Goal: Information Seeking & Learning: Learn about a topic

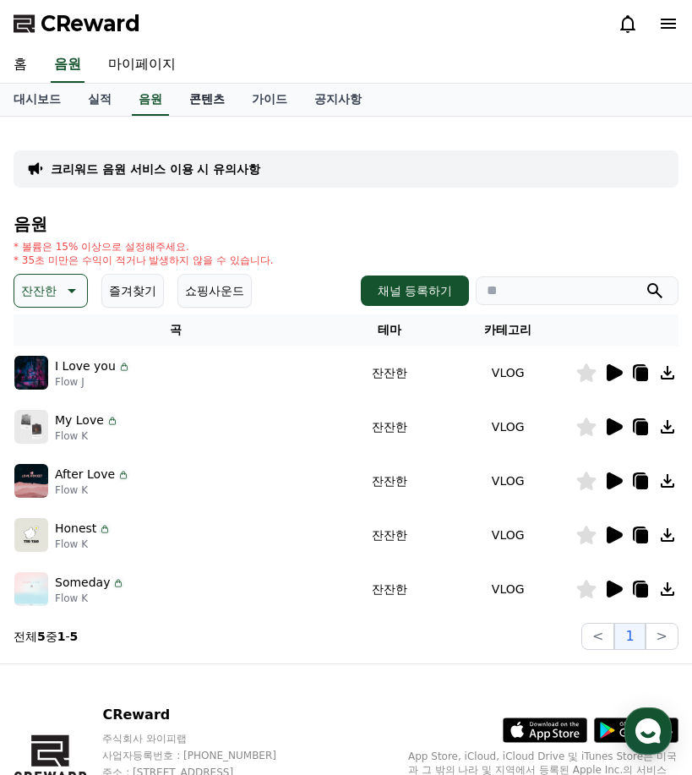
click at [212, 100] on link "콘텐츠" at bounding box center [207, 100] width 63 height 32
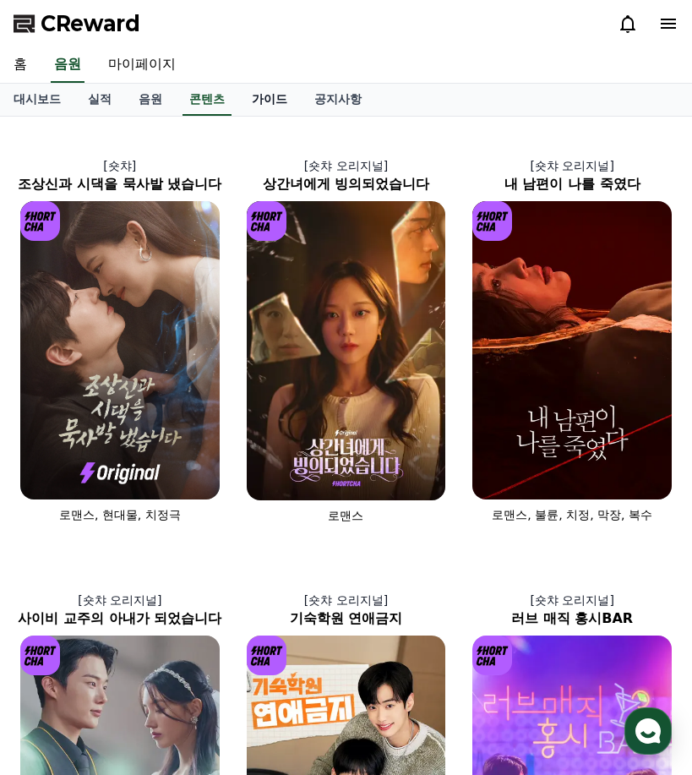
click at [262, 89] on link "가이드" at bounding box center [269, 100] width 63 height 32
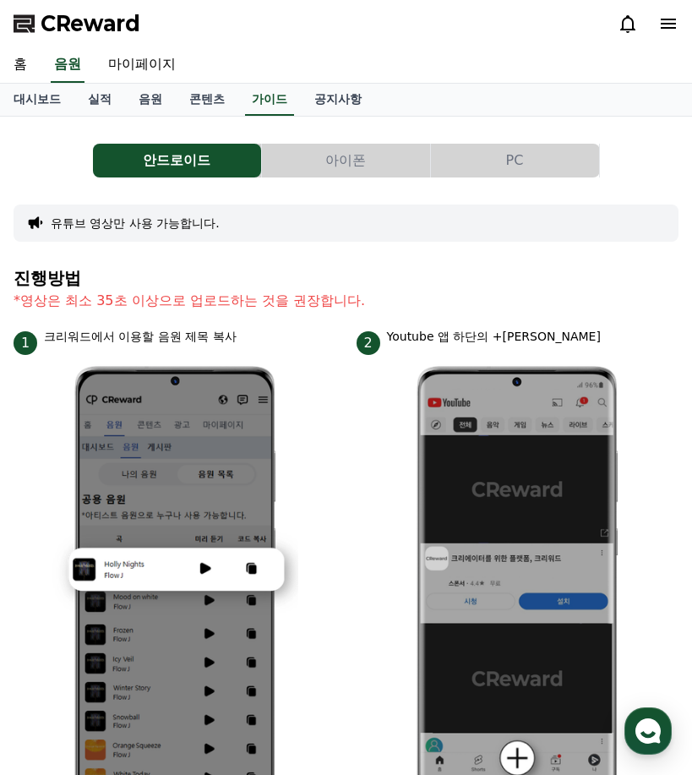
click at [516, 150] on button "PC" at bounding box center [515, 161] width 168 height 34
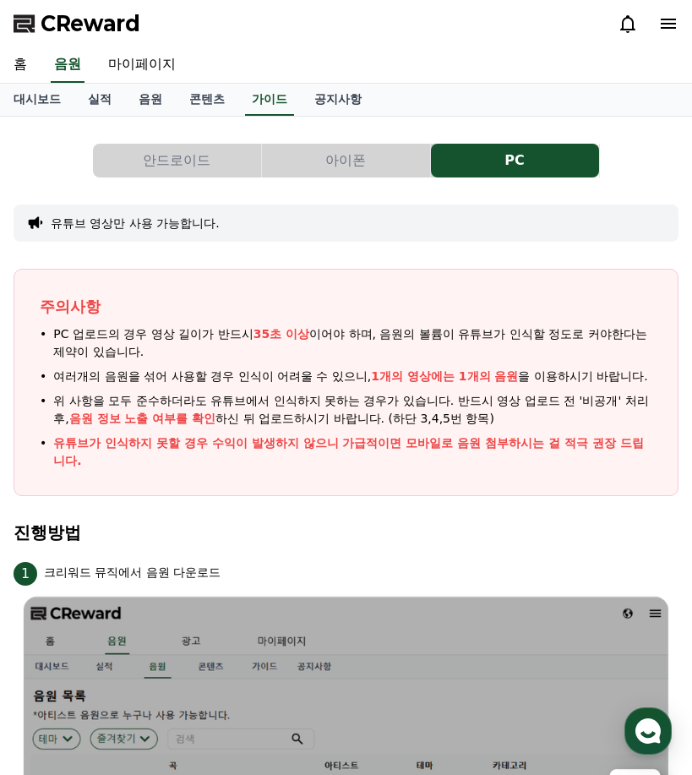
click at [147, 156] on button "안드로이드" at bounding box center [177, 161] width 168 height 34
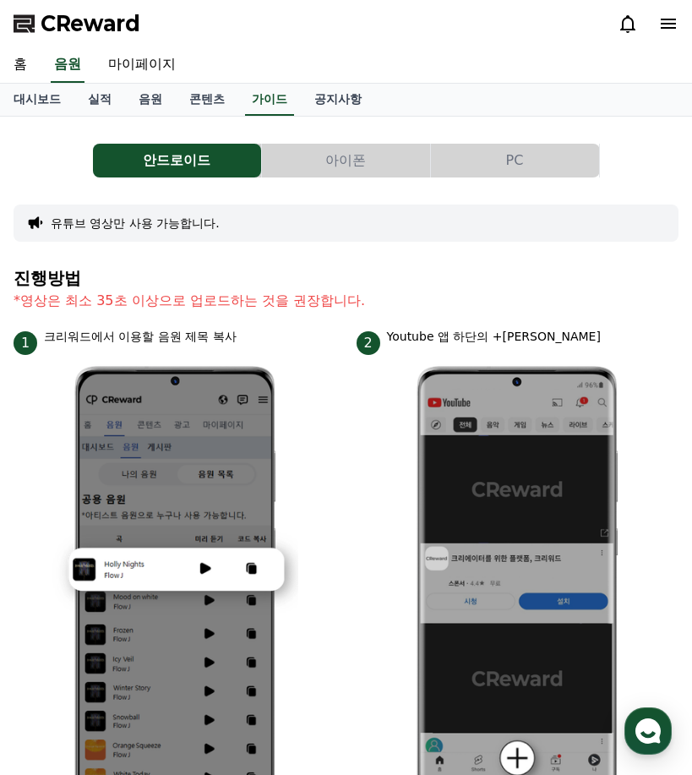
click at [666, 19] on icon at bounding box center [668, 24] width 15 height 10
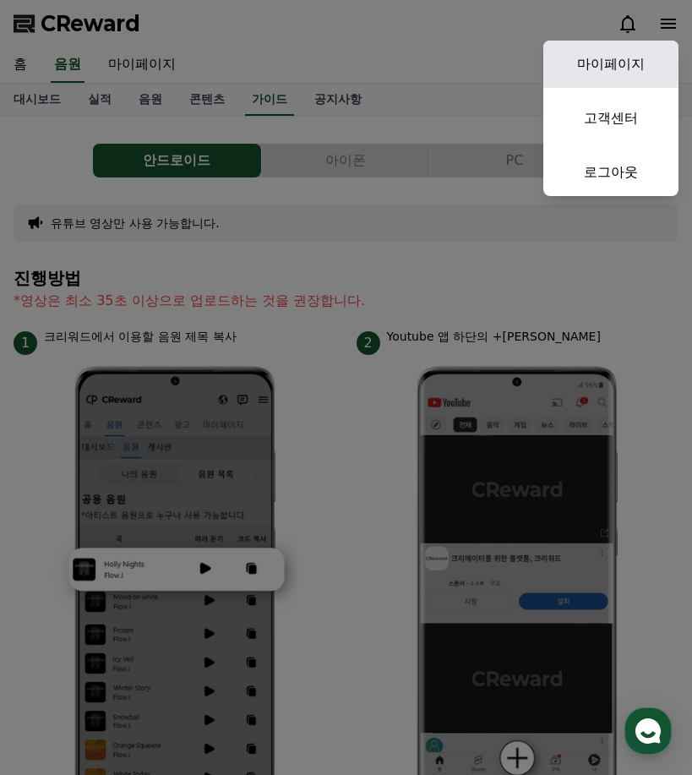
click at [650, 55] on link "마이페이지" at bounding box center [610, 64] width 135 height 47
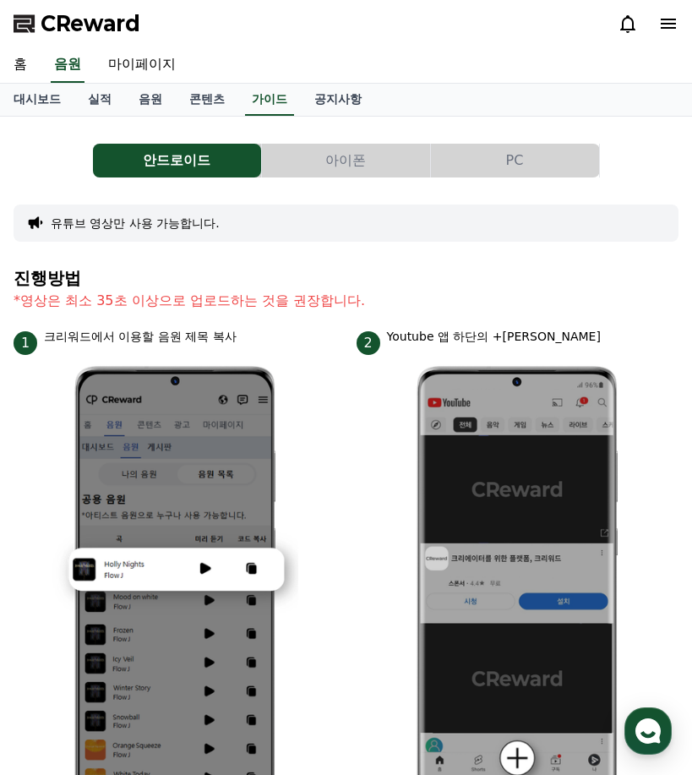
select select "**********"
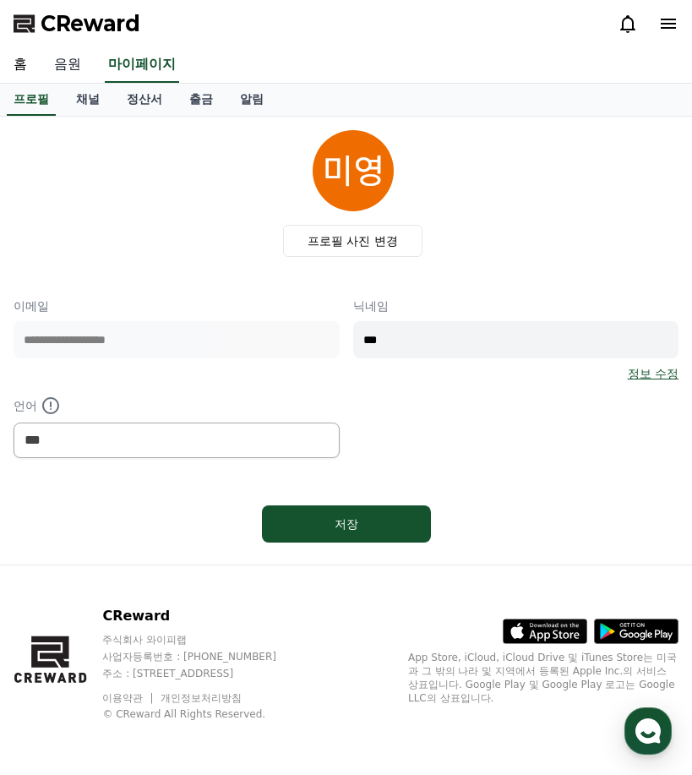
click at [77, 63] on link "음원" at bounding box center [68, 64] width 54 height 35
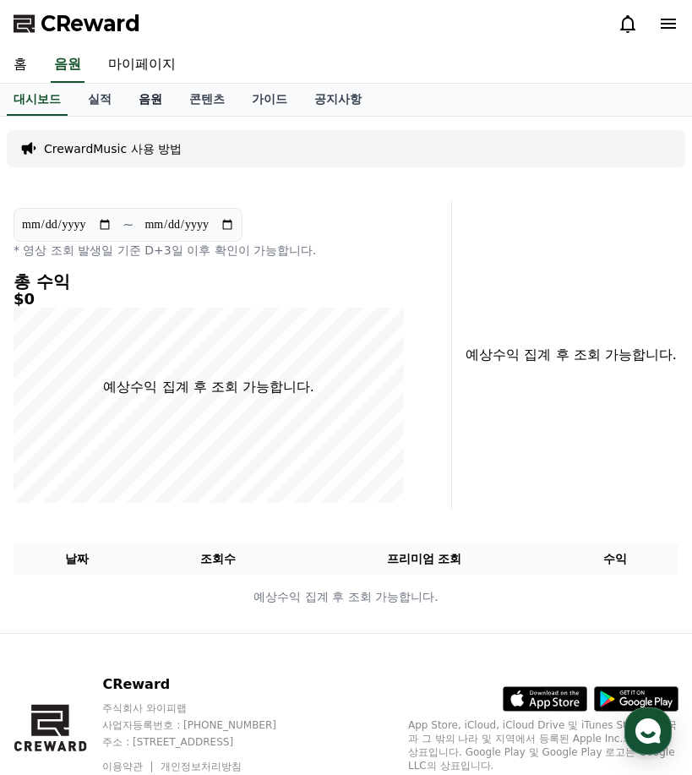
click at [148, 91] on link "음원" at bounding box center [150, 100] width 51 height 32
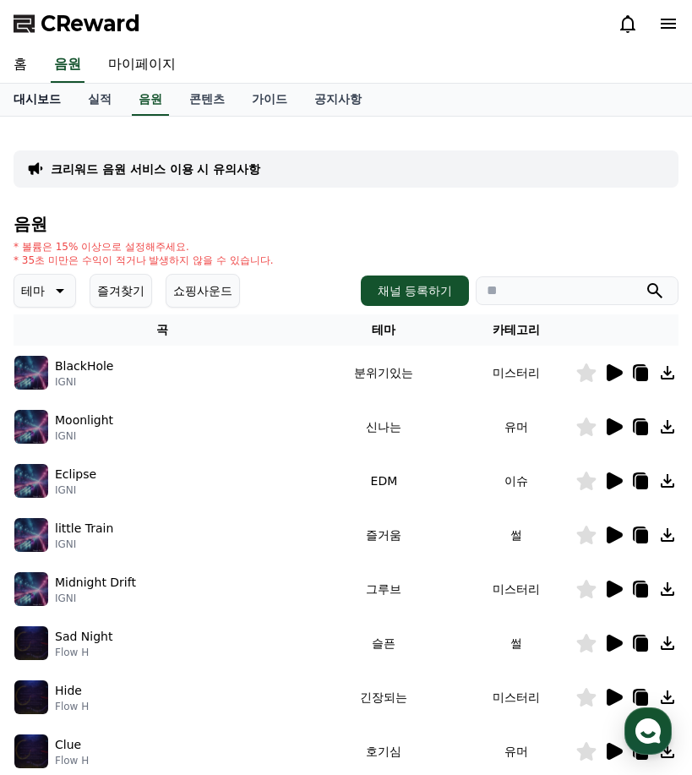
click at [52, 106] on link "대시보드" at bounding box center [37, 100] width 74 height 32
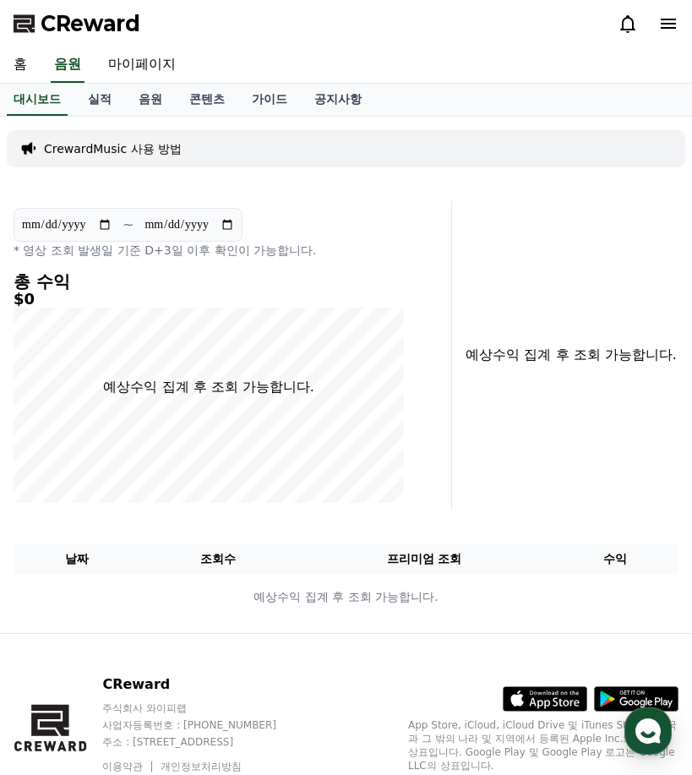
click at [145, 137] on div "CrewardMusic 사용 방법" at bounding box center [346, 148] width 679 height 37
click at [145, 147] on p "CrewardMusic 사용 방법" at bounding box center [113, 148] width 138 height 17
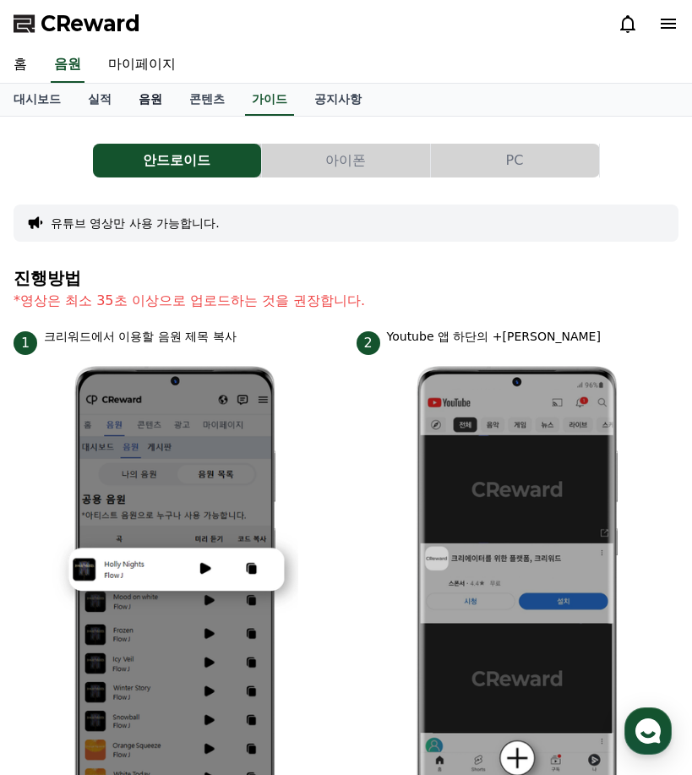
click at [148, 92] on link "음원" at bounding box center [150, 100] width 51 height 32
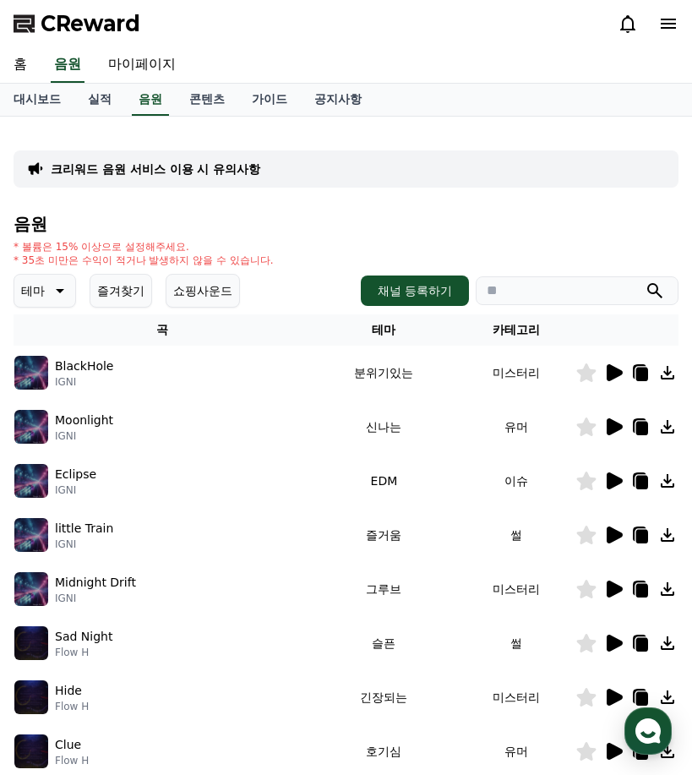
click at [66, 285] on icon at bounding box center [58, 291] width 20 height 20
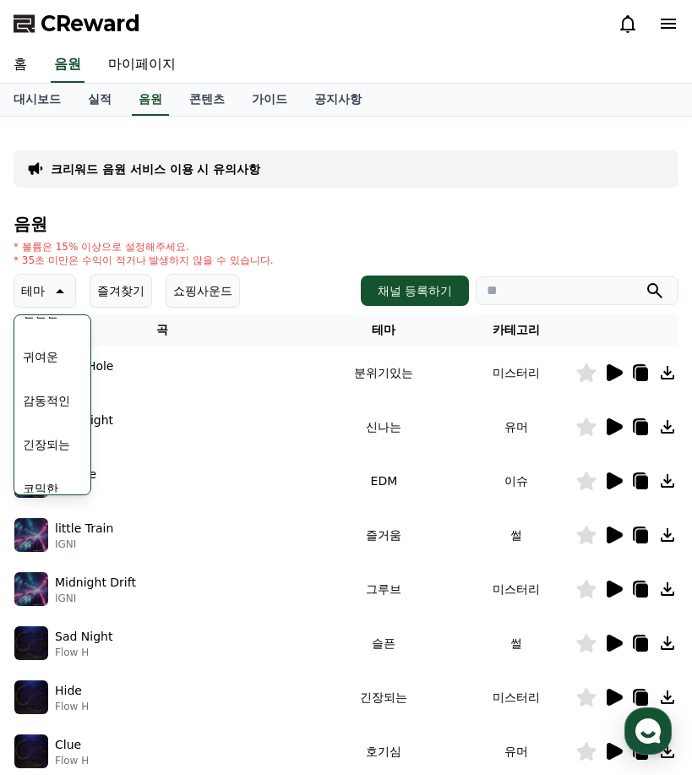
scroll to position [696, 0]
click at [58, 385] on button "감동적인" at bounding box center [46, 386] width 61 height 37
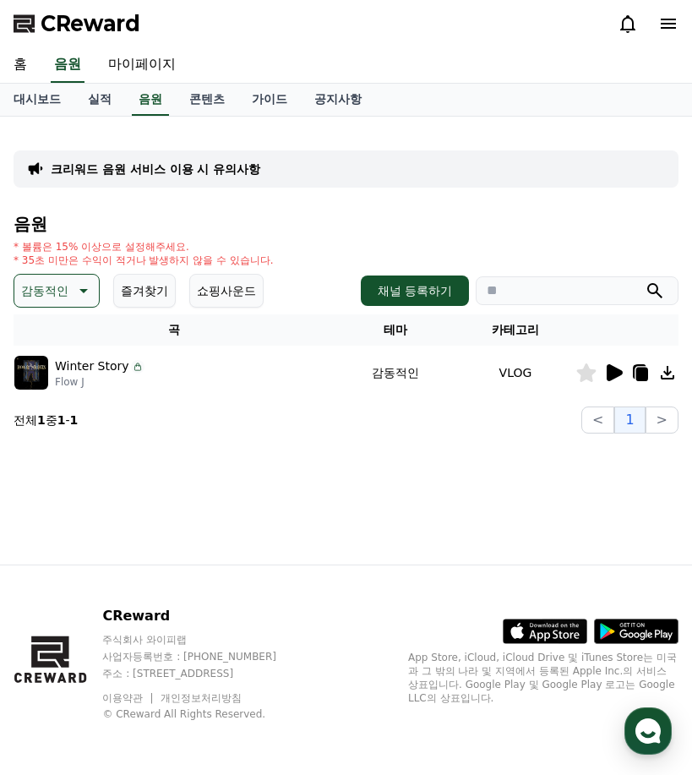
click at [615, 374] on icon at bounding box center [615, 372] width 16 height 17
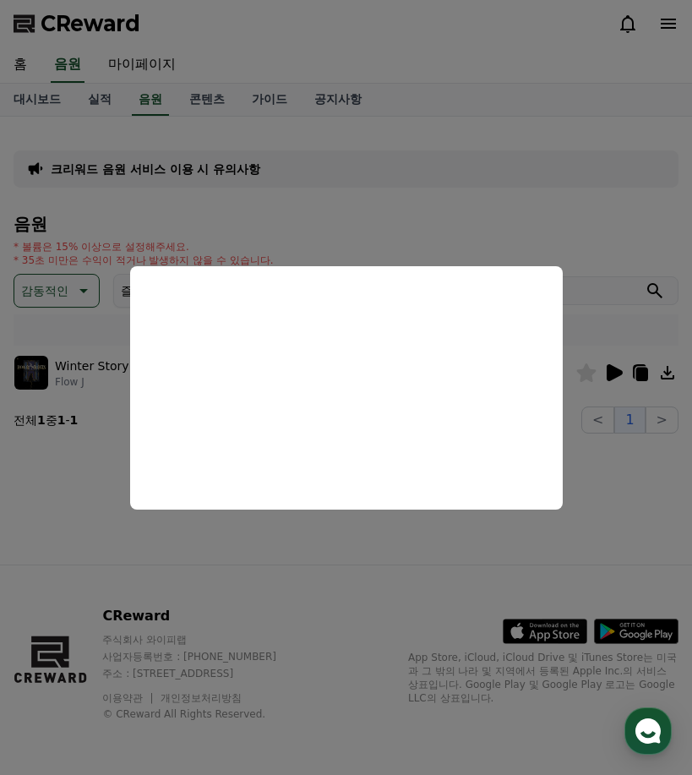
click at [607, 478] on button "close modal" at bounding box center [346, 387] width 692 height 775
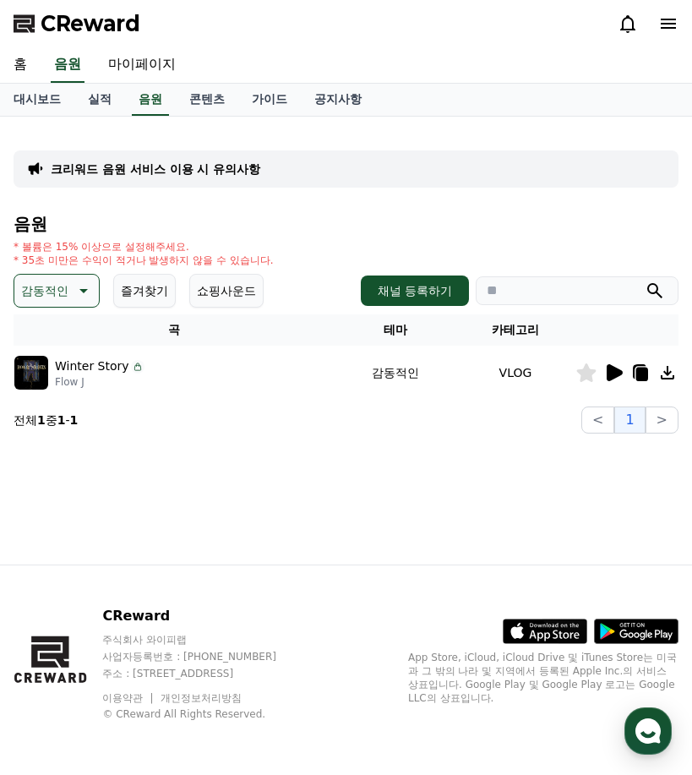
click at [67, 292] on p "감동적인" at bounding box center [44, 291] width 47 height 24
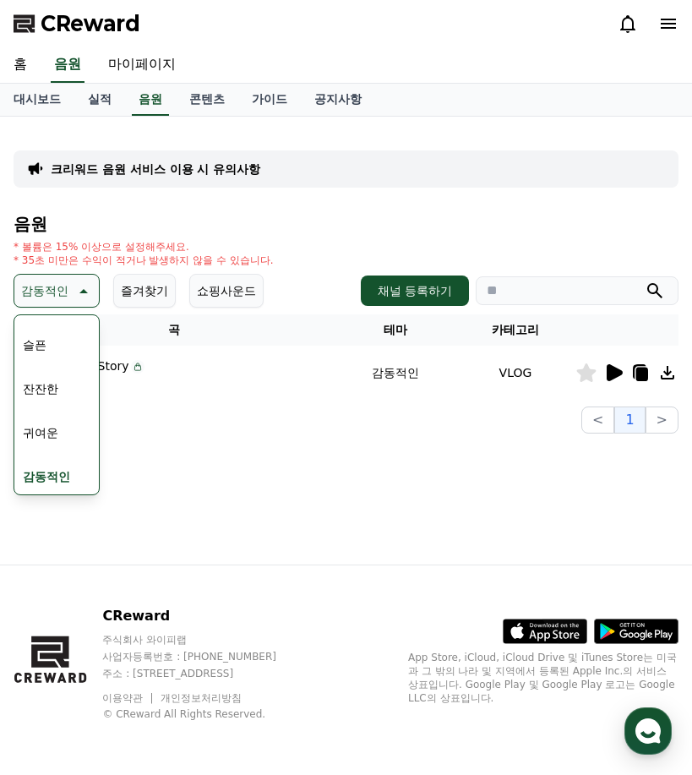
scroll to position [540, 0]
click at [46, 452] on button "잔잔한" at bounding box center [40, 454] width 49 height 37
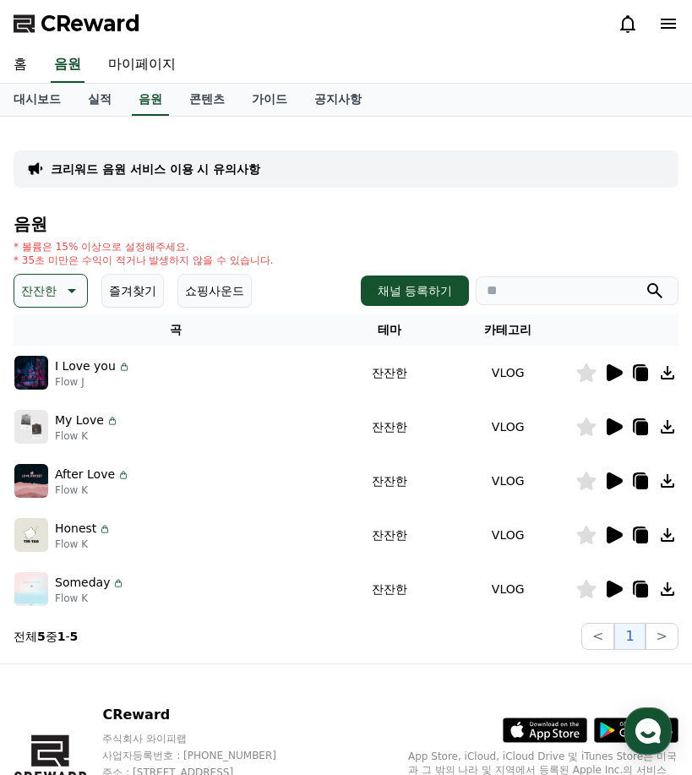
click at [614, 375] on icon at bounding box center [615, 372] width 16 height 17
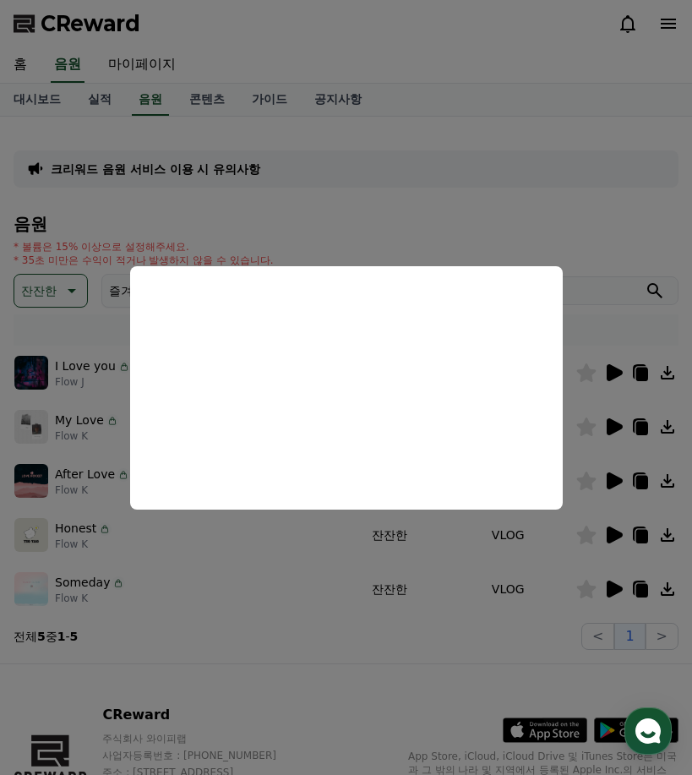
click at [609, 231] on button "close modal" at bounding box center [346, 387] width 692 height 775
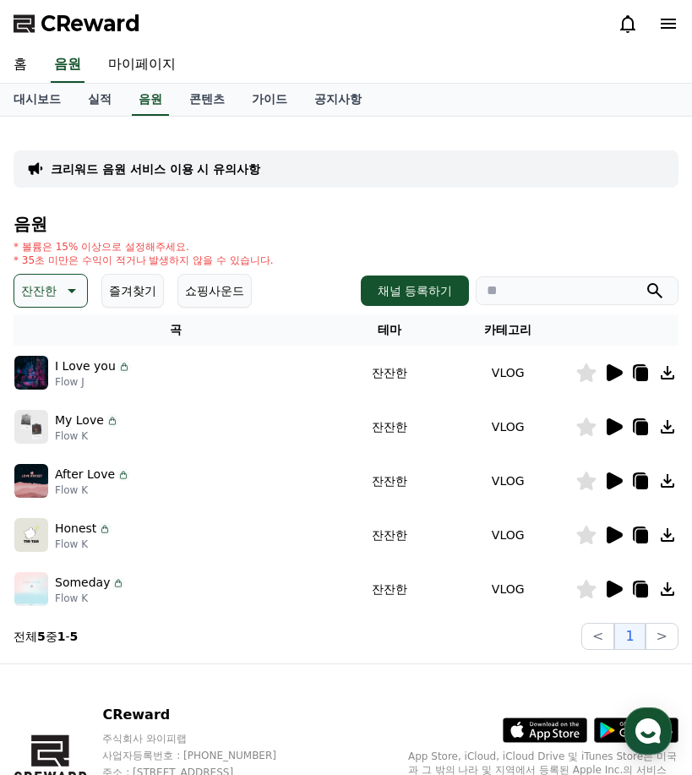
click at [616, 423] on icon at bounding box center [615, 426] width 16 height 17
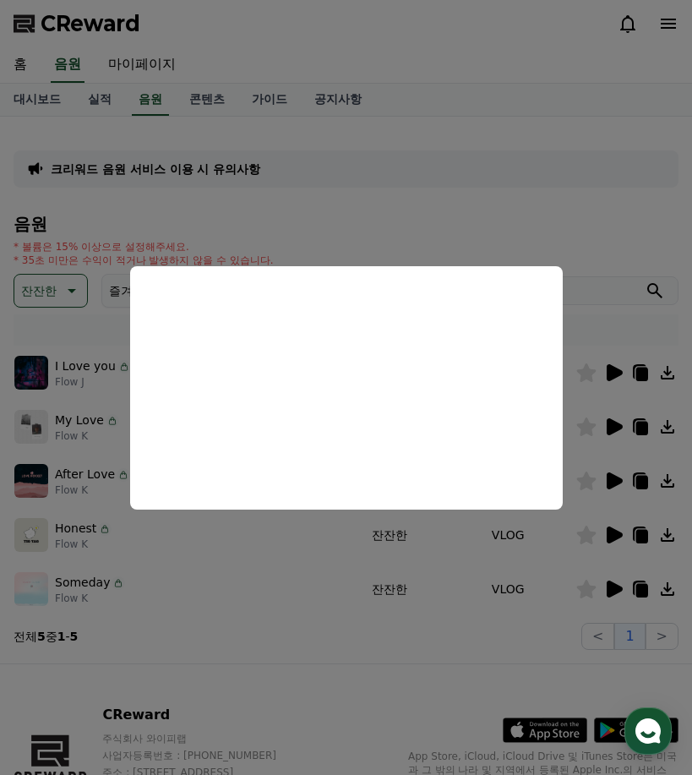
click at [629, 493] on button "close modal" at bounding box center [346, 387] width 692 height 775
click at [611, 479] on icon at bounding box center [615, 480] width 16 height 17
click at [611, 538] on button "close modal" at bounding box center [346, 387] width 692 height 775
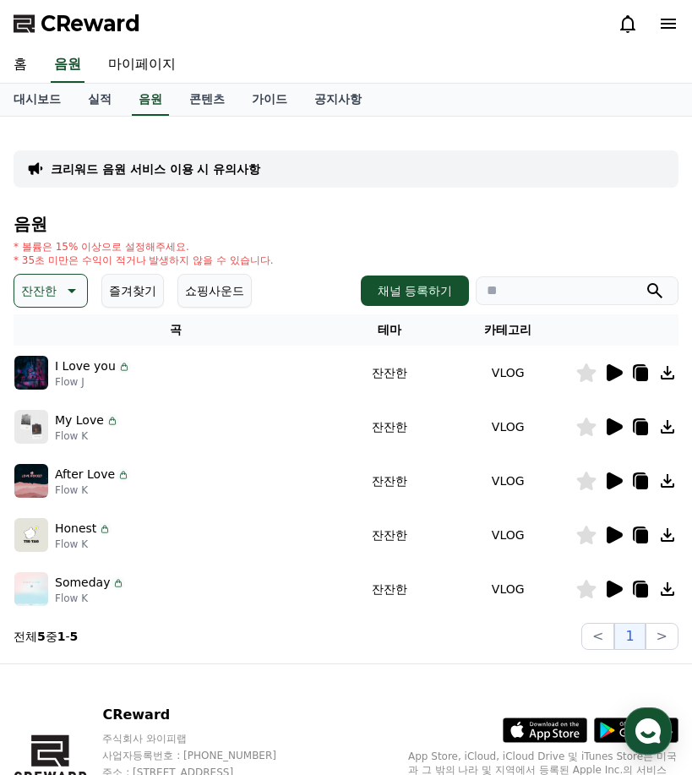
click at [616, 535] on icon at bounding box center [615, 535] width 16 height 17
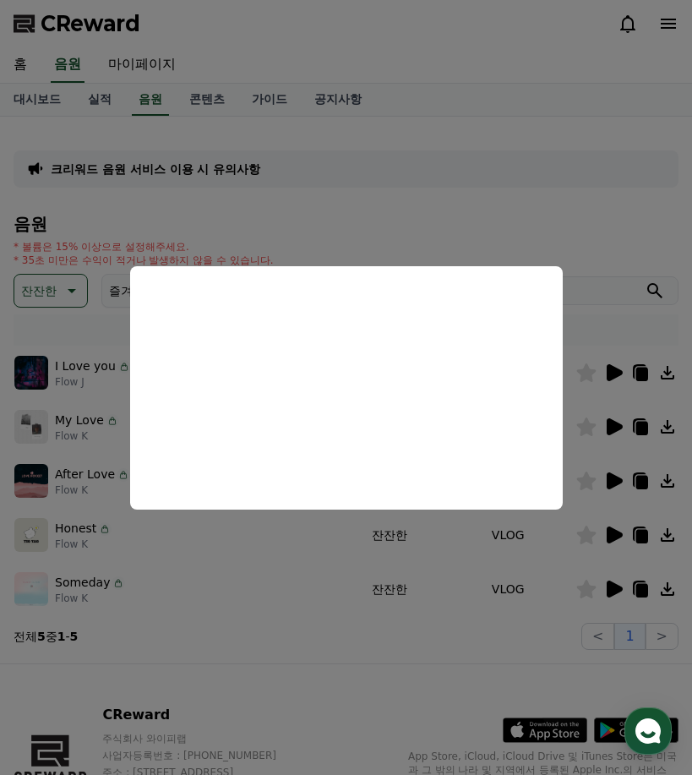
click at [622, 589] on button "close modal" at bounding box center [346, 387] width 692 height 775
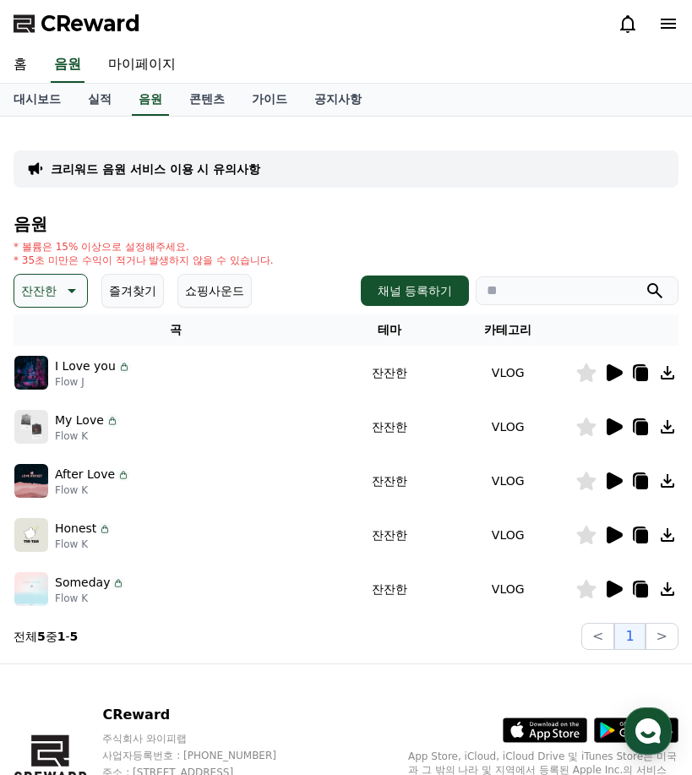
click at [612, 587] on icon at bounding box center [615, 589] width 16 height 17
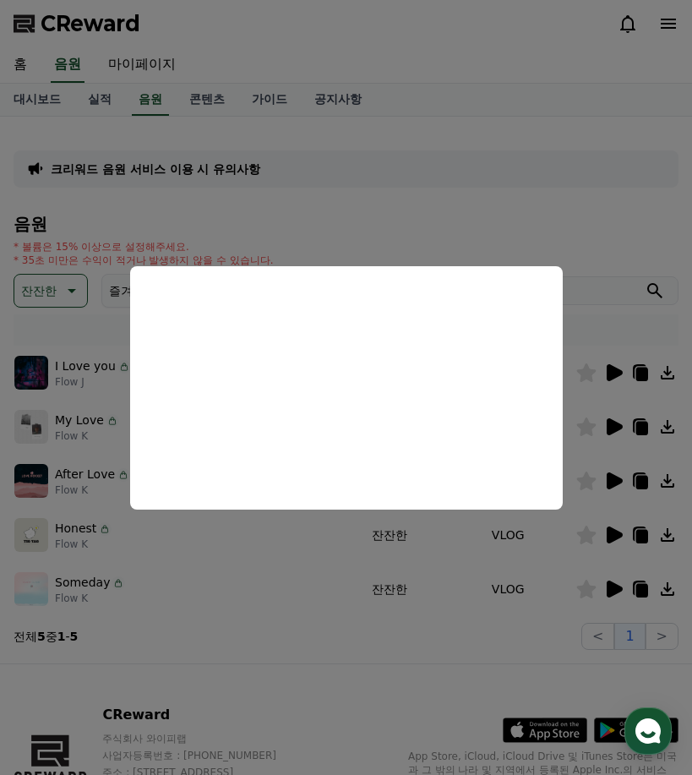
click at [435, 210] on button "close modal" at bounding box center [346, 387] width 692 height 775
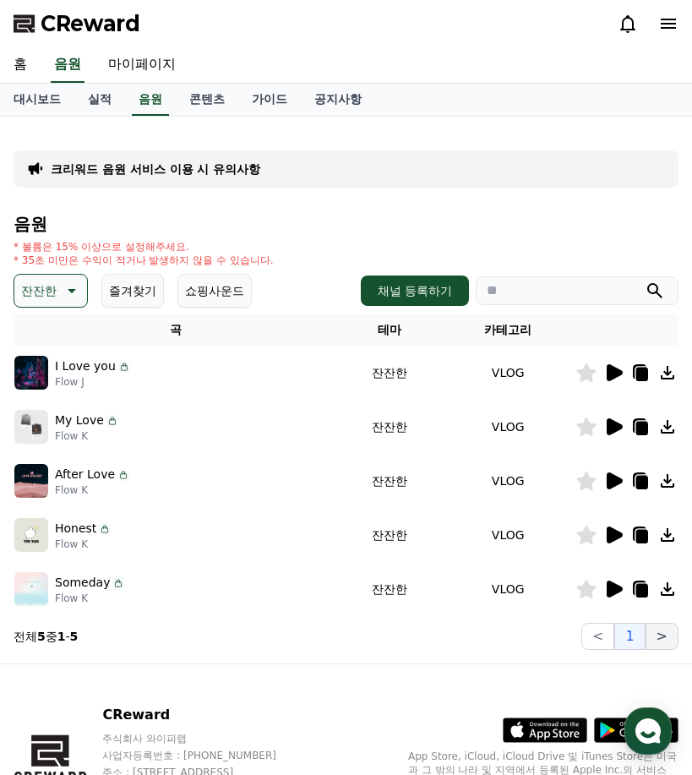
click at [652, 634] on button ">" at bounding box center [662, 636] width 33 height 27
click at [652, 636] on button ">" at bounding box center [662, 636] width 33 height 27
click at [669, 641] on button ">" at bounding box center [662, 636] width 33 height 27
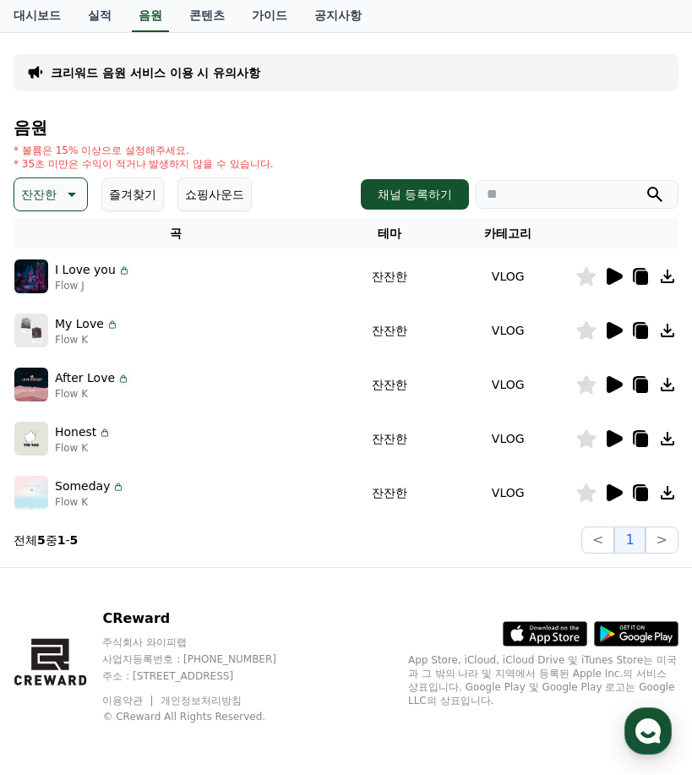
scroll to position [99, 0]
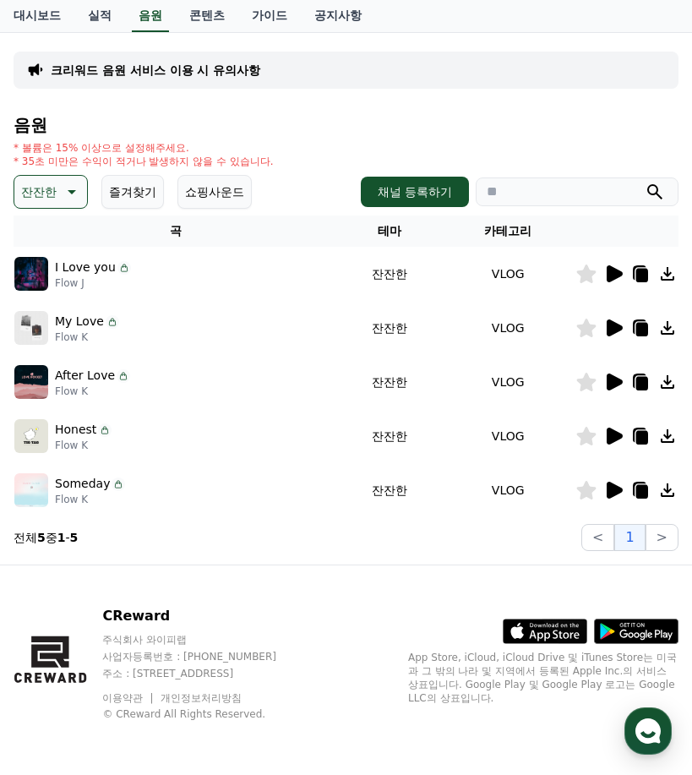
drag, startPoint x: 24, startPoint y: 541, endPoint x: 135, endPoint y: 541, distance: 111.6
click at [135, 541] on section "전체 5 중 1 - 5 < 1 >" at bounding box center [346, 537] width 665 height 27
click at [351, 549] on section "전체 5 중 1 - 5 < 1 >" at bounding box center [346, 537] width 665 height 27
click at [666, 542] on button ">" at bounding box center [662, 537] width 33 height 27
click at [68, 192] on icon at bounding box center [70, 192] width 20 height 20
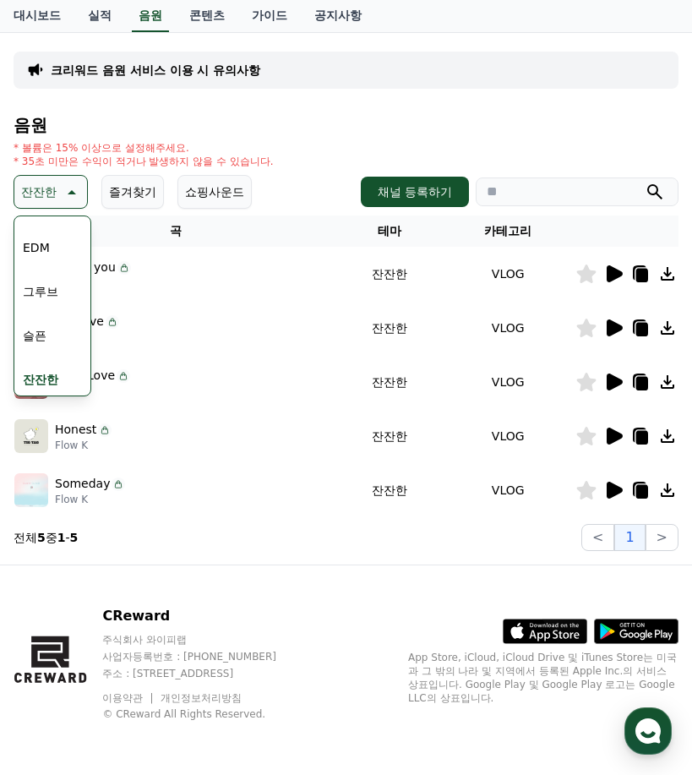
scroll to position [696, 0]
click at [47, 289] on button "감동적인" at bounding box center [46, 287] width 61 height 37
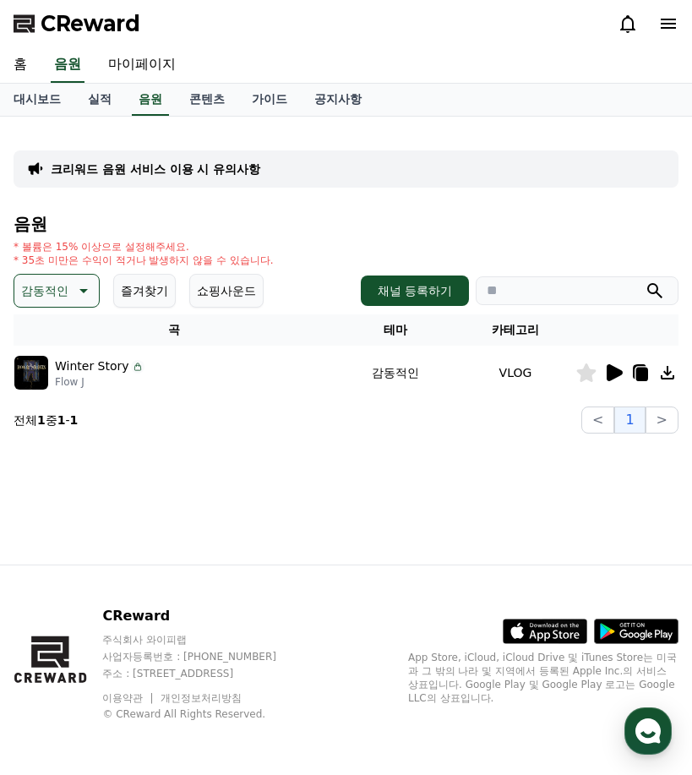
click at [609, 367] on icon at bounding box center [615, 372] width 16 height 17
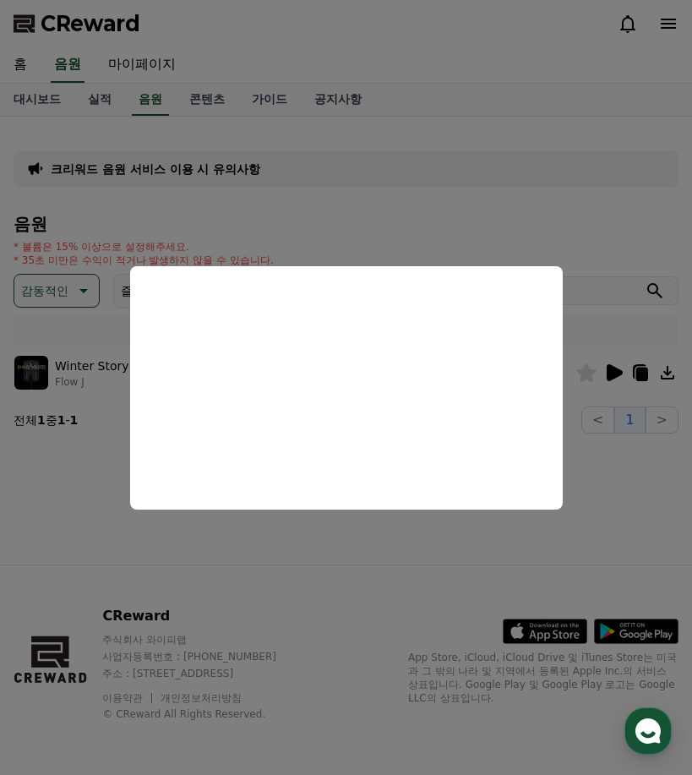
click at [558, 177] on button "close modal" at bounding box center [346, 387] width 692 height 775
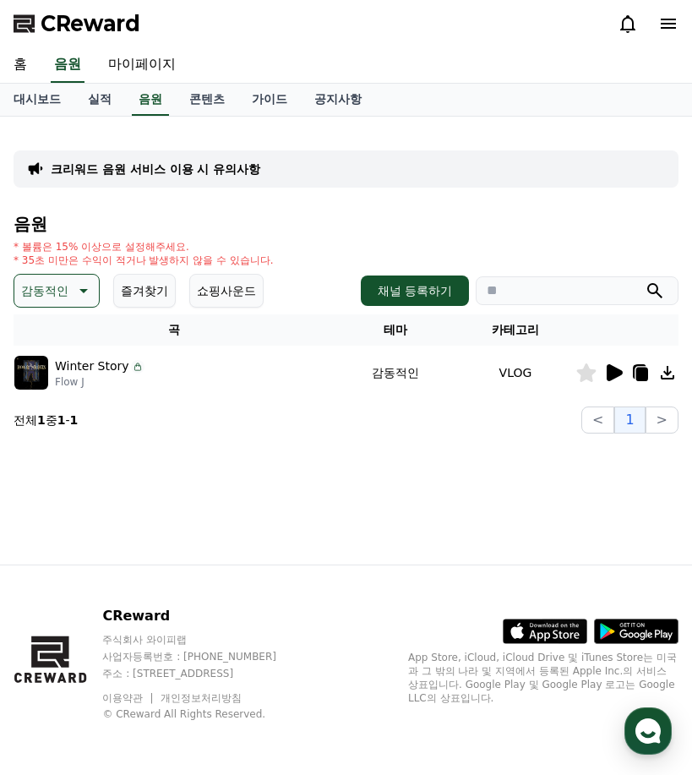
click at [76, 292] on icon at bounding box center [82, 291] width 20 height 20
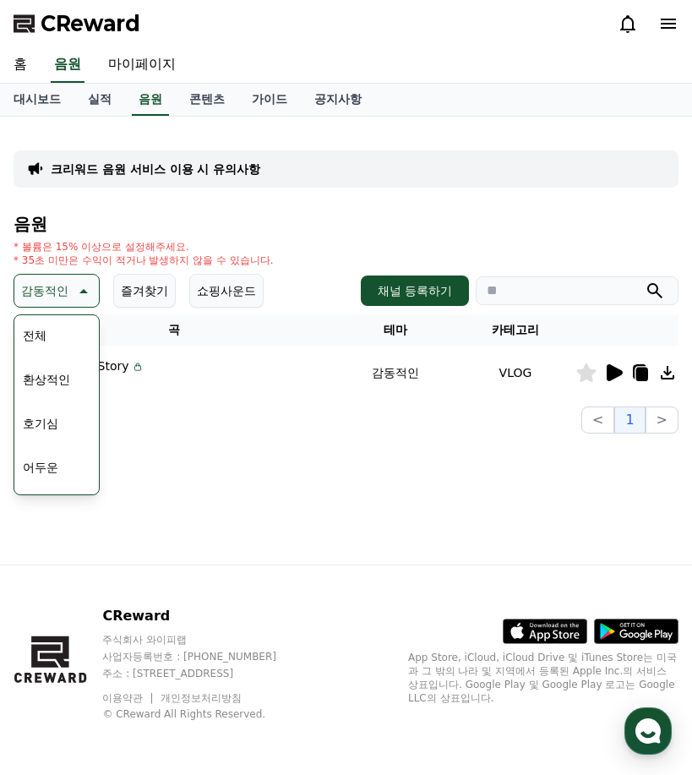
click at [53, 415] on button "호기심" at bounding box center [40, 423] width 49 height 37
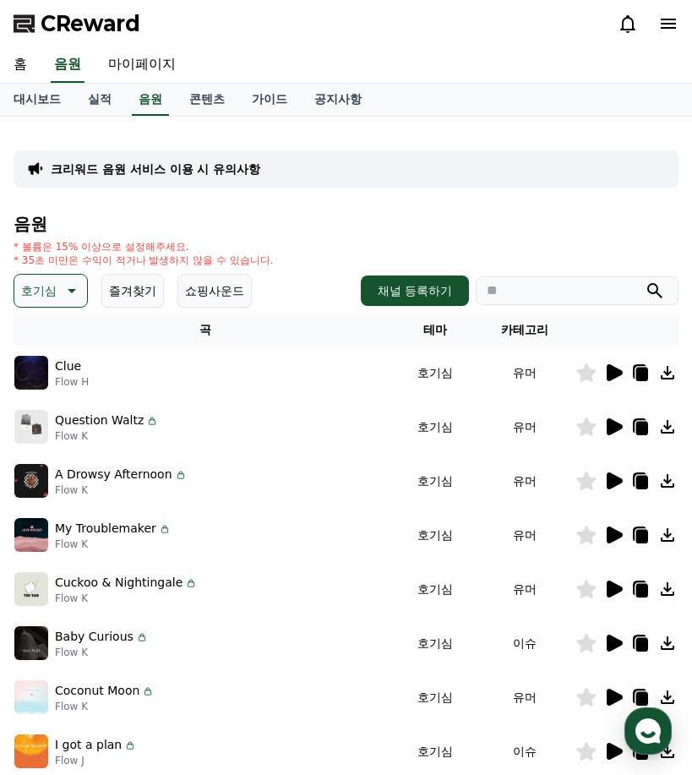
click at [605, 374] on icon at bounding box center [613, 373] width 20 height 20
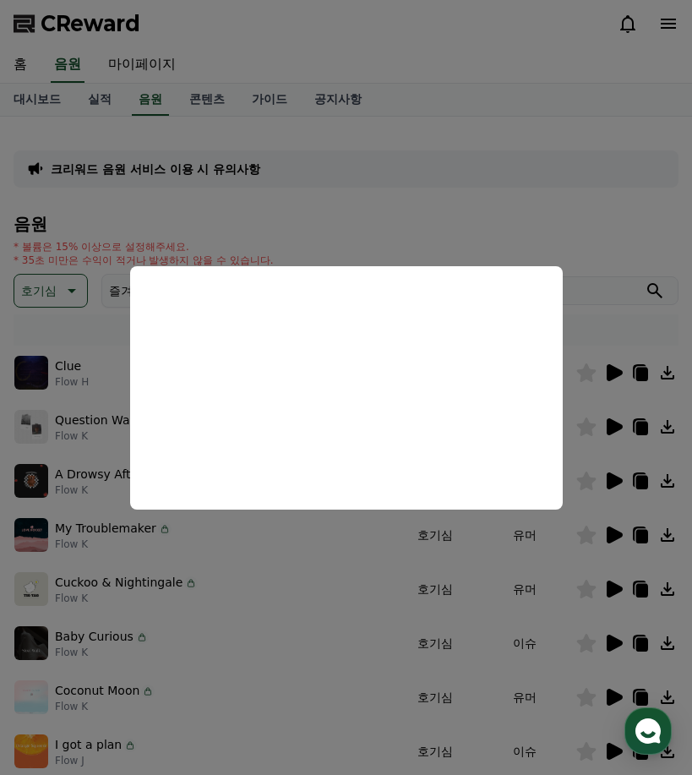
click at [620, 423] on button "close modal" at bounding box center [346, 387] width 692 height 775
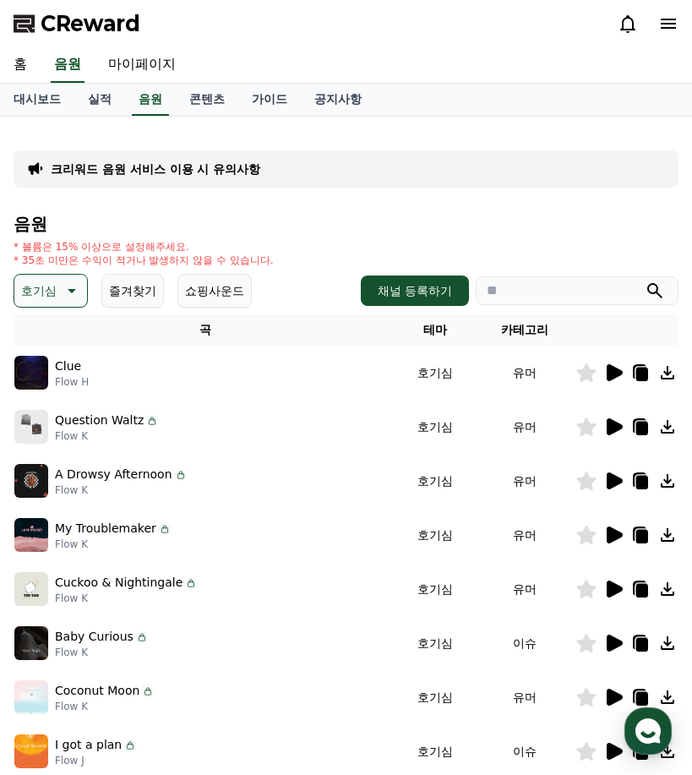
click at [613, 428] on icon at bounding box center [615, 426] width 16 height 17
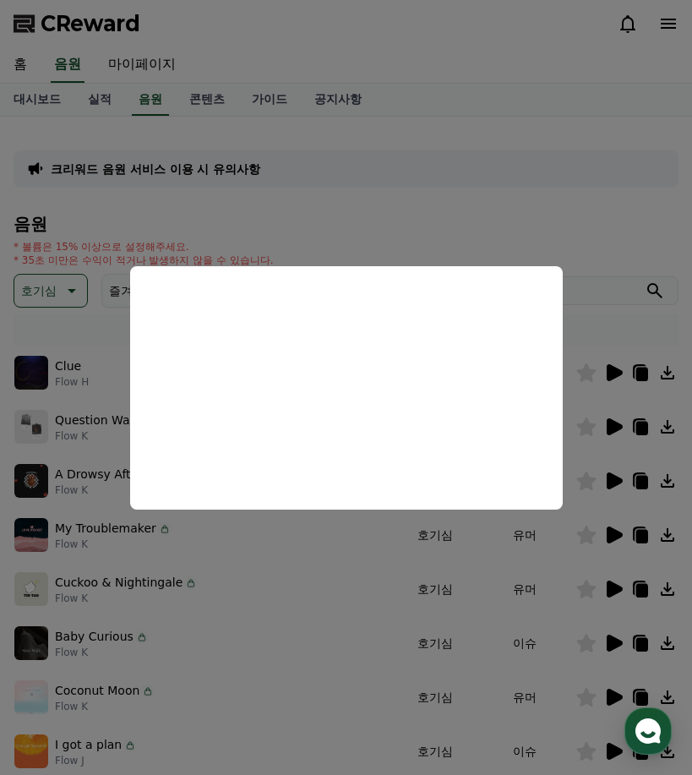
click at [478, 199] on button "close modal" at bounding box center [346, 387] width 692 height 775
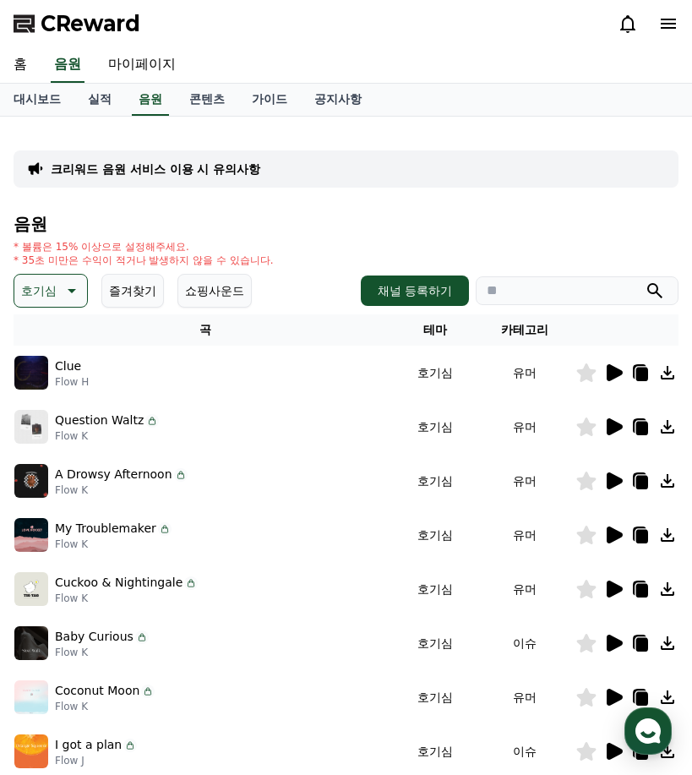
click at [626, 591] on div at bounding box center [626, 589] width 101 height 20
click at [622, 591] on icon at bounding box center [615, 589] width 16 height 17
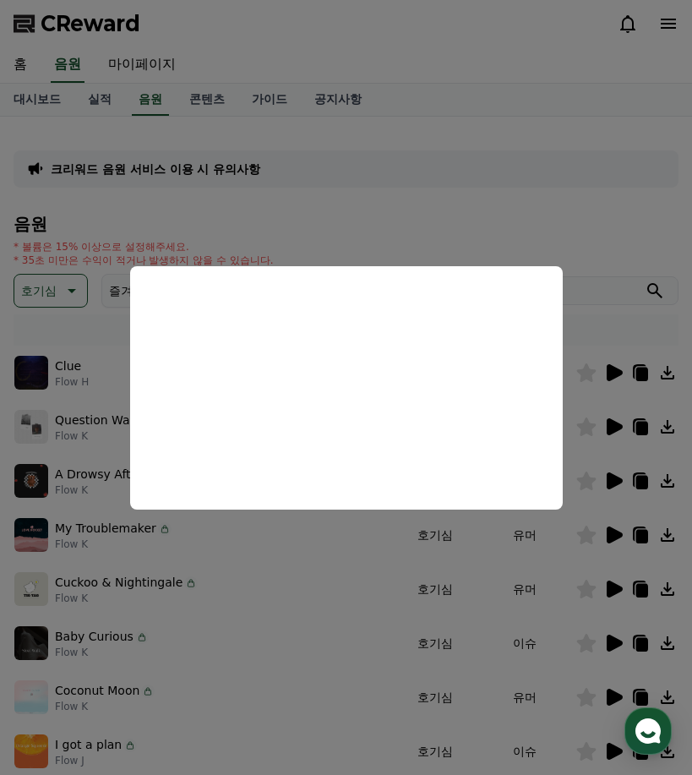
click at [607, 186] on button "close modal" at bounding box center [346, 387] width 692 height 775
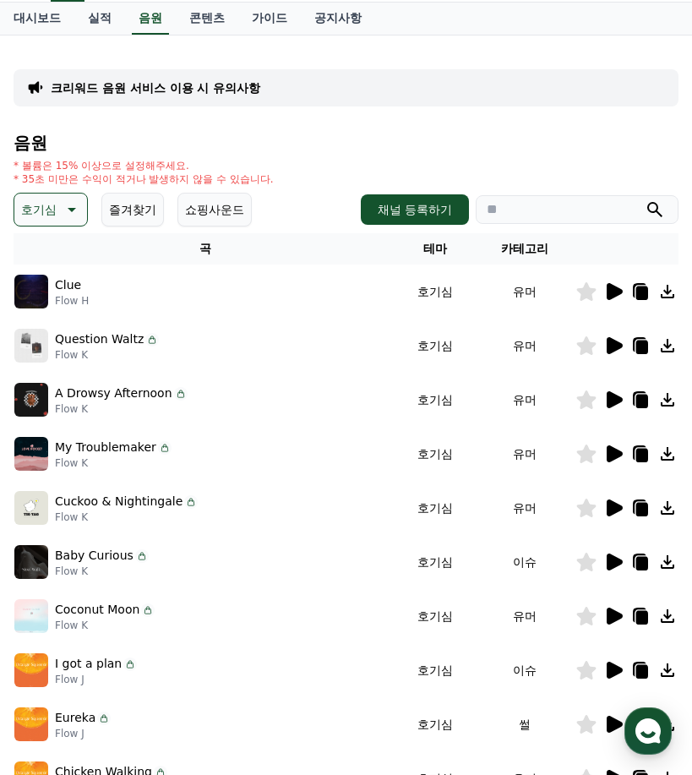
scroll to position [169, 0]
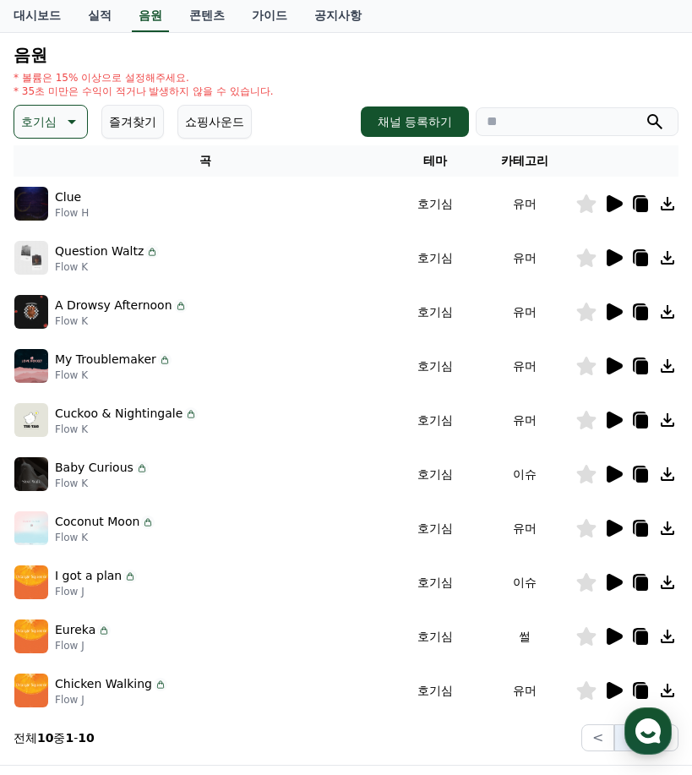
click at [609, 587] on icon at bounding box center [615, 582] width 16 height 17
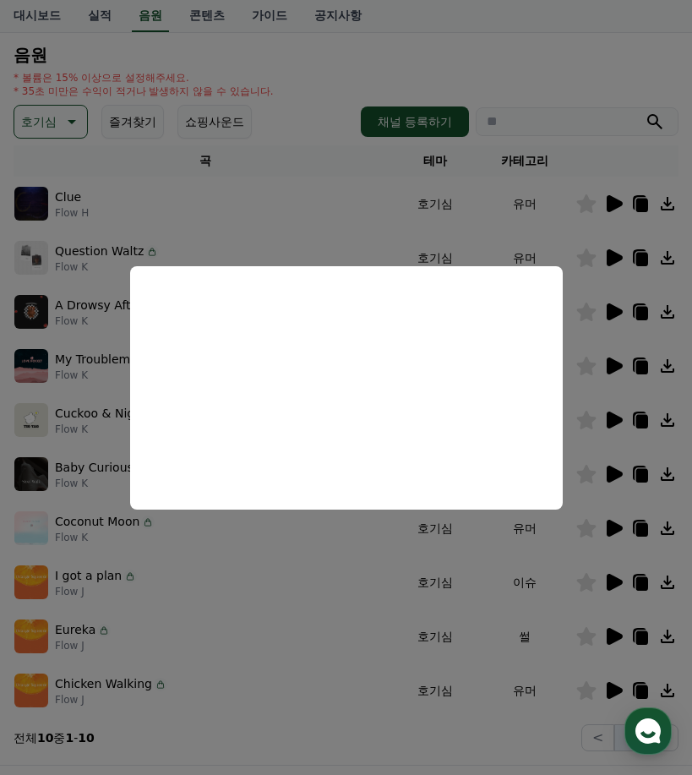
click at [560, 79] on button "close modal" at bounding box center [346, 387] width 692 height 775
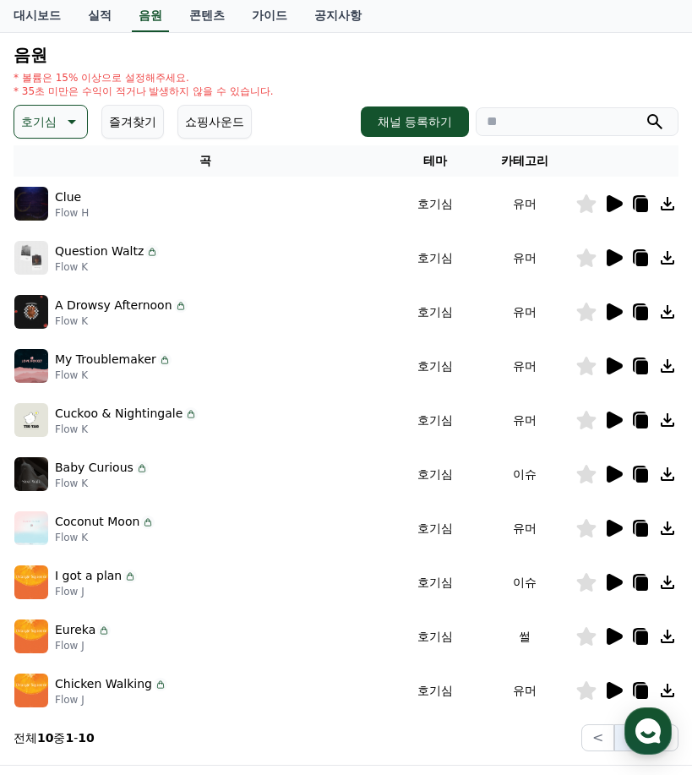
click at [610, 688] on icon at bounding box center [615, 690] width 16 height 17
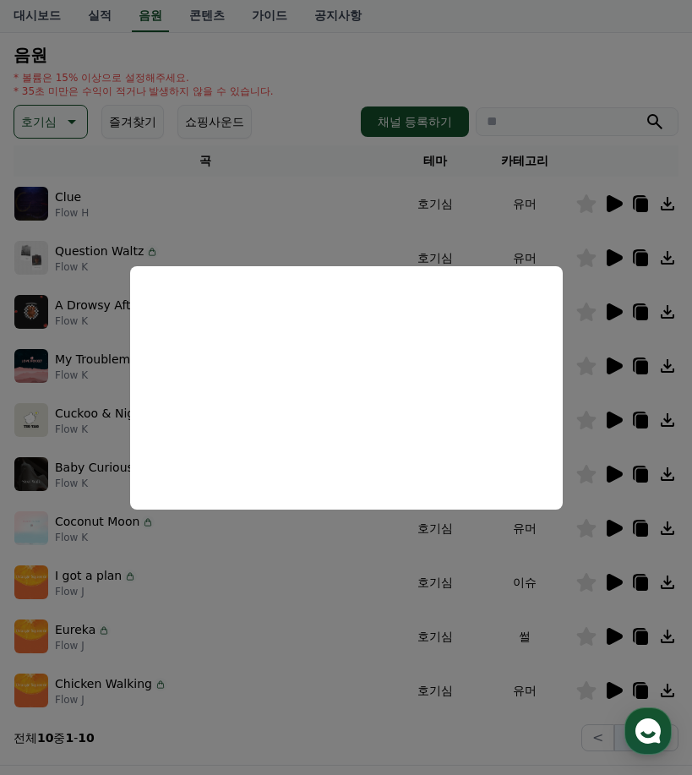
click at [384, 742] on button "close modal" at bounding box center [346, 387] width 692 height 775
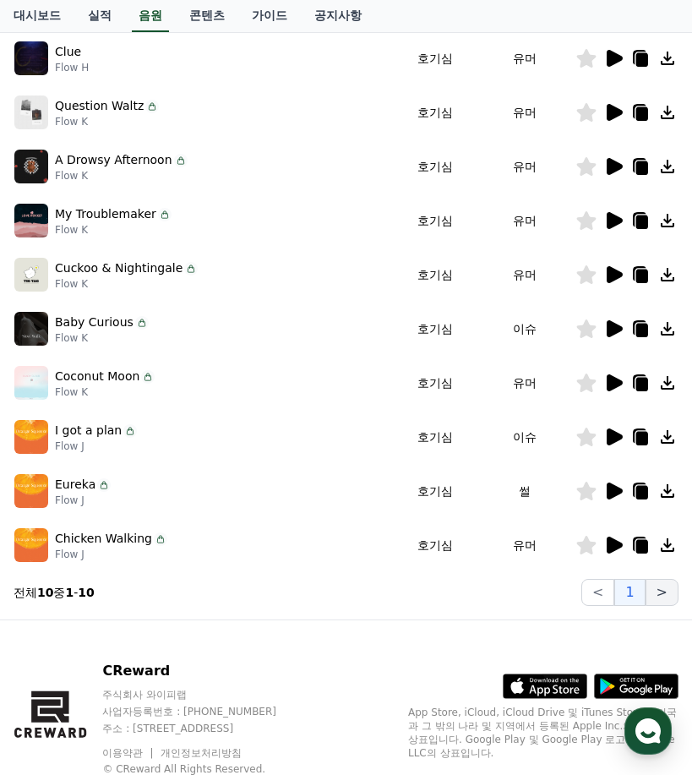
scroll to position [285, 0]
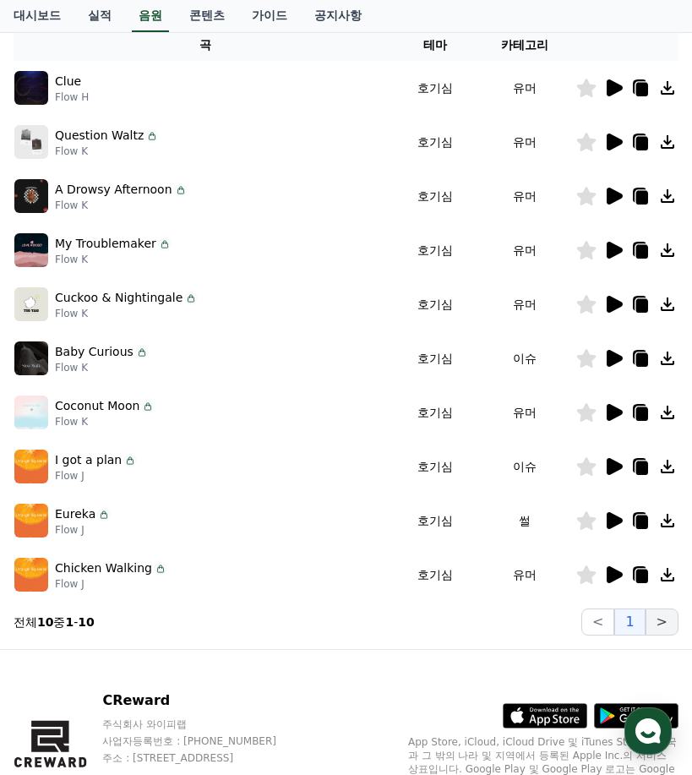
click at [670, 621] on button ">" at bounding box center [662, 622] width 33 height 27
click at [669, 621] on button ">" at bounding box center [662, 622] width 33 height 27
click at [667, 620] on button ">" at bounding box center [662, 622] width 33 height 27
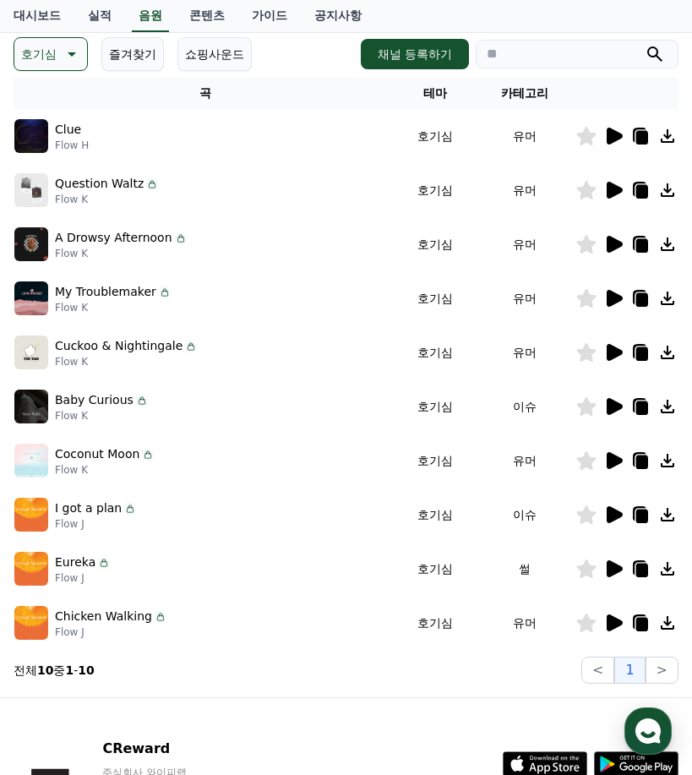
scroll to position [116, 0]
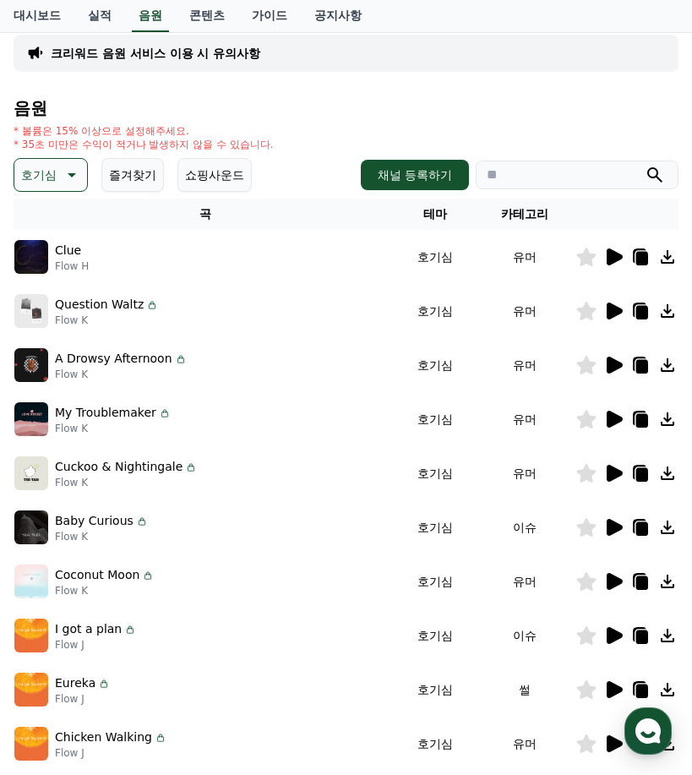
click at [30, 172] on p "호기심" at bounding box center [38, 175] width 35 height 24
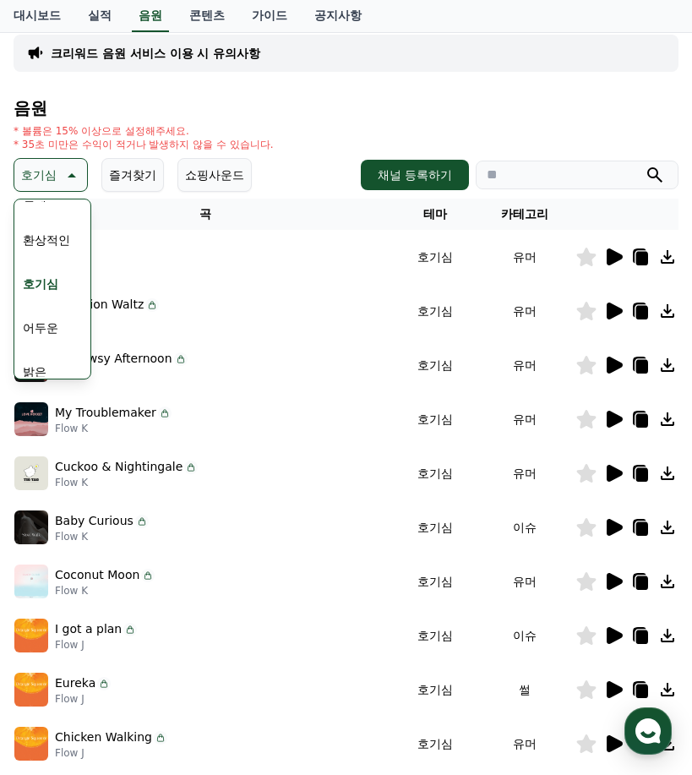
scroll to position [100, 0]
click at [36, 253] on button "어두운" at bounding box center [40, 251] width 49 height 37
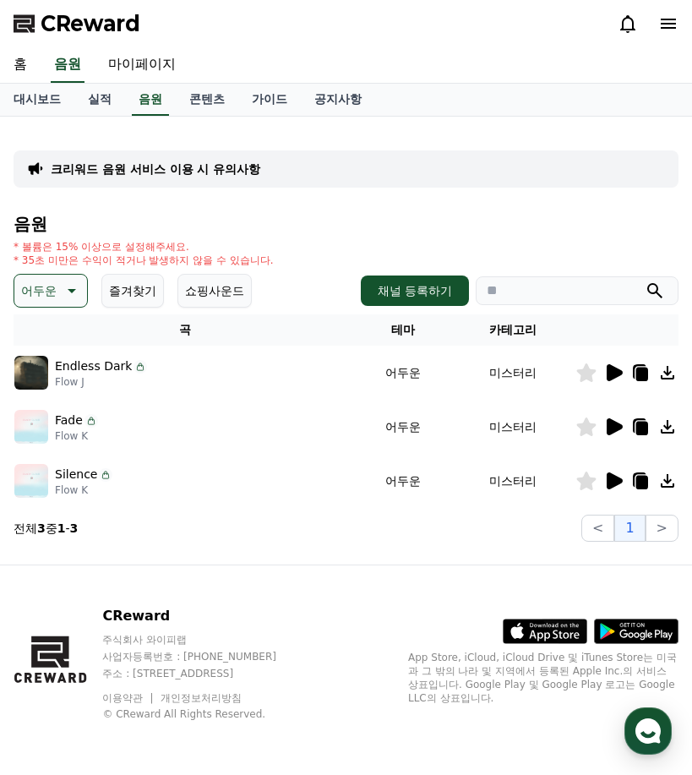
click at [620, 376] on icon at bounding box center [613, 373] width 20 height 20
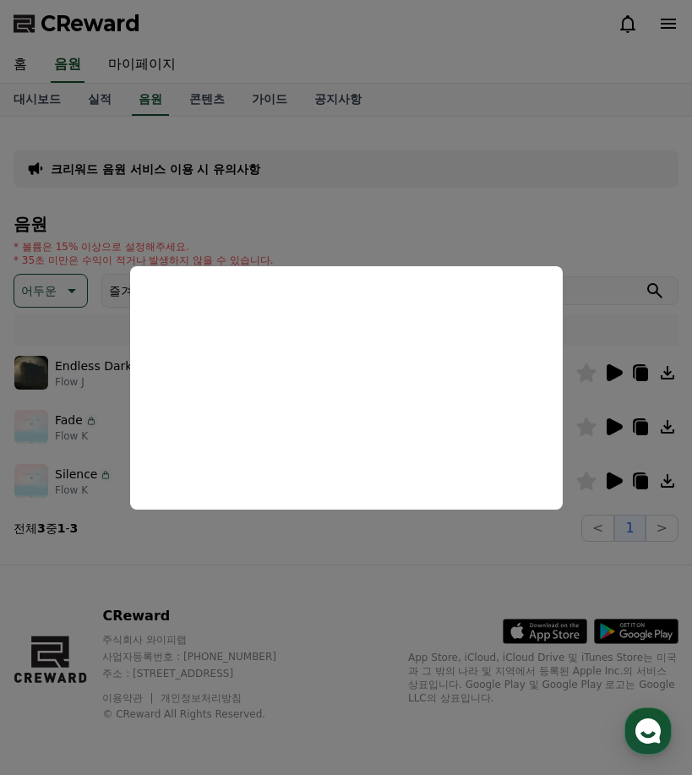
click at [604, 210] on button "close modal" at bounding box center [346, 387] width 692 height 775
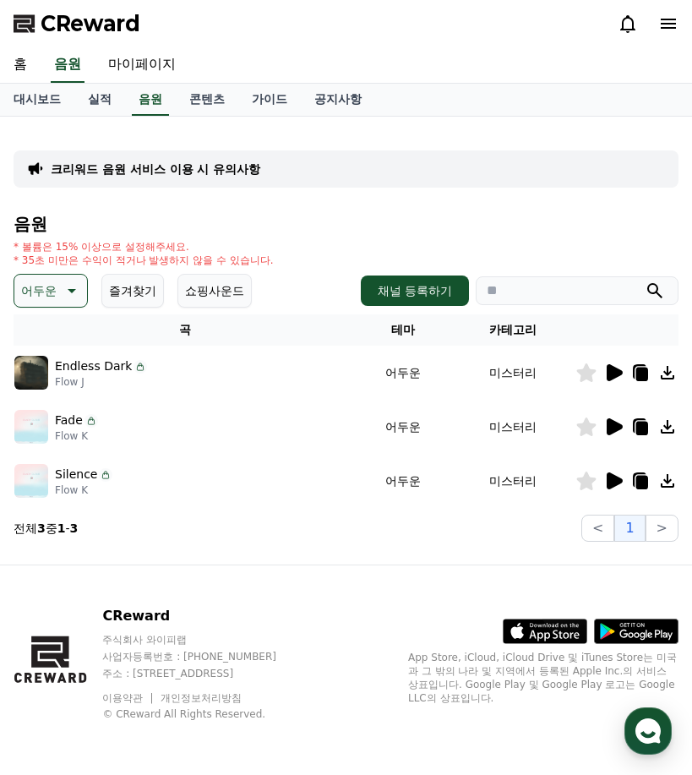
click at [613, 428] on icon at bounding box center [615, 426] width 16 height 17
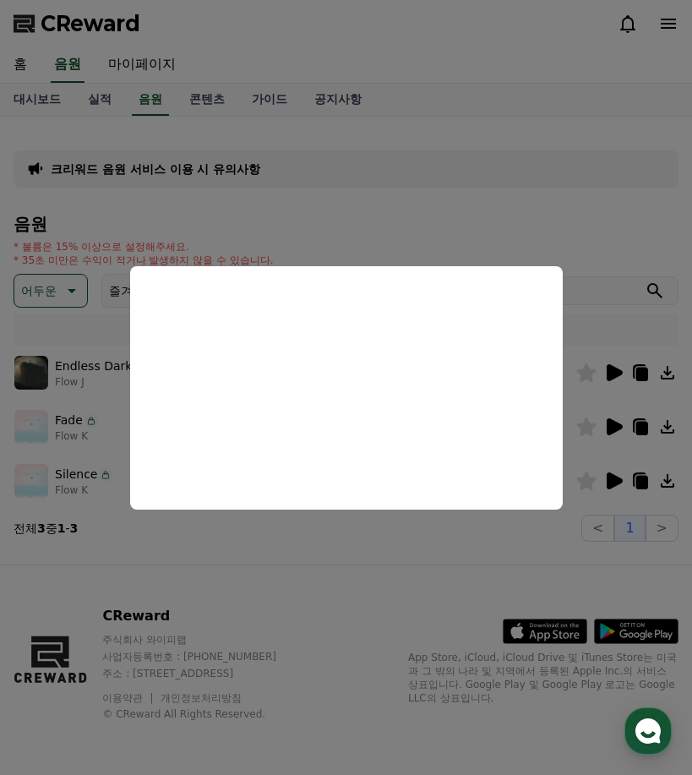
click at [414, 205] on button "close modal" at bounding box center [346, 387] width 692 height 775
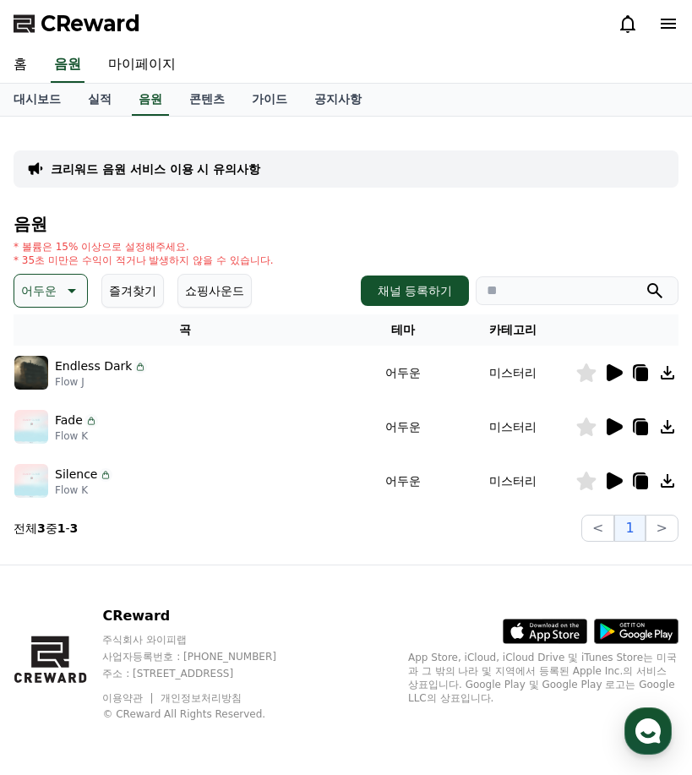
click at [611, 476] on icon at bounding box center [615, 480] width 16 height 17
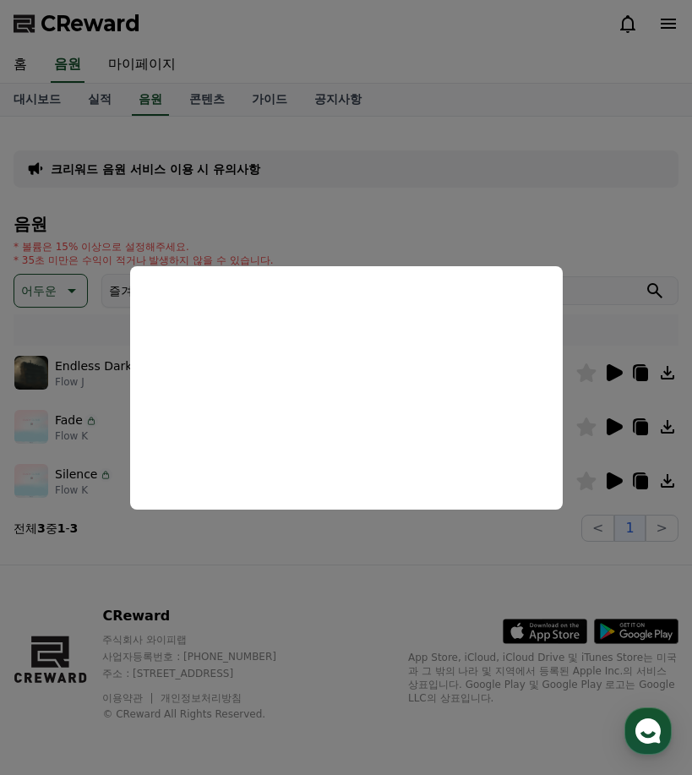
click at [516, 216] on button "close modal" at bounding box center [346, 387] width 692 height 775
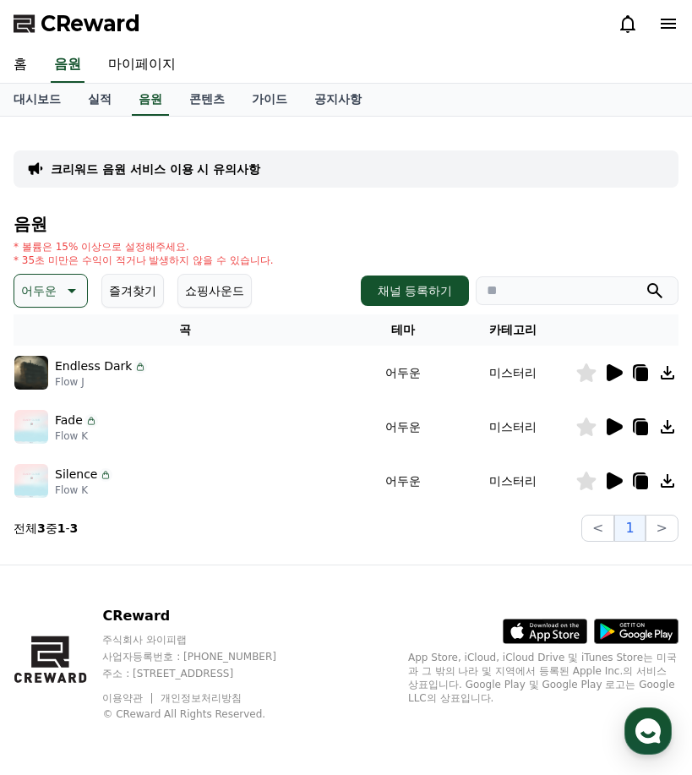
click at [65, 295] on icon at bounding box center [70, 291] width 20 height 20
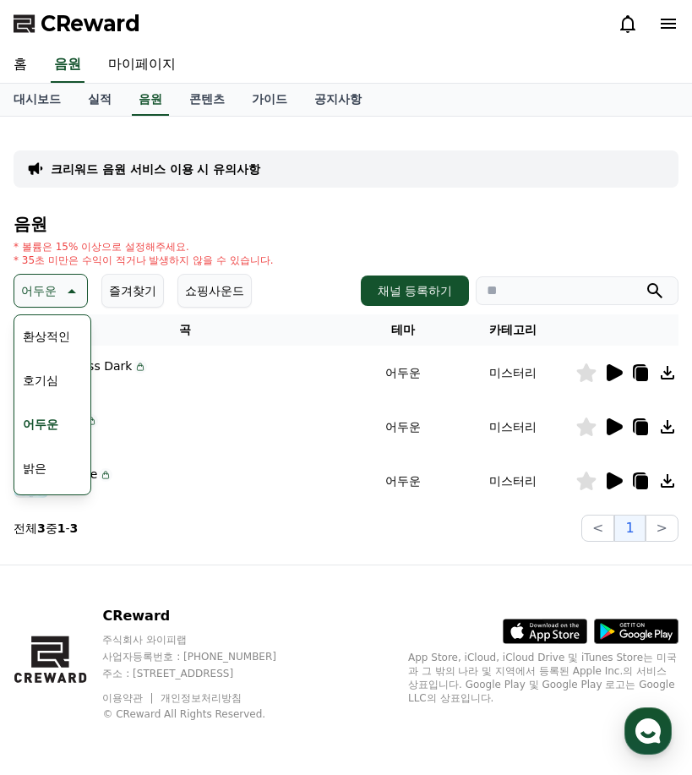
scroll to position [85, 0]
click at [47, 424] on button "밝은" at bounding box center [34, 426] width 37 height 37
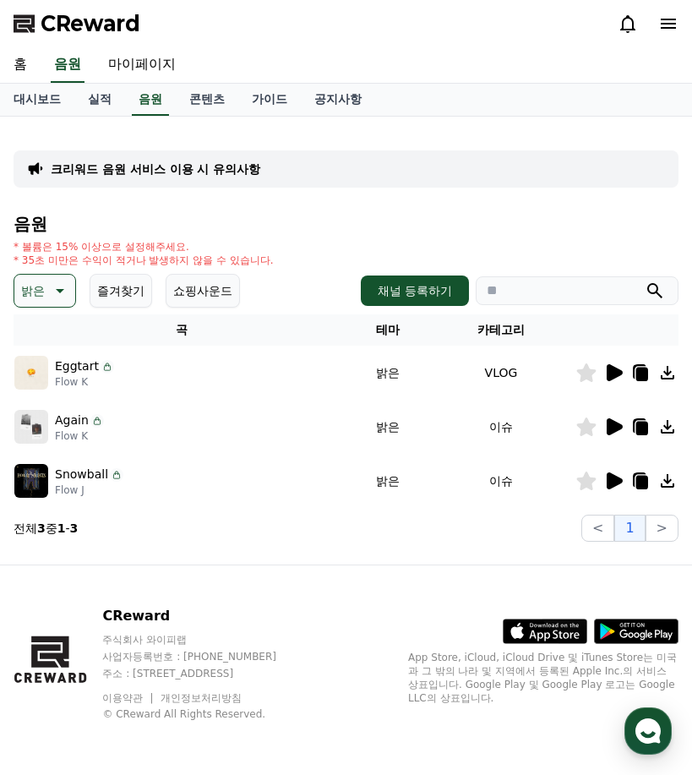
click at [613, 377] on icon at bounding box center [615, 372] width 16 height 17
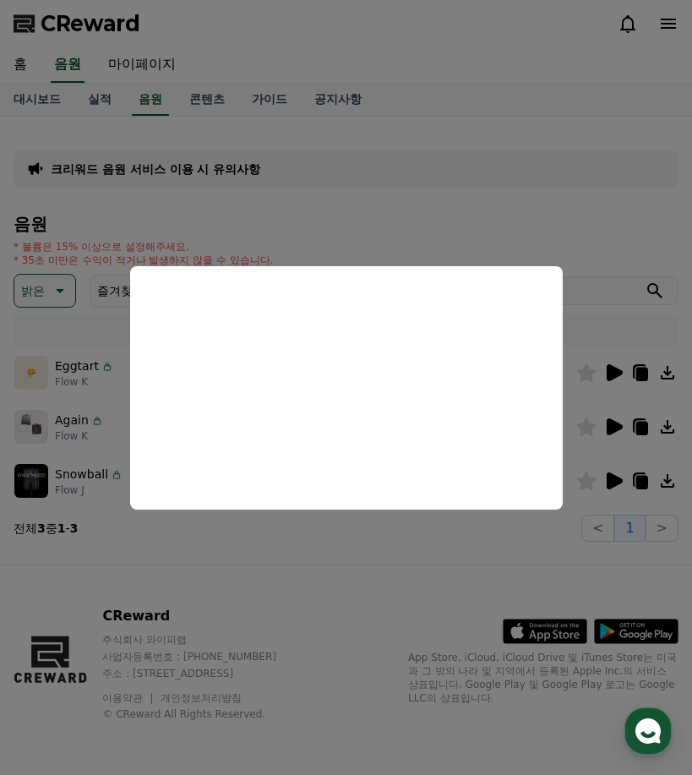
click at [602, 413] on button "close modal" at bounding box center [346, 387] width 692 height 775
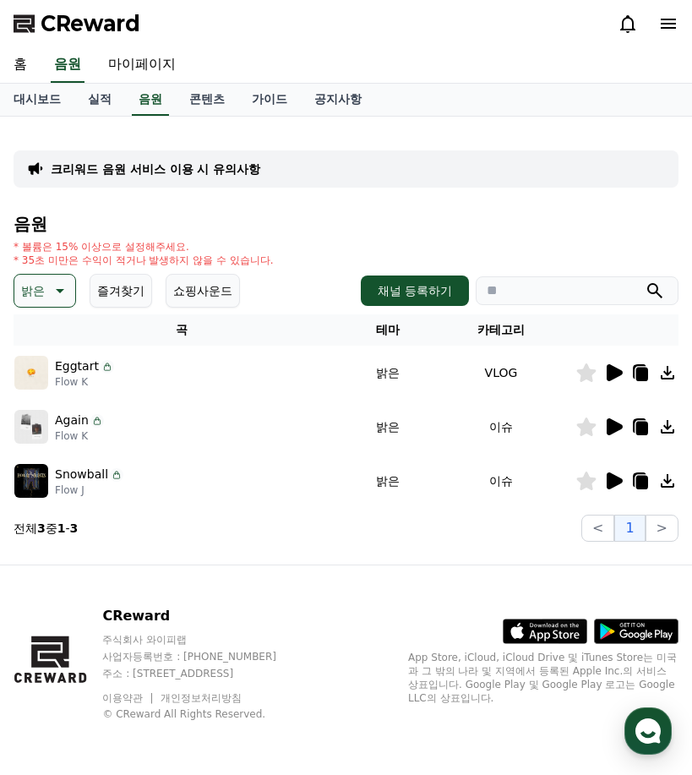
click at [616, 434] on icon at bounding box center [613, 427] width 20 height 20
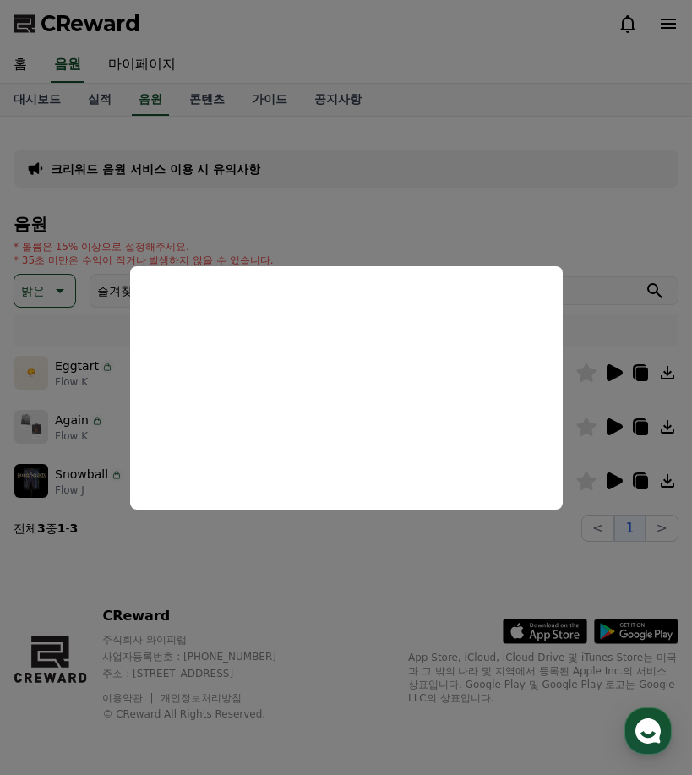
click at [618, 481] on button "close modal" at bounding box center [346, 387] width 692 height 775
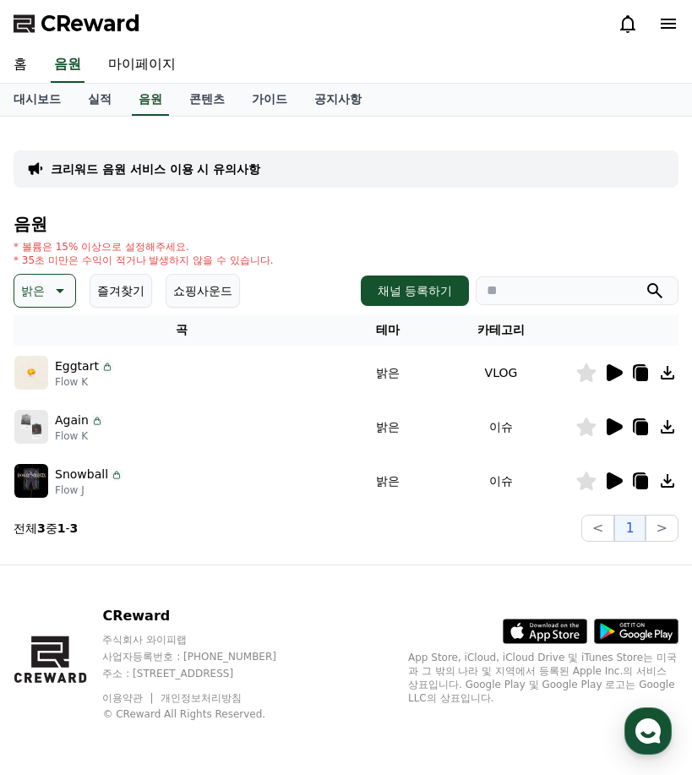
click at [618, 481] on icon at bounding box center [615, 480] width 16 height 17
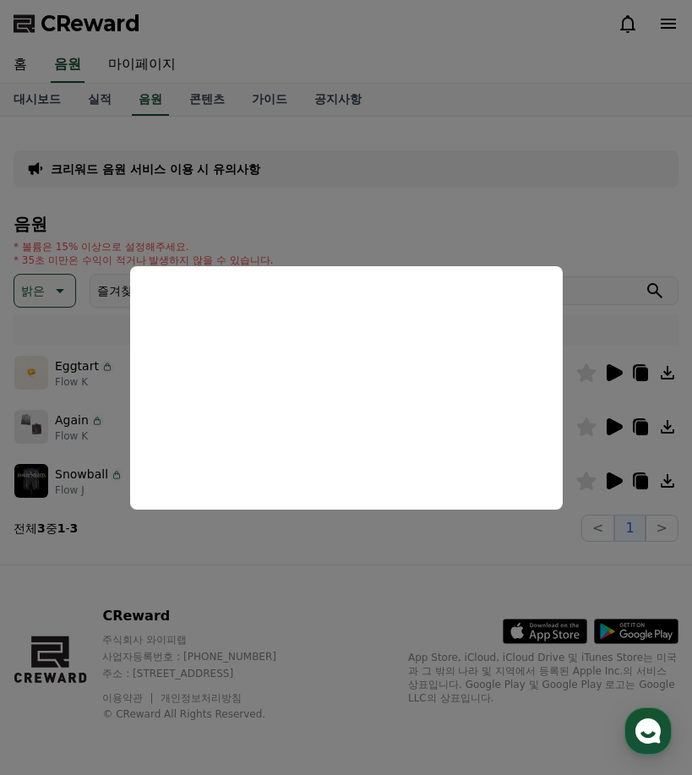
click at [453, 221] on button "close modal" at bounding box center [346, 387] width 692 height 775
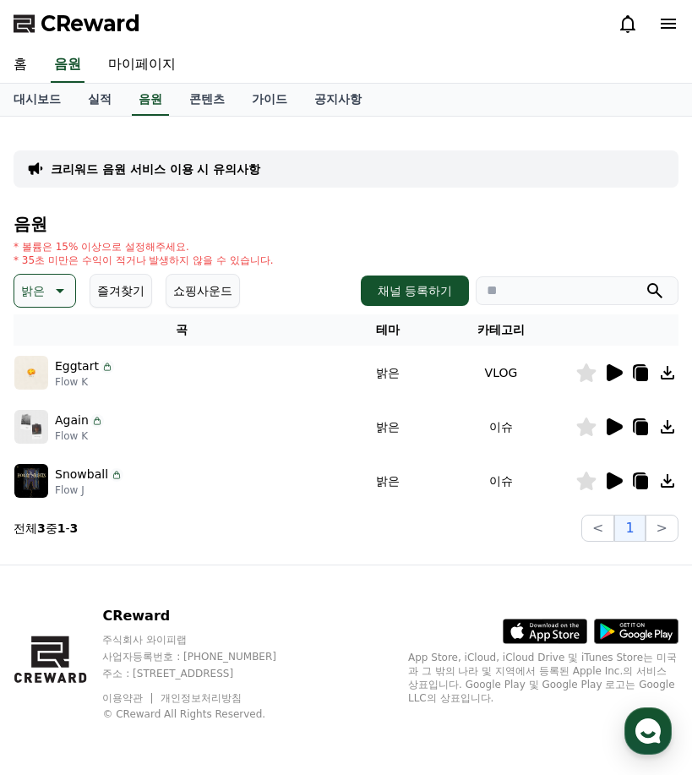
click at [46, 292] on button "밝은" at bounding box center [45, 291] width 63 height 34
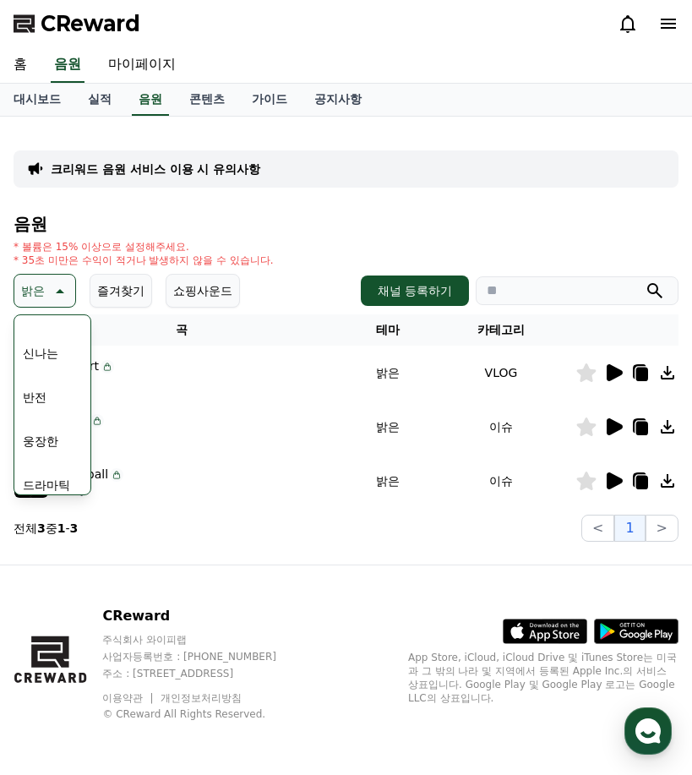
scroll to position [289, 0]
click at [61, 439] on button "드라마틱" at bounding box center [46, 441] width 61 height 37
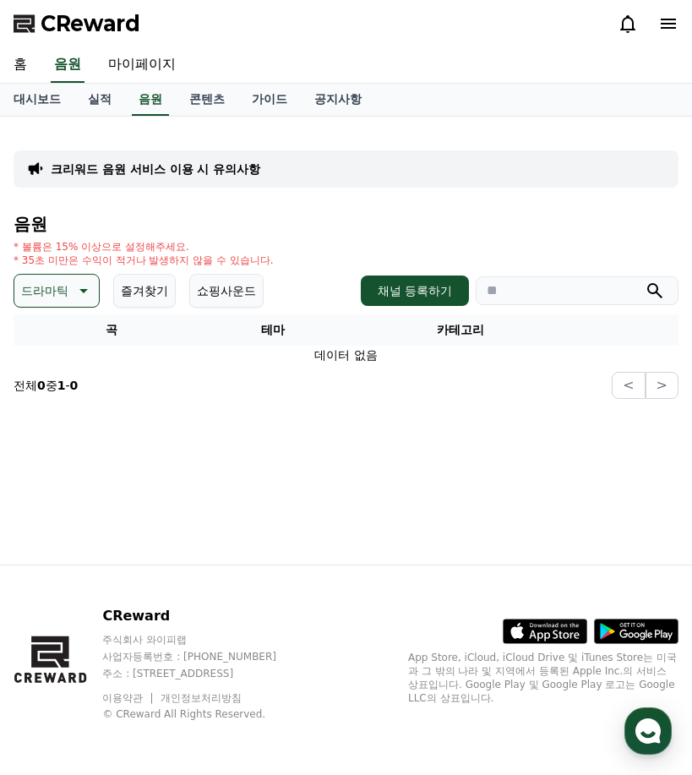
click at [68, 292] on p "드라마틱" at bounding box center [44, 291] width 47 height 24
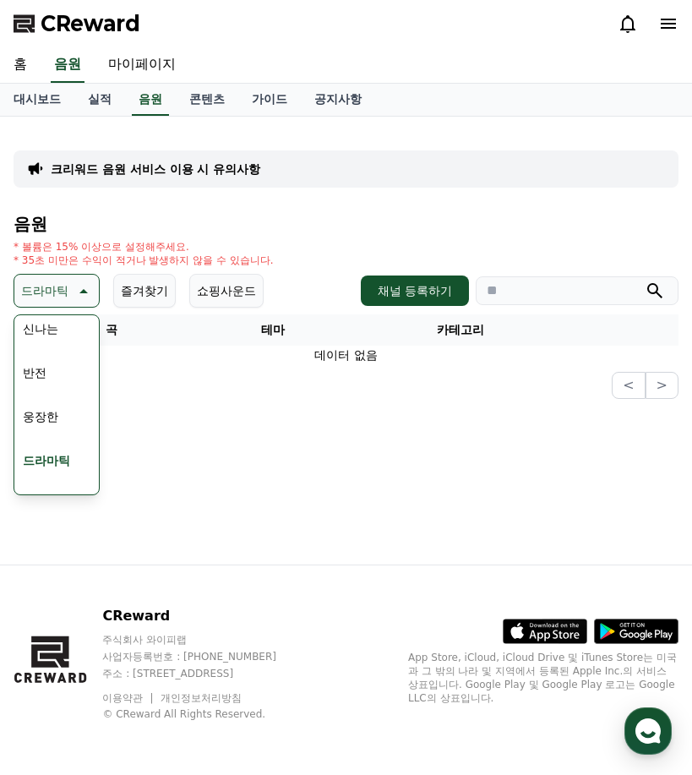
scroll to position [308, 0]
click at [44, 378] on button "웅장한" at bounding box center [40, 379] width 49 height 37
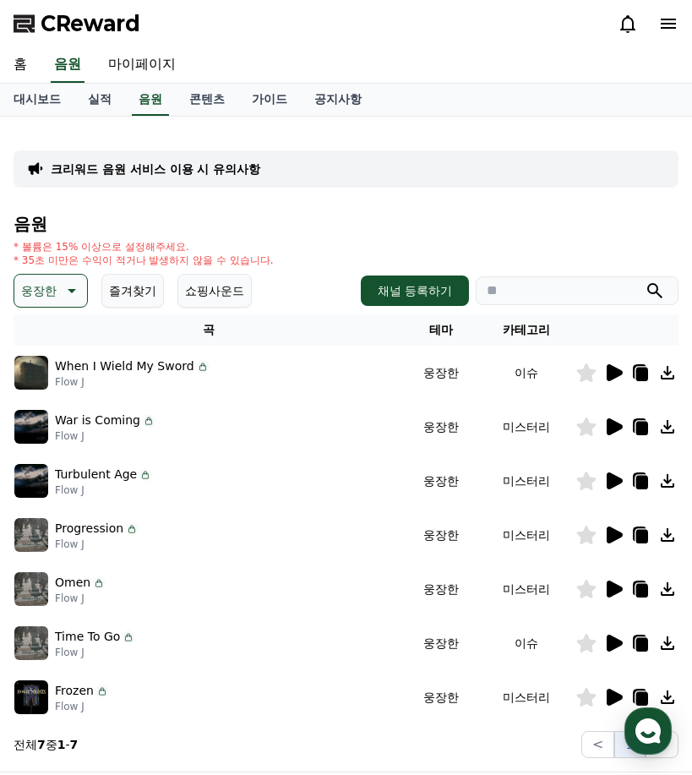
click at [611, 368] on icon at bounding box center [615, 372] width 16 height 17
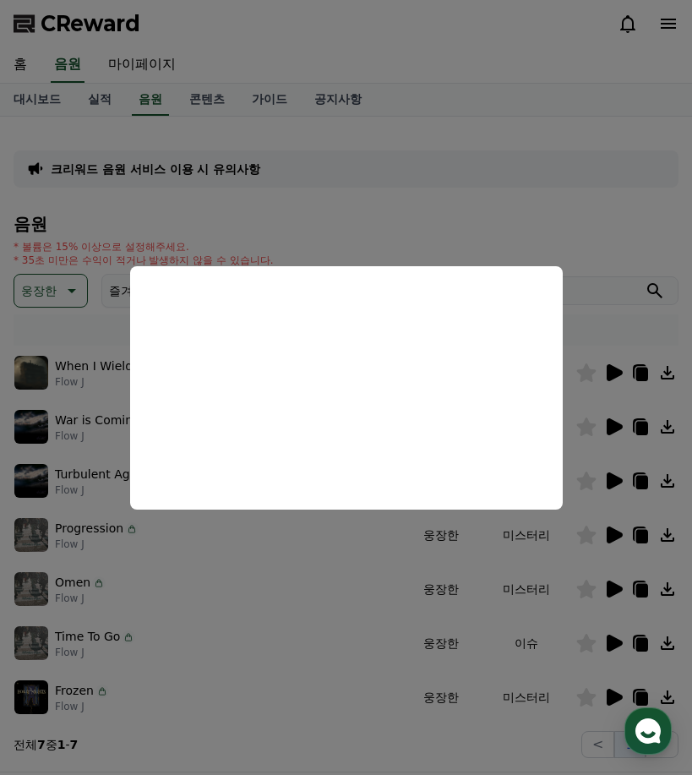
click at [588, 198] on button "close modal" at bounding box center [346, 387] width 692 height 775
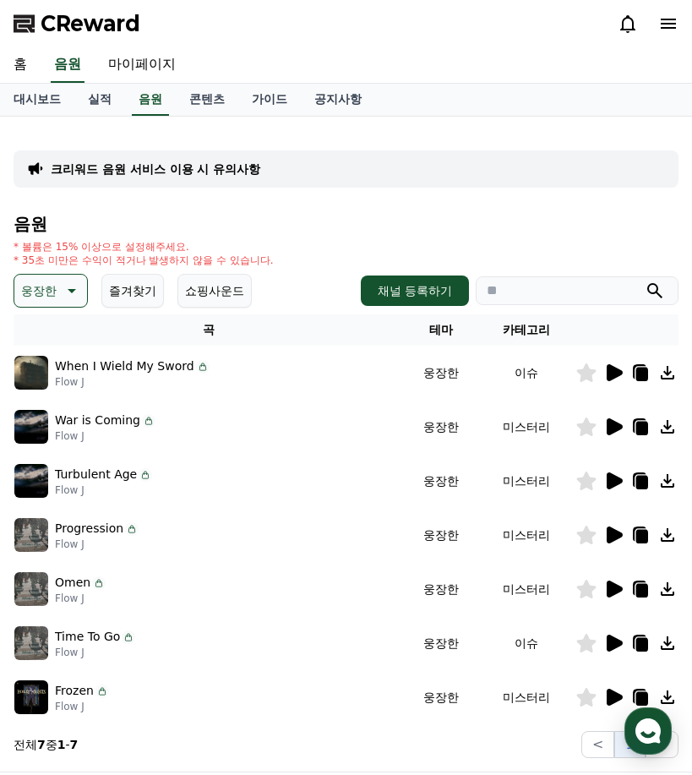
click at [619, 427] on icon at bounding box center [615, 426] width 16 height 17
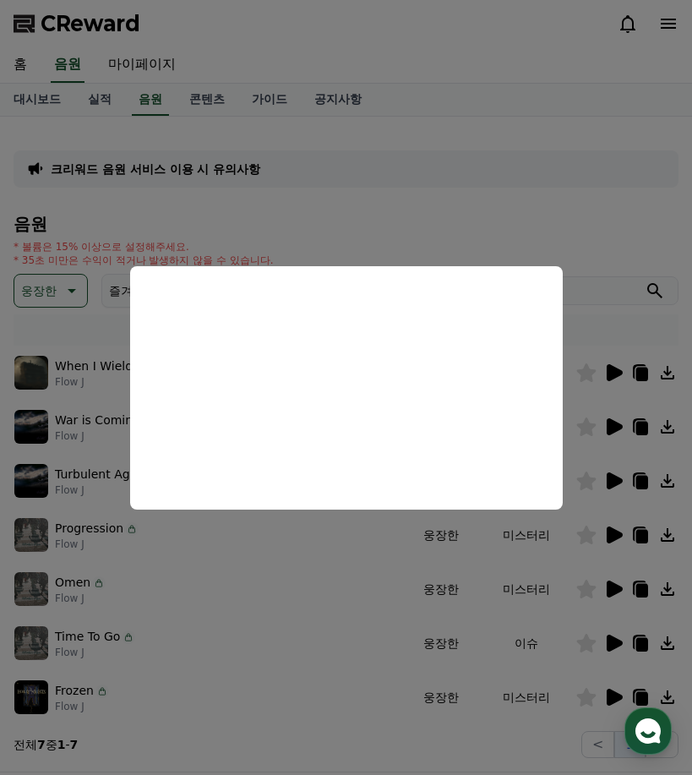
click at [421, 184] on button "close modal" at bounding box center [346, 387] width 692 height 775
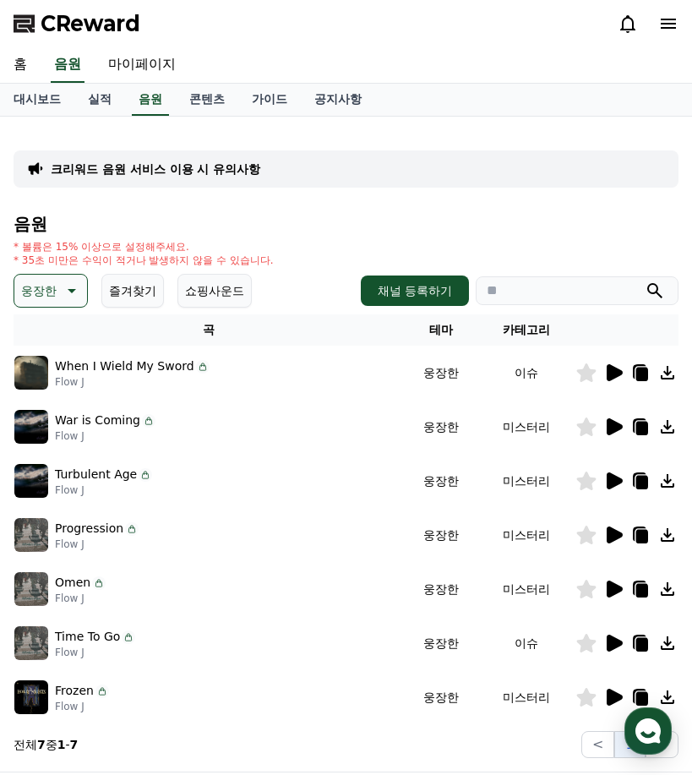
click at [614, 481] on icon at bounding box center [615, 480] width 16 height 17
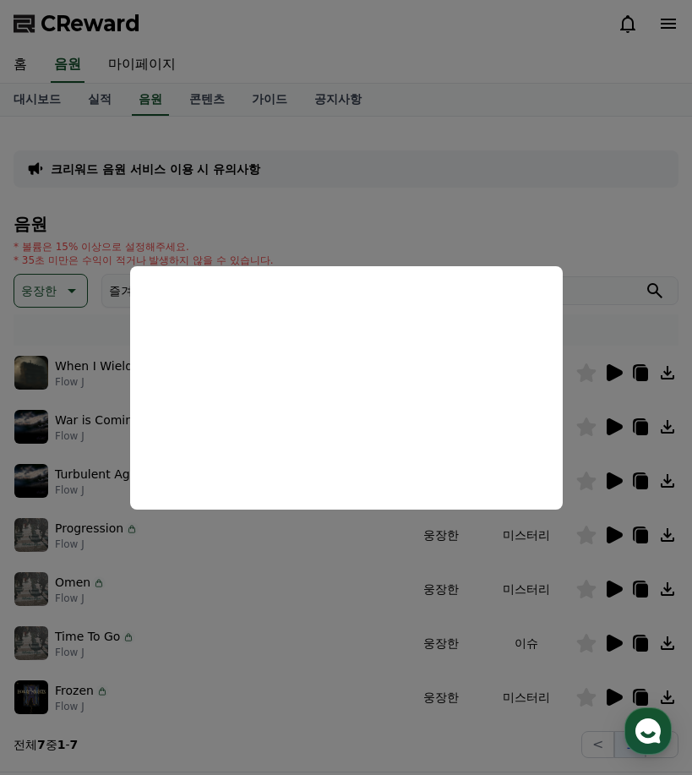
click at [610, 258] on button "close modal" at bounding box center [346, 387] width 692 height 775
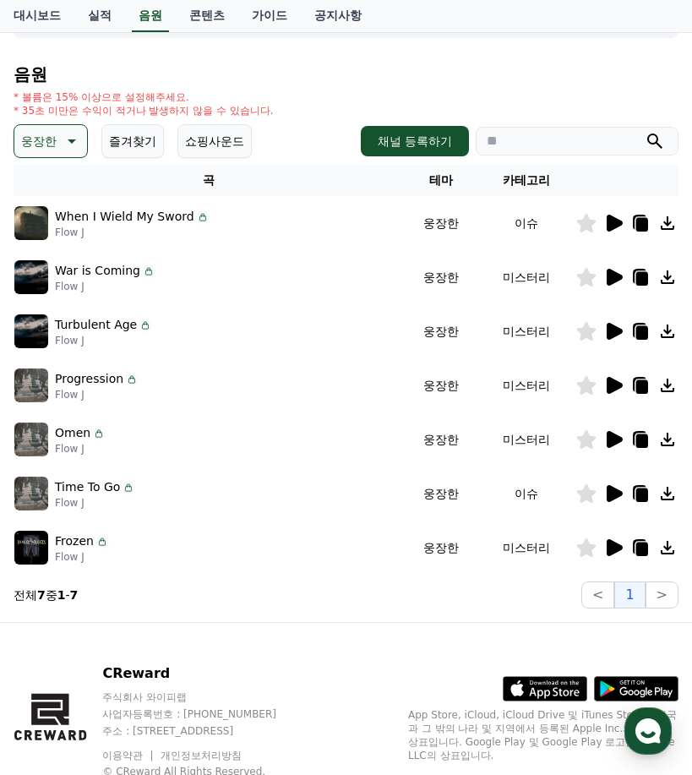
scroll to position [169, 0]
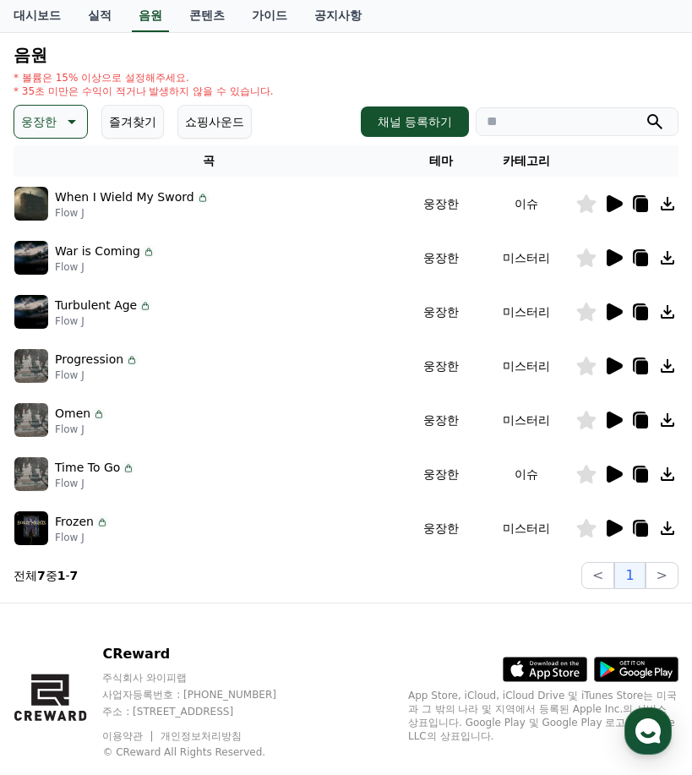
click at [610, 538] on icon at bounding box center [613, 528] width 20 height 20
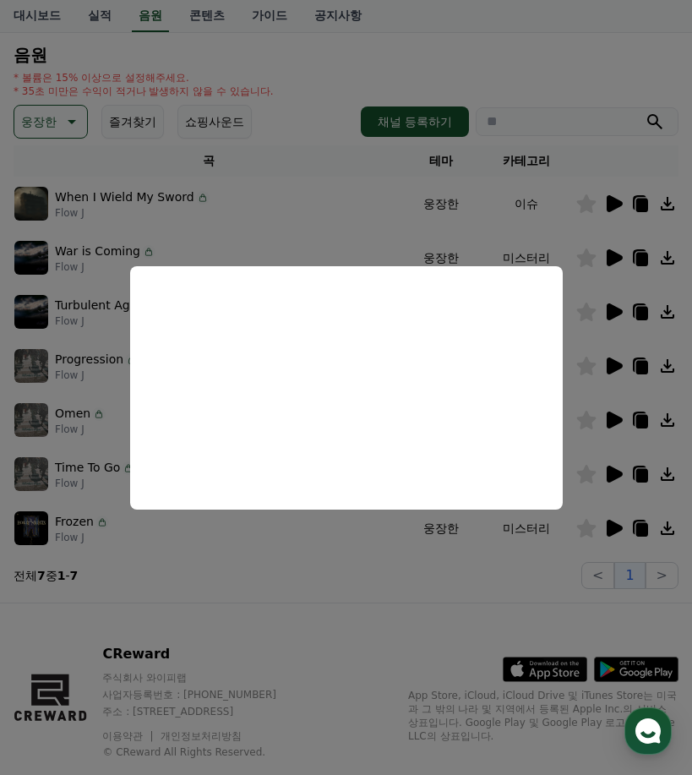
click at [614, 474] on button "close modal" at bounding box center [346, 387] width 692 height 775
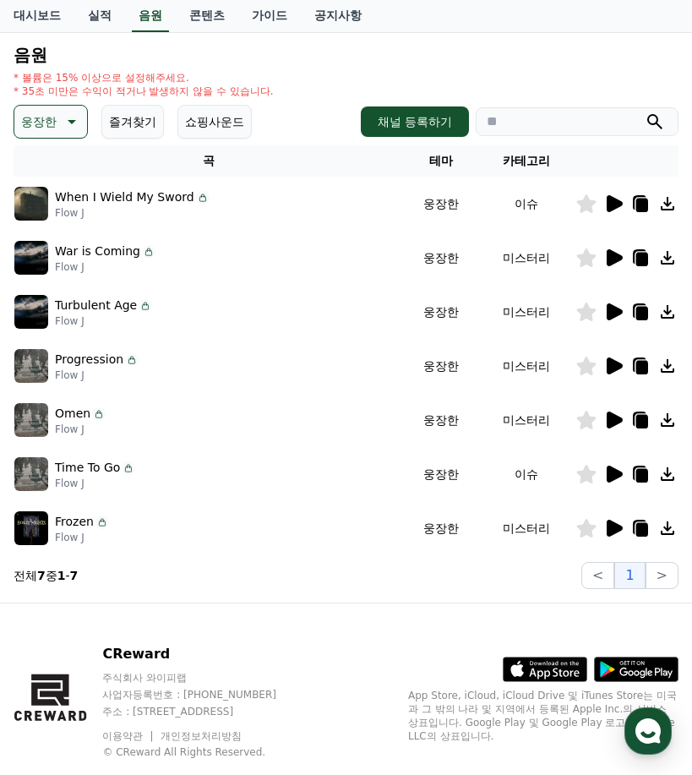
click at [610, 472] on icon at bounding box center [615, 474] width 16 height 17
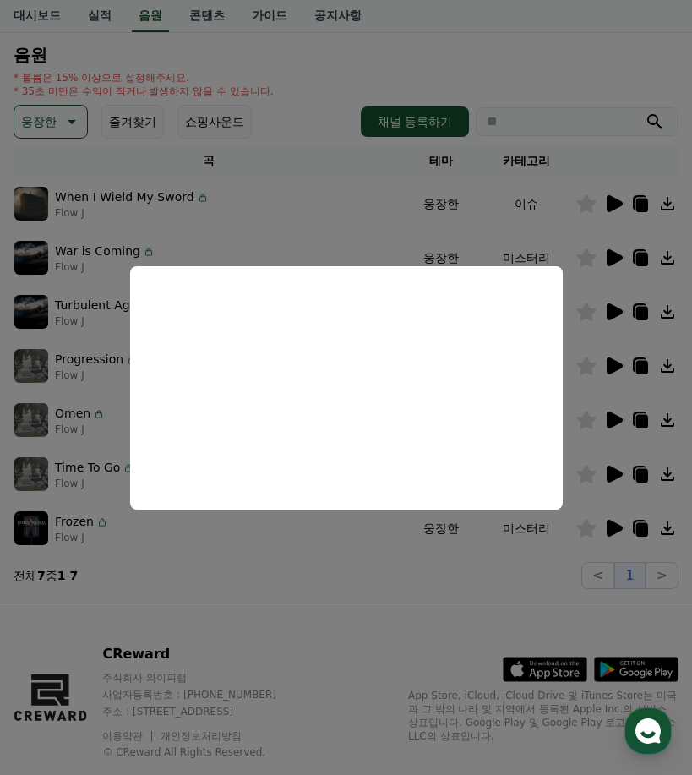
click at [543, 51] on button "close modal" at bounding box center [346, 387] width 692 height 775
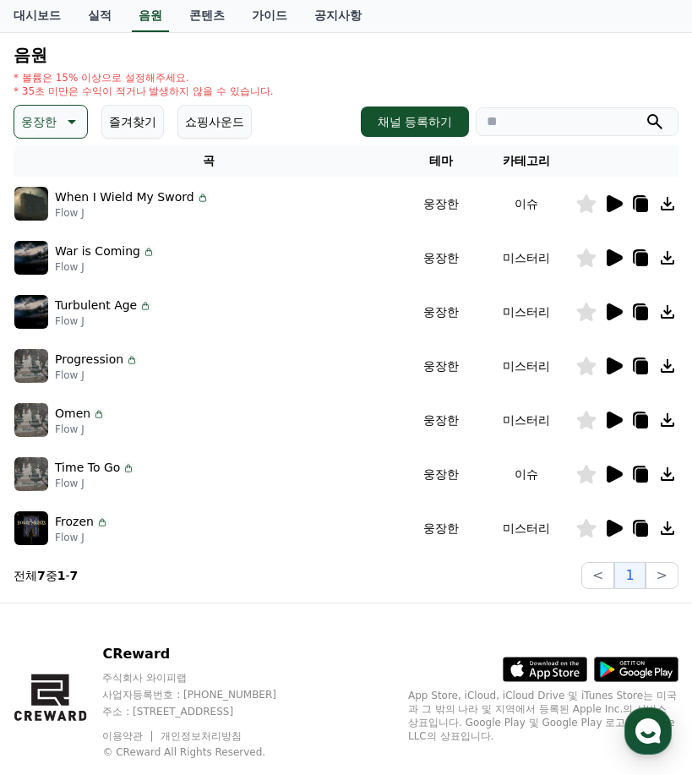
click at [65, 123] on icon at bounding box center [70, 122] width 20 height 20
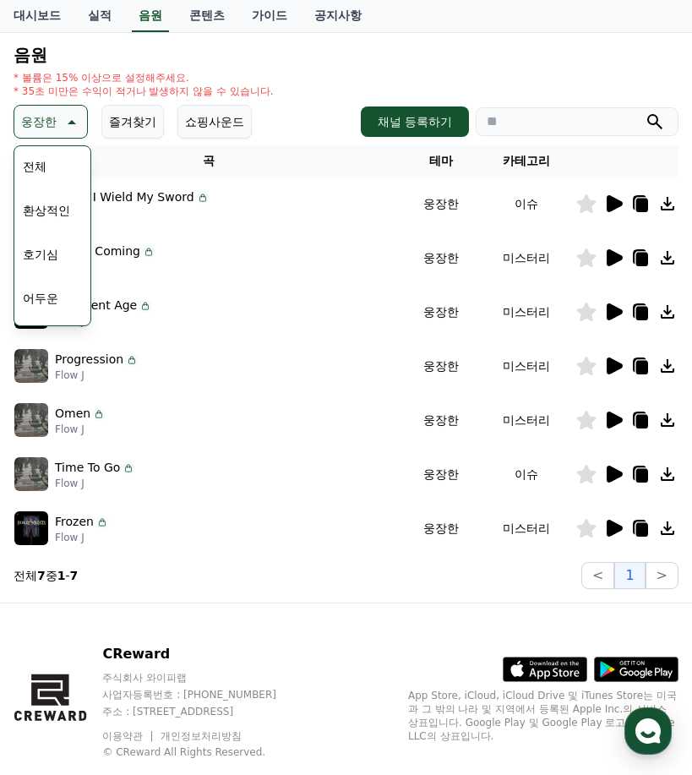
click at [165, 112] on div "웅장한 테마 전체 환상적인 호기심 어두운 밝은 통통튀는 신나는 반전 웅장한 드라마틱 즐거움 분위기있는 EDM 그루브 슬픈 잔잔한 귀여운 감동적…" at bounding box center [133, 122] width 238 height 34
click at [200, 121] on button "쇼핑사운드" at bounding box center [214, 122] width 74 height 34
click at [415, 59] on h4 "음원" at bounding box center [346, 55] width 665 height 19
click at [67, 121] on icon at bounding box center [70, 122] width 20 height 20
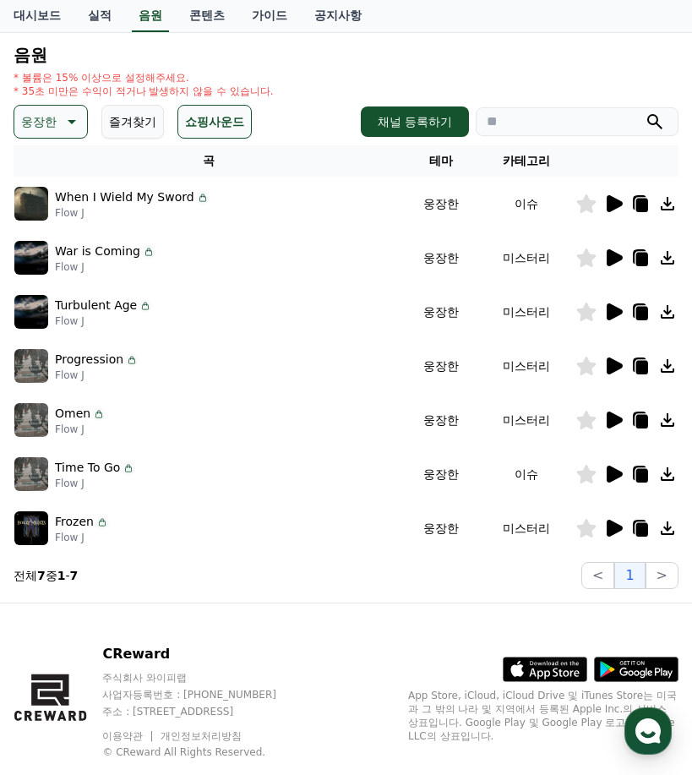
click at [625, 206] on div at bounding box center [626, 204] width 101 height 20
click at [617, 206] on icon at bounding box center [615, 203] width 16 height 17
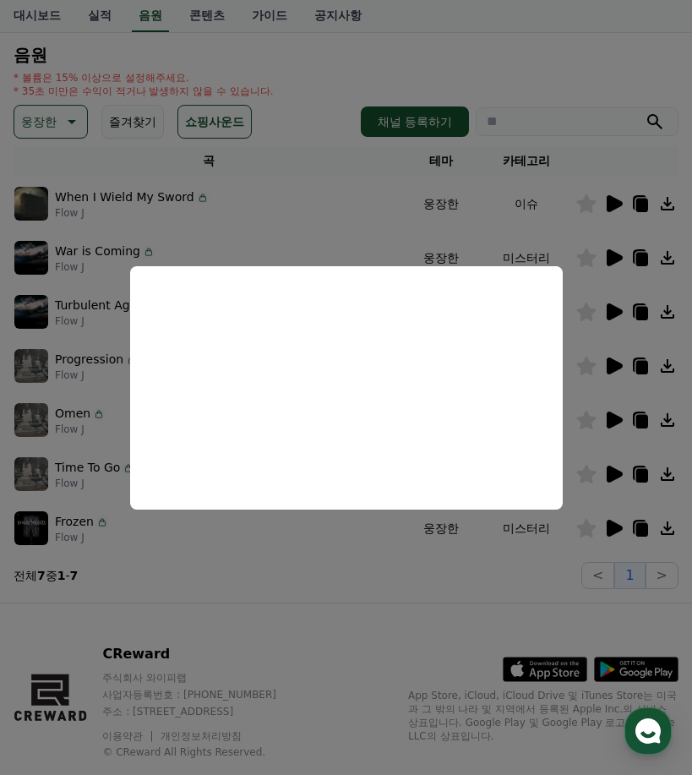
click at [569, 92] on button "close modal" at bounding box center [346, 387] width 692 height 775
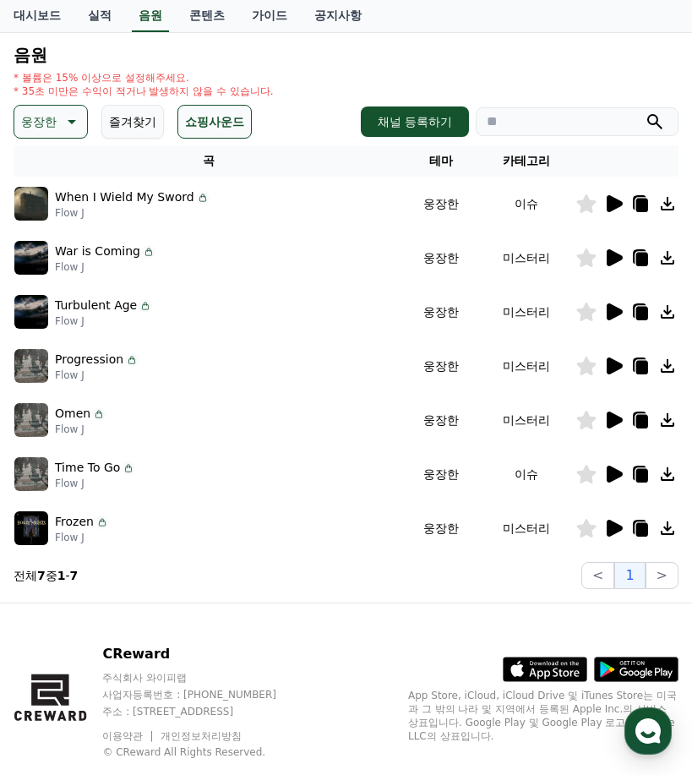
click at [608, 259] on icon at bounding box center [615, 257] width 16 height 17
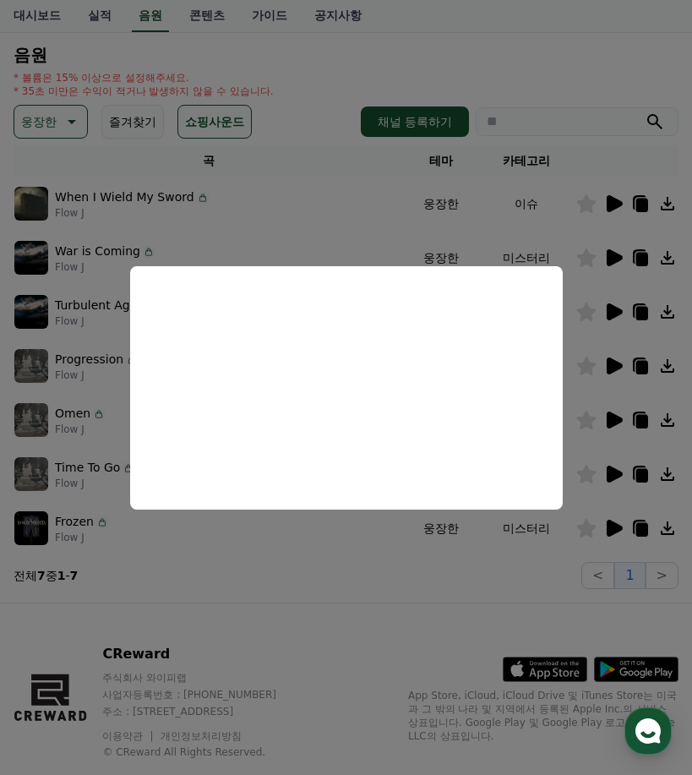
click at [563, 62] on button "close modal" at bounding box center [346, 387] width 692 height 775
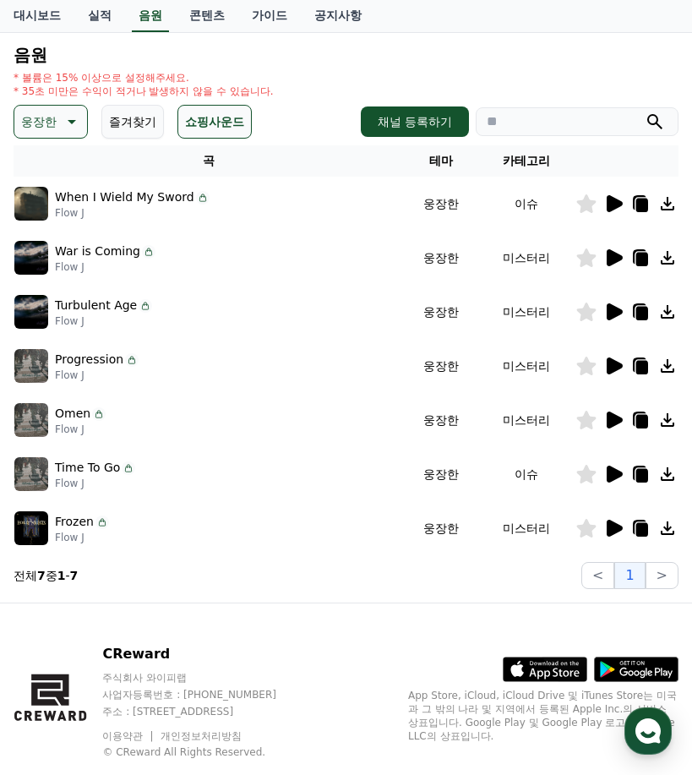
click at [47, 115] on p "웅장한" at bounding box center [38, 122] width 35 height 24
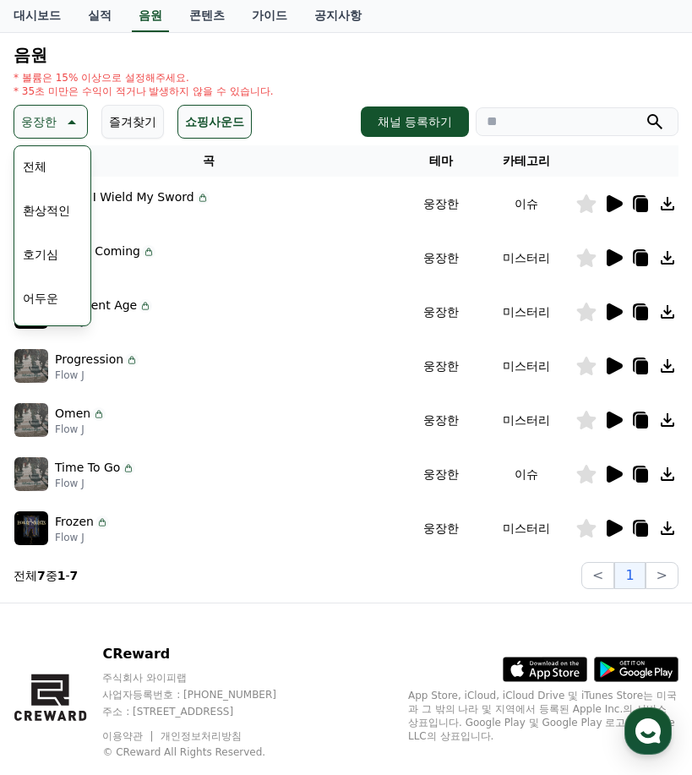
click at [45, 167] on button "전체" at bounding box center [34, 166] width 37 height 37
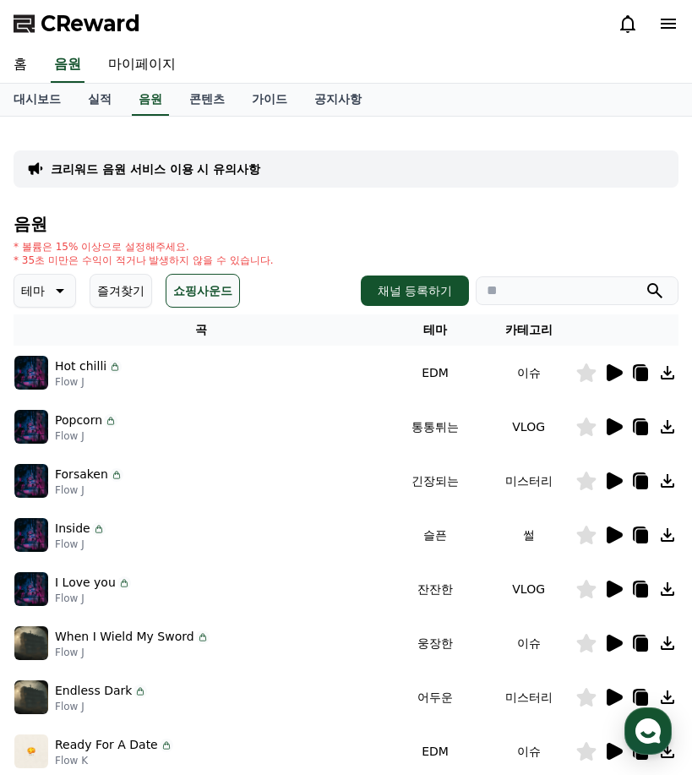
click at [609, 366] on icon at bounding box center [615, 372] width 16 height 17
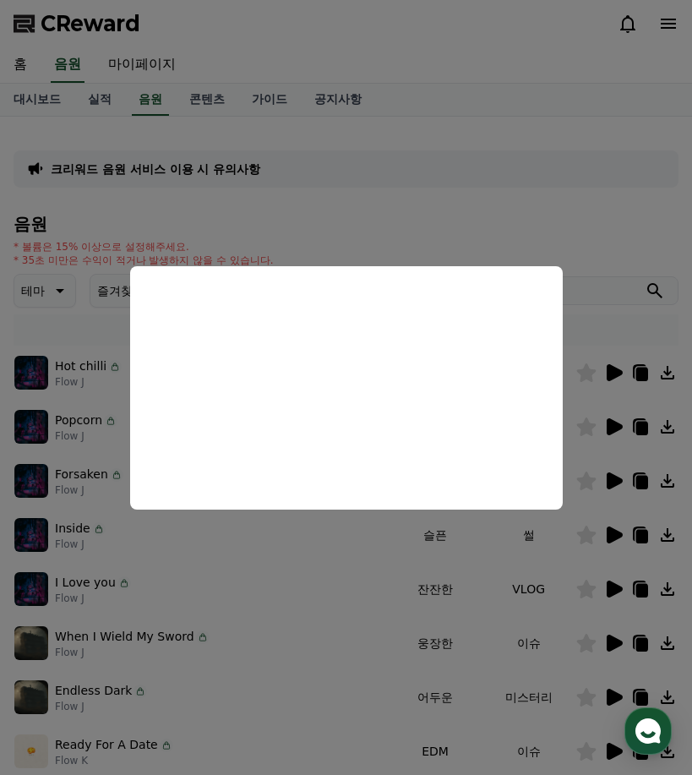
click at [466, 193] on button "close modal" at bounding box center [346, 387] width 692 height 775
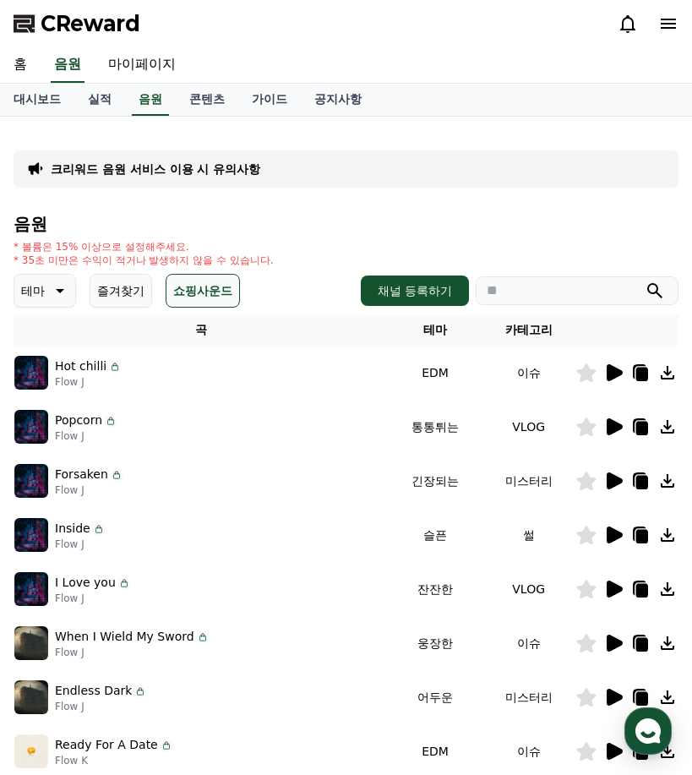
click at [617, 425] on icon at bounding box center [615, 426] width 16 height 17
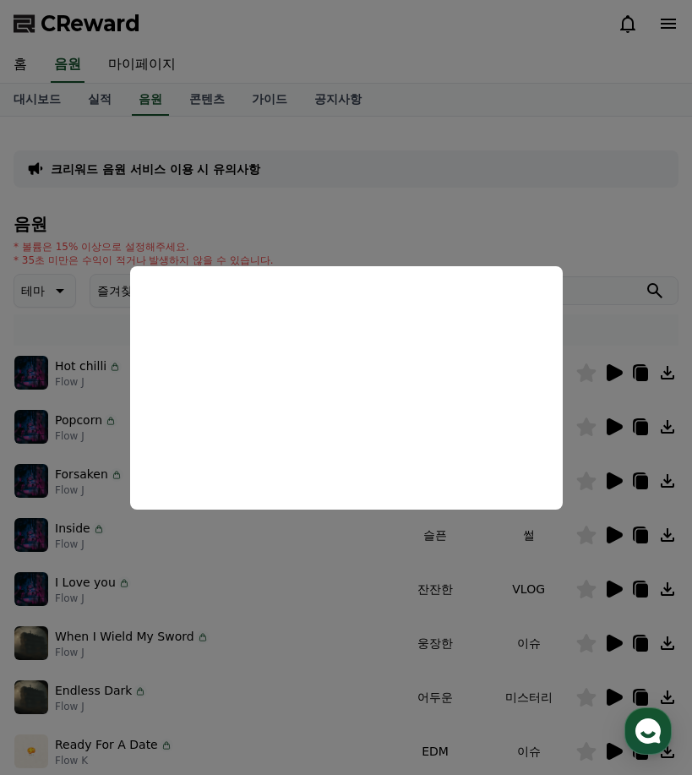
click at [618, 483] on button "close modal" at bounding box center [346, 387] width 692 height 775
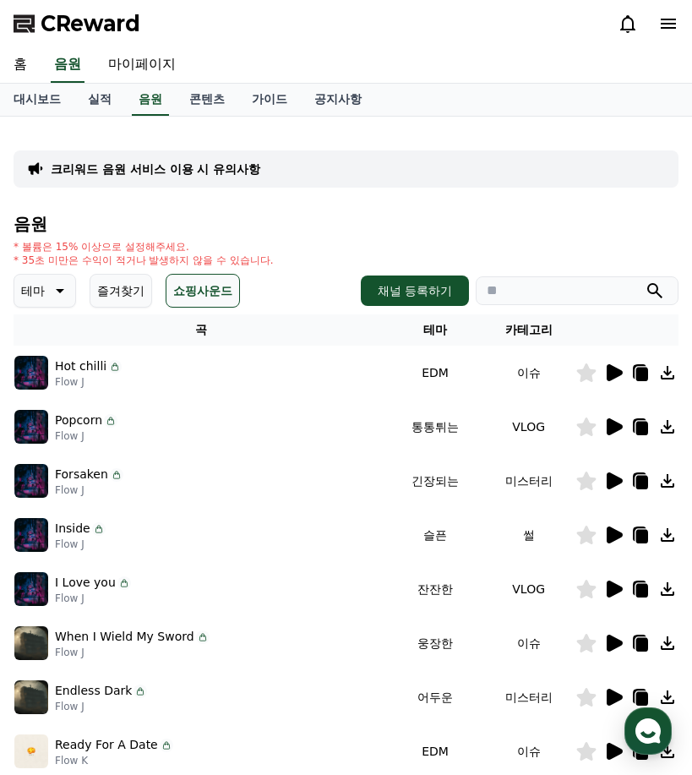
click at [618, 483] on icon at bounding box center [615, 480] width 16 height 17
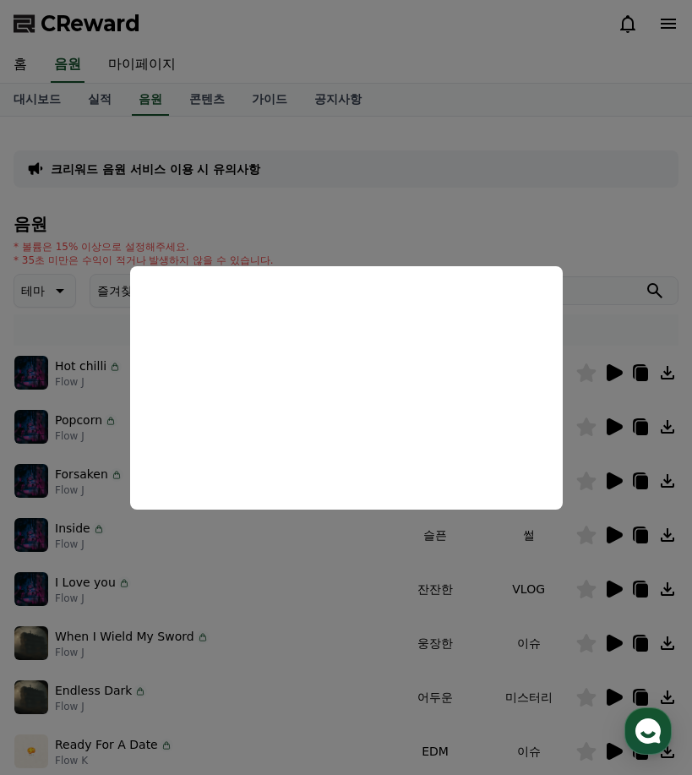
click at [614, 543] on button "close modal" at bounding box center [346, 387] width 692 height 775
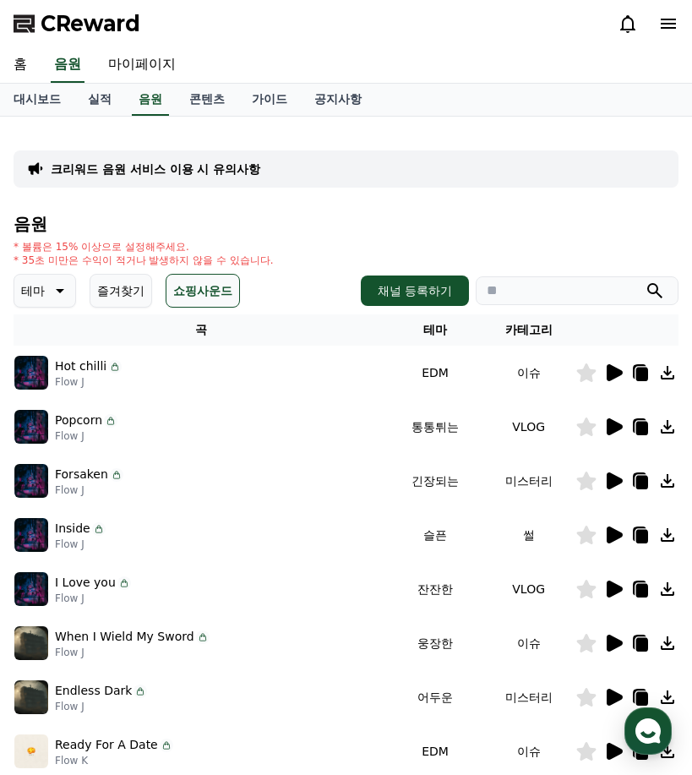
click at [615, 540] on icon at bounding box center [615, 535] width 16 height 17
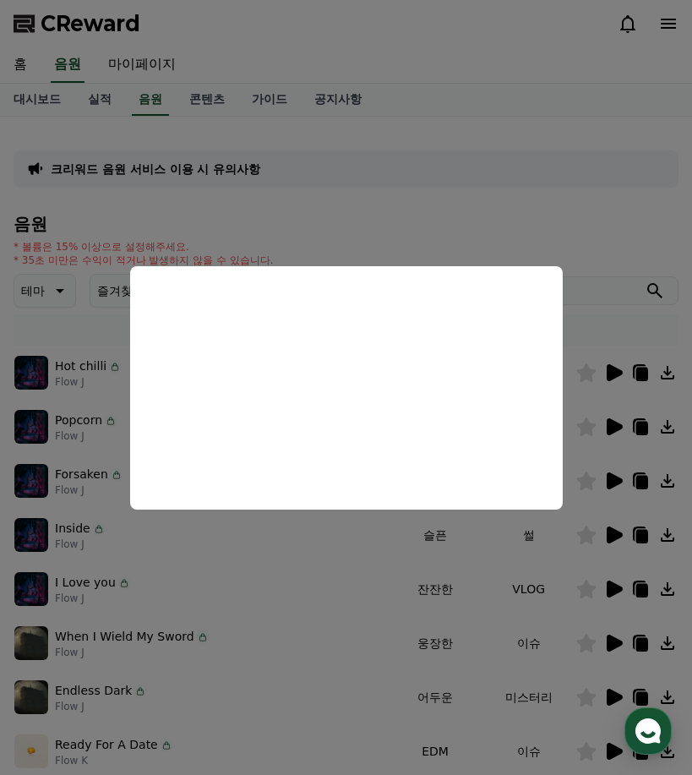
click at [623, 593] on button "close modal" at bounding box center [346, 387] width 692 height 775
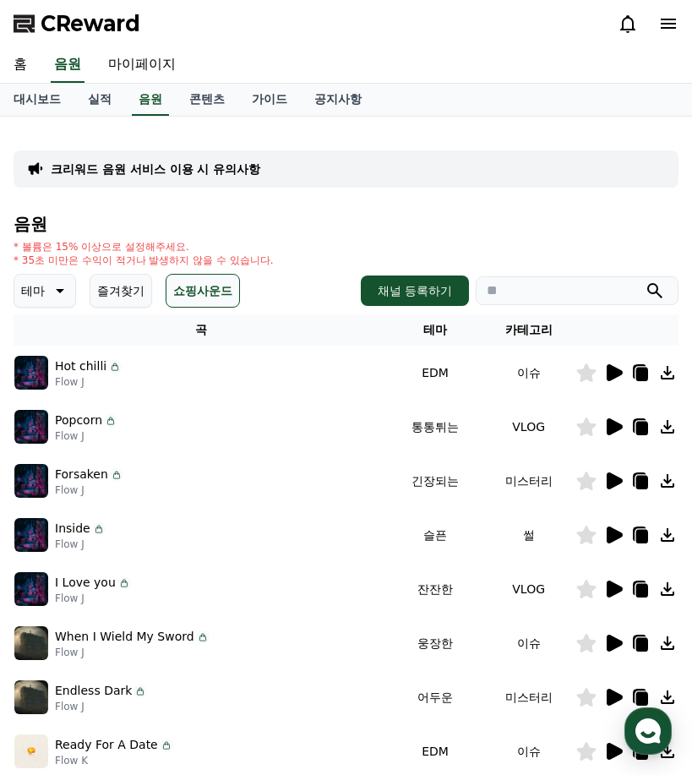
click at [605, 587] on icon at bounding box center [613, 589] width 20 height 20
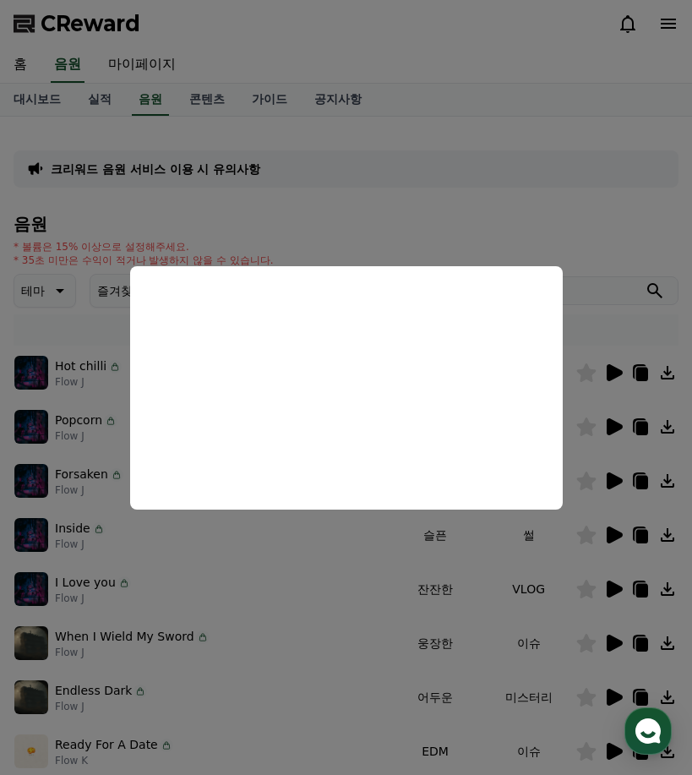
click at [587, 584] on button "close modal" at bounding box center [346, 387] width 692 height 775
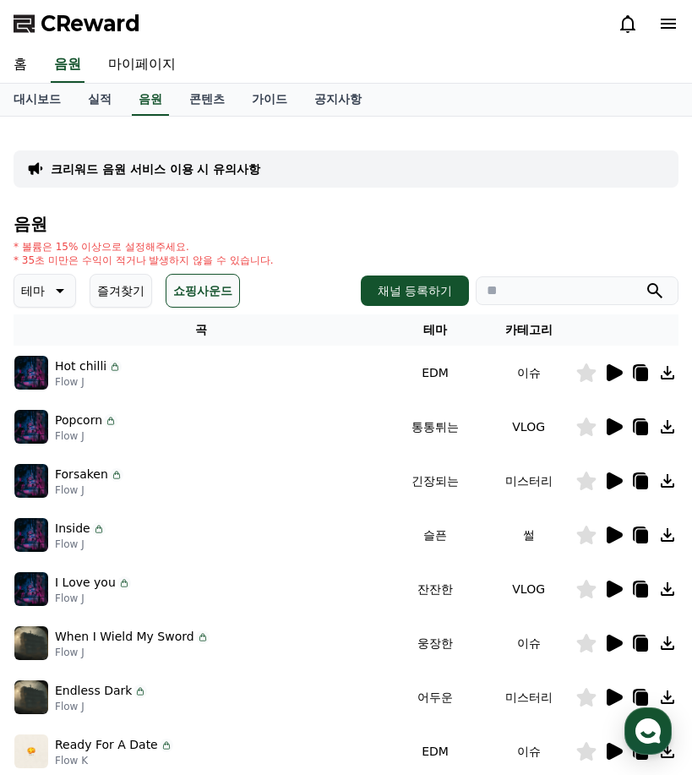
click at [587, 591] on icon at bounding box center [586, 589] width 19 height 19
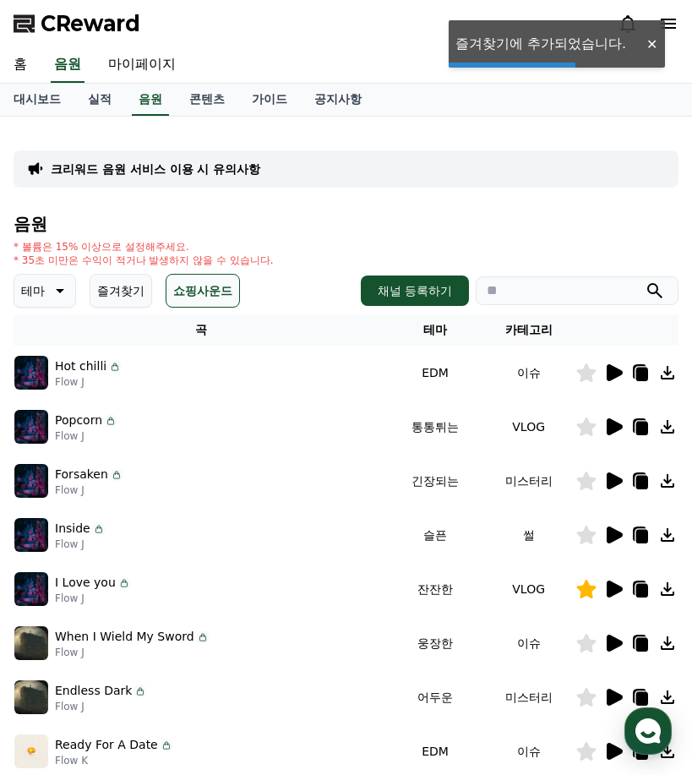
click at [617, 583] on icon at bounding box center [613, 589] width 20 height 20
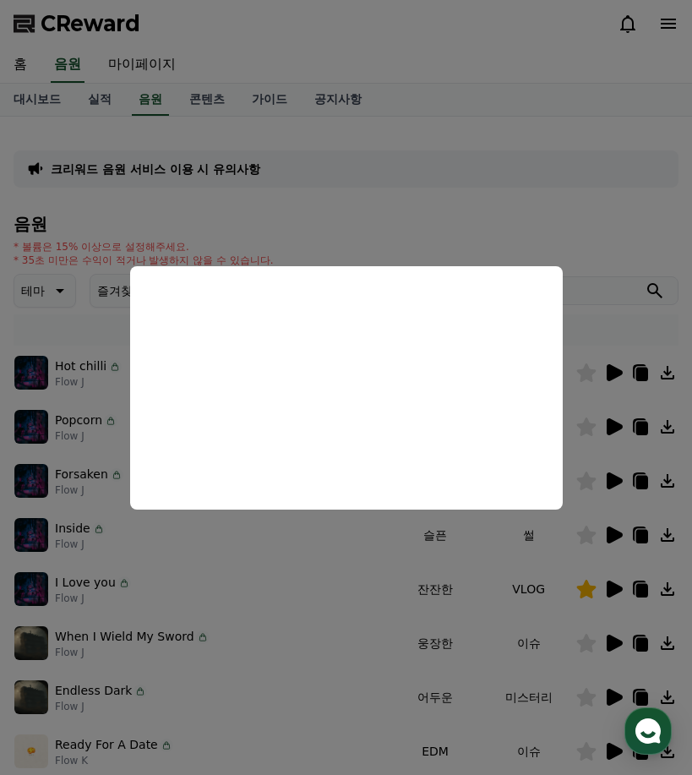
click at [483, 220] on button "close modal" at bounding box center [346, 387] width 692 height 775
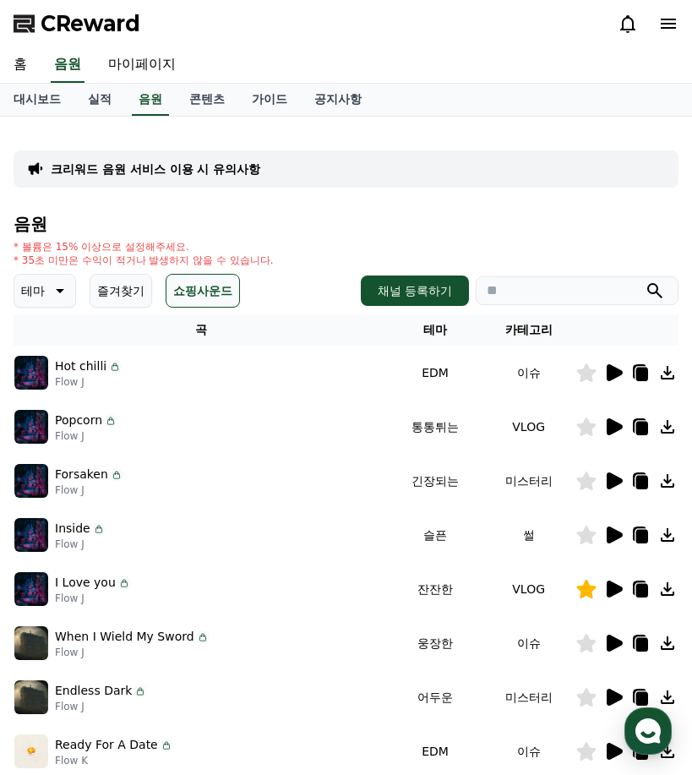
click at [615, 531] on icon at bounding box center [615, 535] width 16 height 17
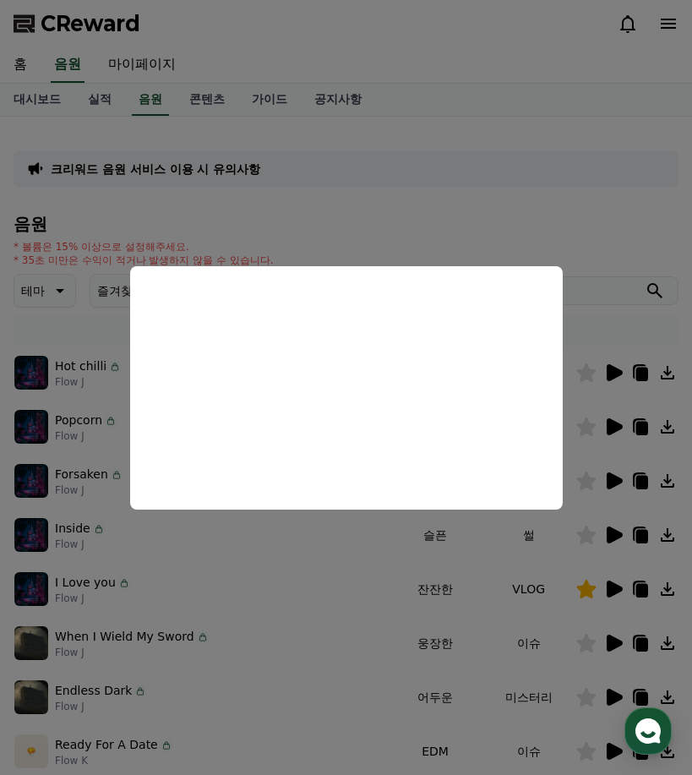
click at [379, 230] on button "close modal" at bounding box center [346, 387] width 692 height 775
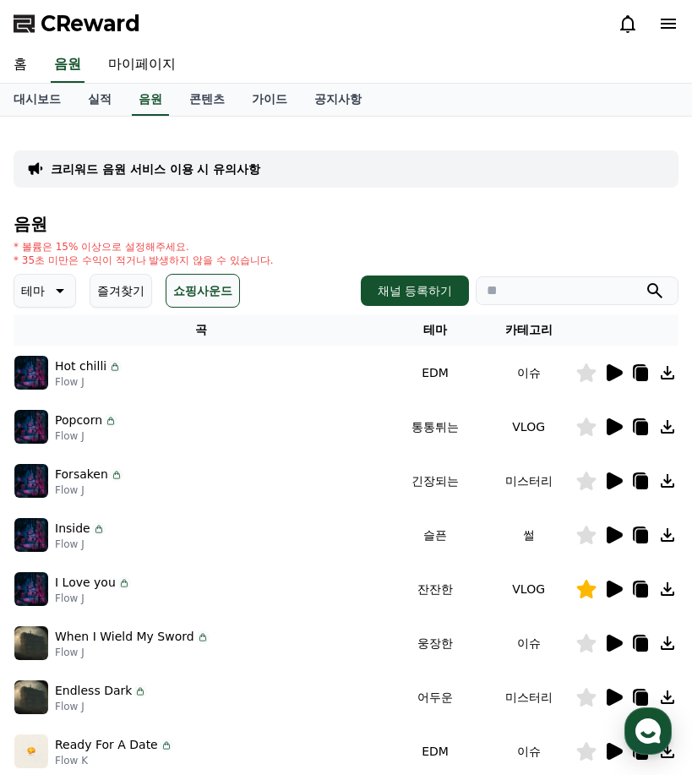
click at [614, 641] on icon at bounding box center [615, 643] width 16 height 17
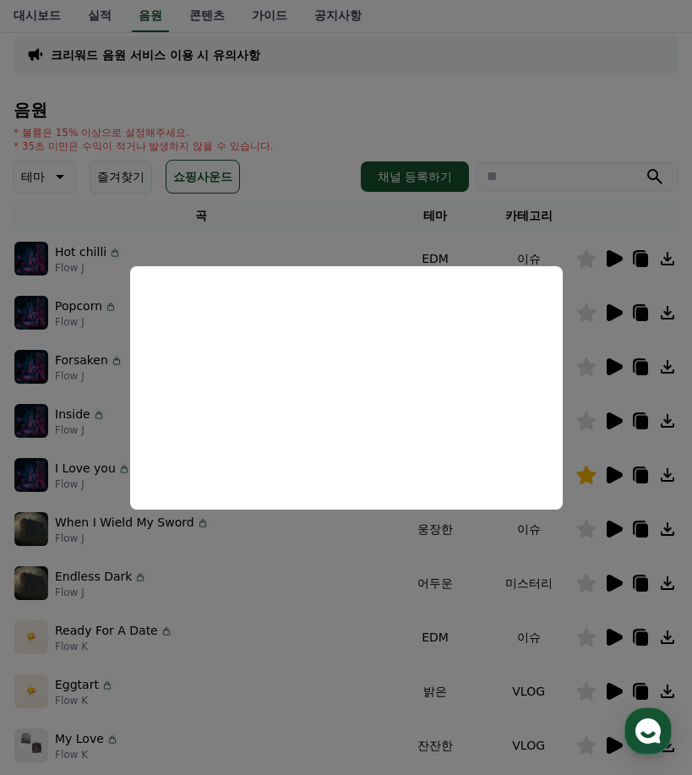
scroll to position [85, 0]
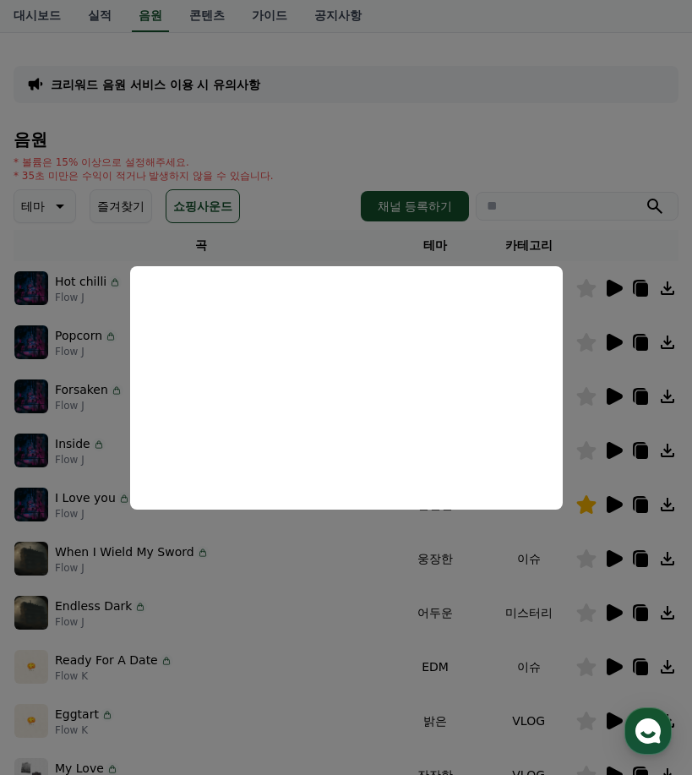
click at [588, 156] on button "close modal" at bounding box center [346, 387] width 692 height 775
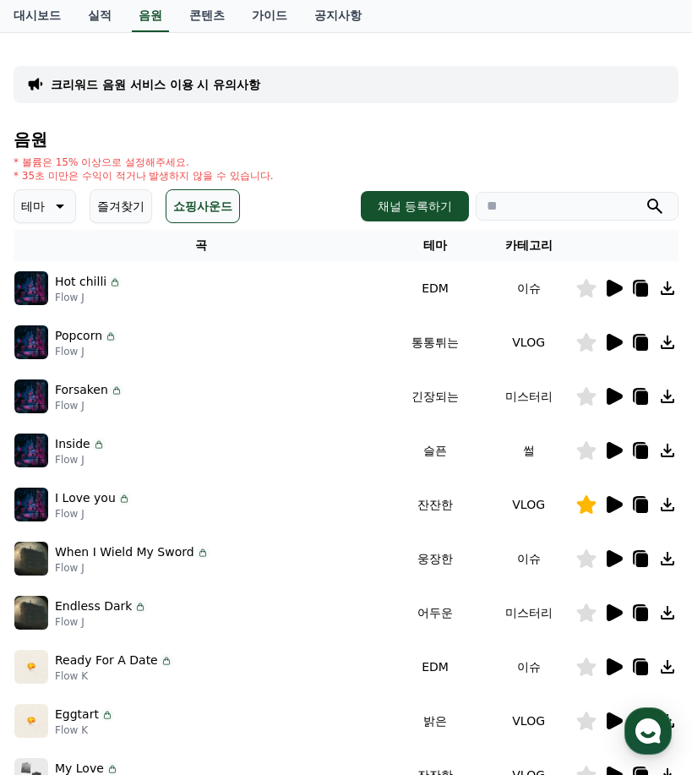
click at [614, 667] on icon at bounding box center [615, 666] width 16 height 17
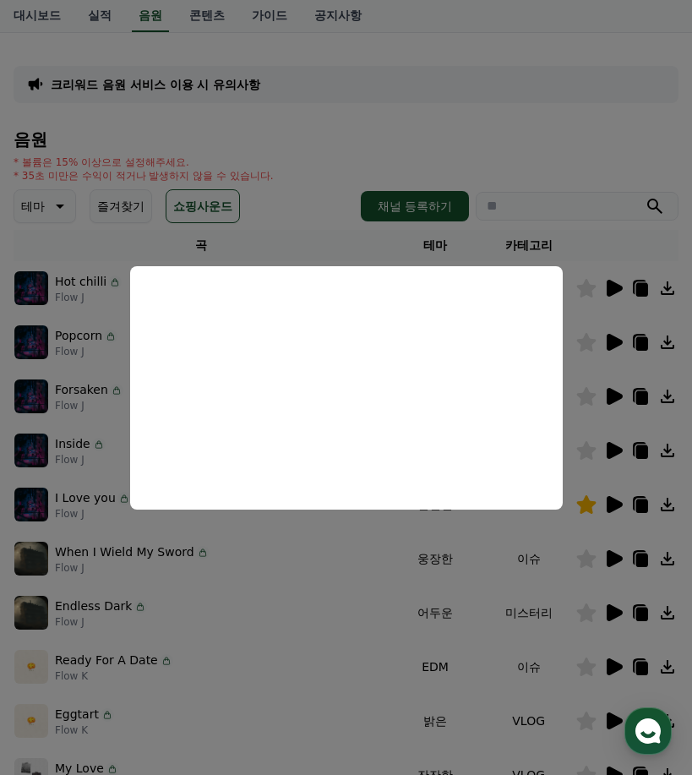
click at [523, 139] on button "close modal" at bounding box center [346, 387] width 692 height 775
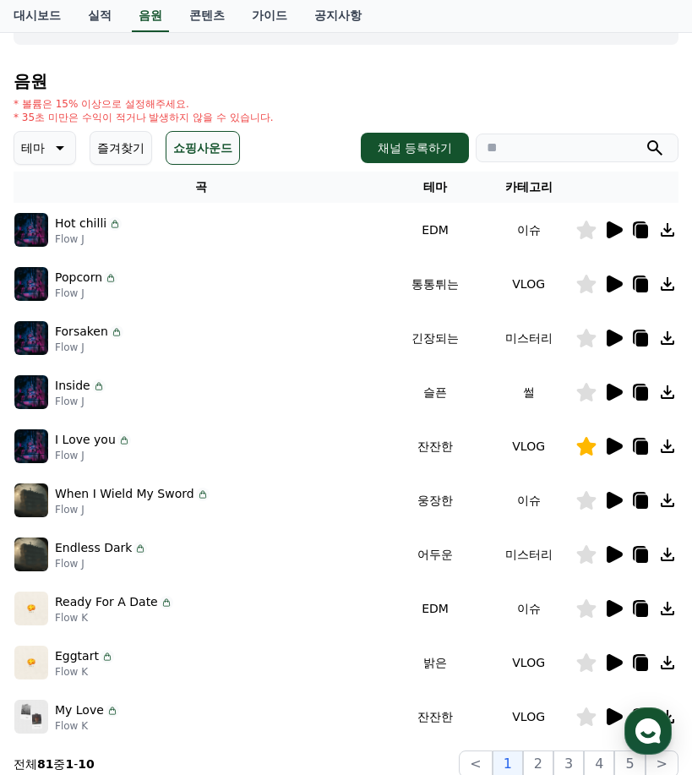
scroll to position [169, 0]
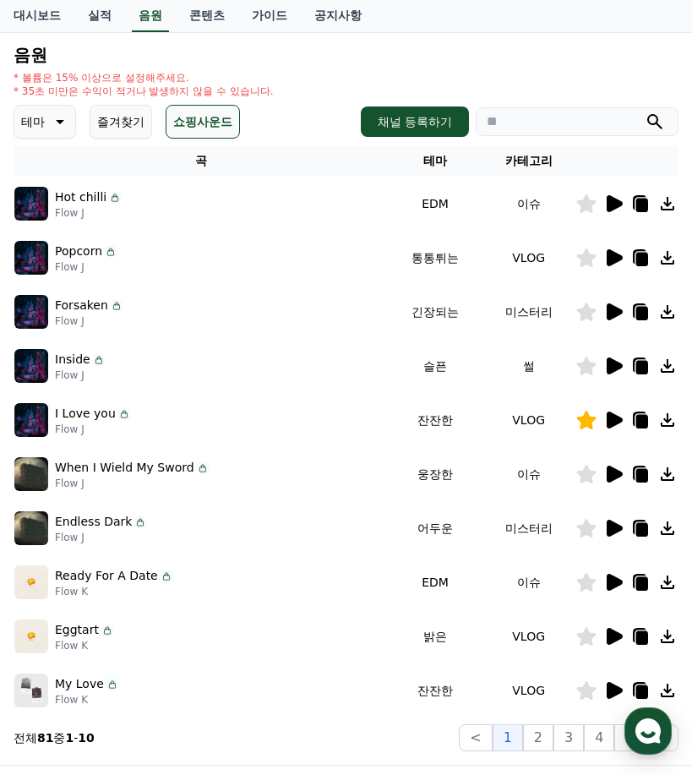
click at [610, 629] on icon at bounding box center [615, 636] width 16 height 17
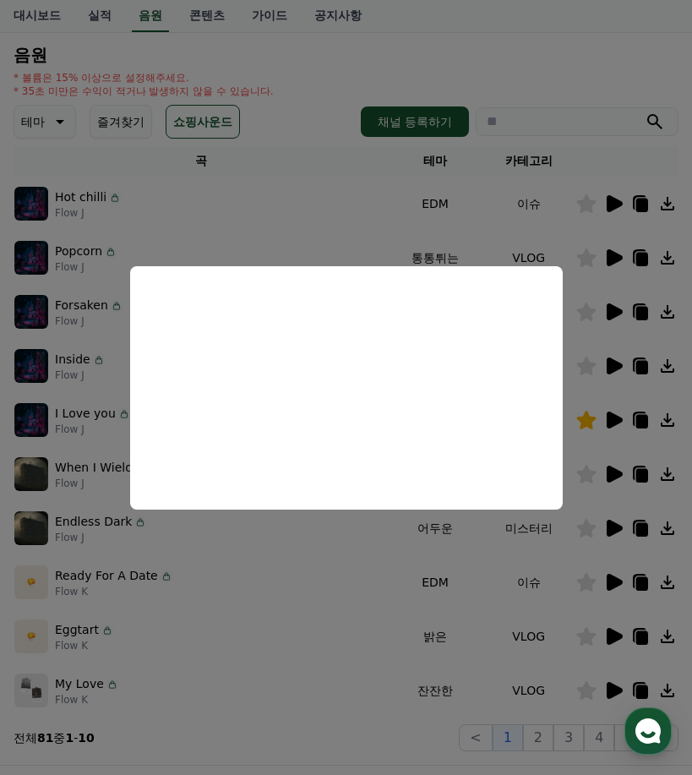
click at [619, 687] on button "close modal" at bounding box center [346, 387] width 692 height 775
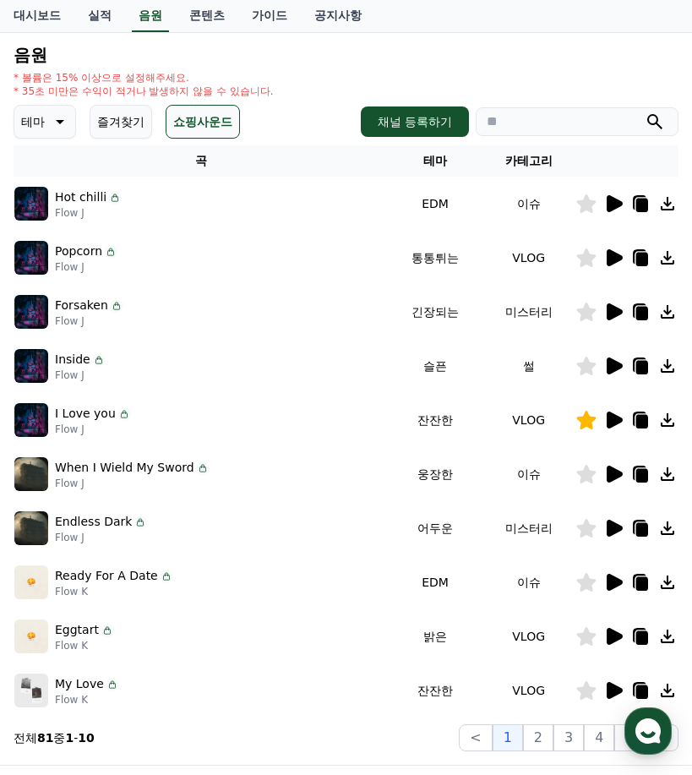
click at [619, 687] on icon at bounding box center [615, 690] width 16 height 17
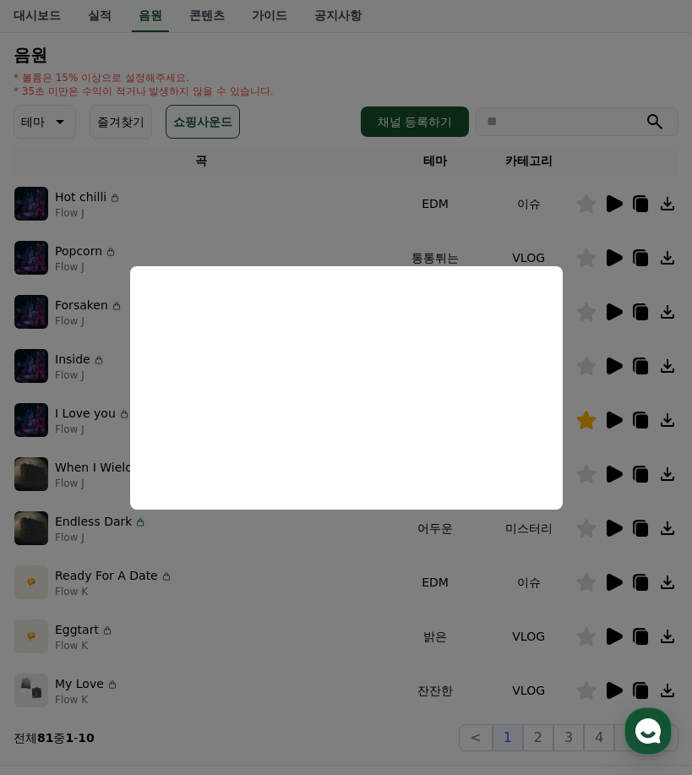
click at [550, 90] on button "close modal" at bounding box center [346, 387] width 692 height 775
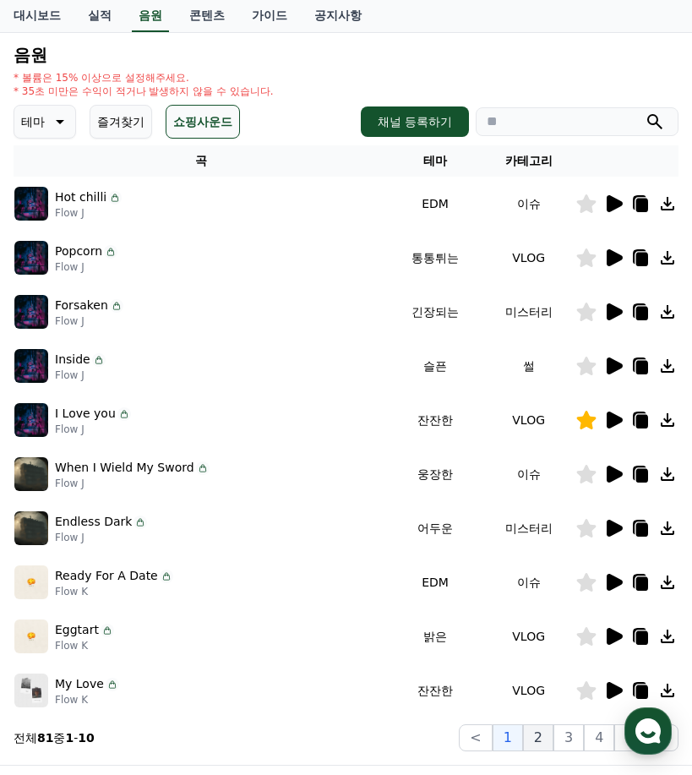
click at [540, 729] on button "2" at bounding box center [538, 737] width 30 height 27
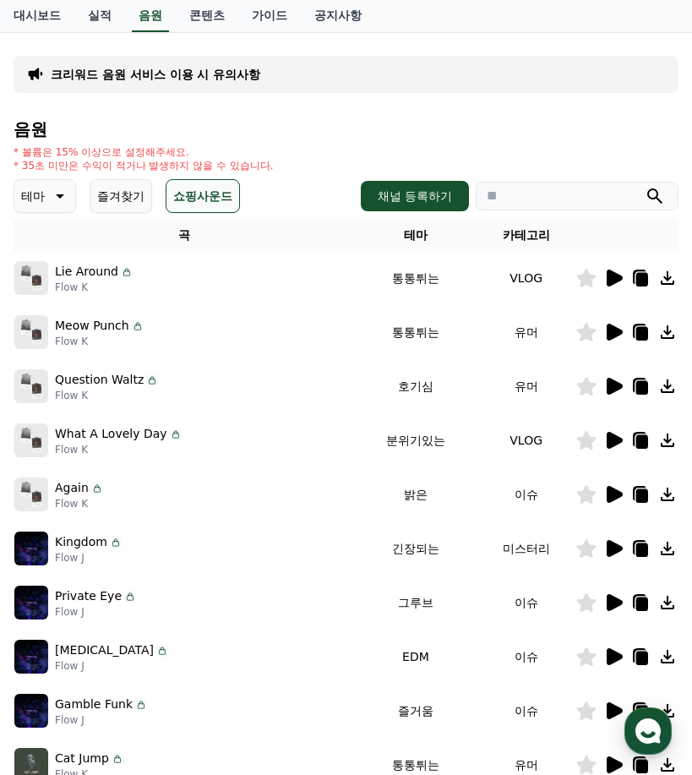
scroll to position [254, 0]
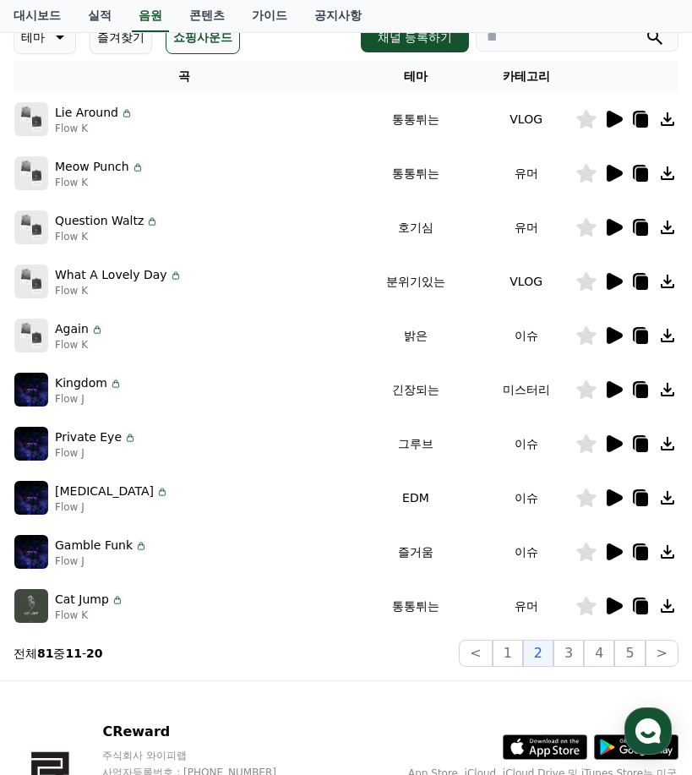
click at [614, 117] on icon at bounding box center [615, 119] width 16 height 17
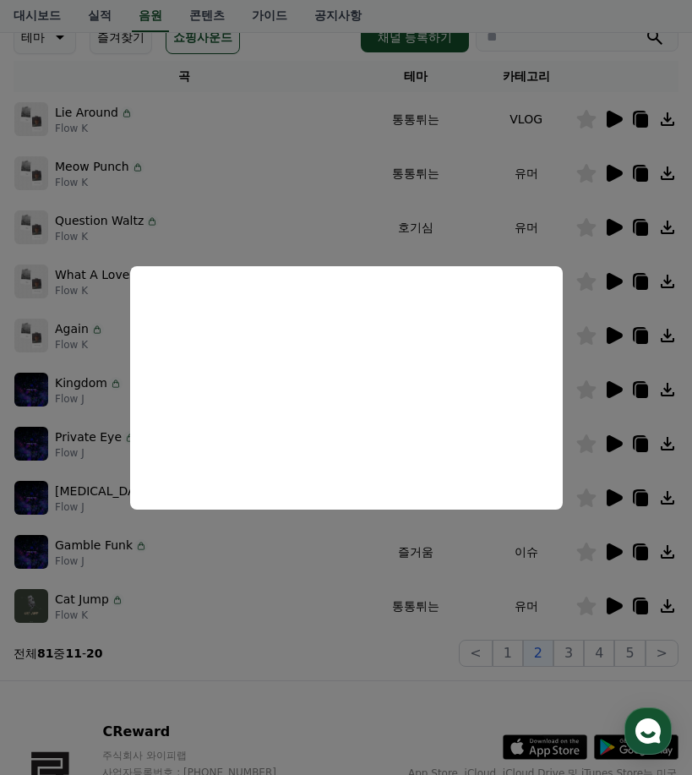
click at [617, 52] on button "close modal" at bounding box center [346, 387] width 692 height 775
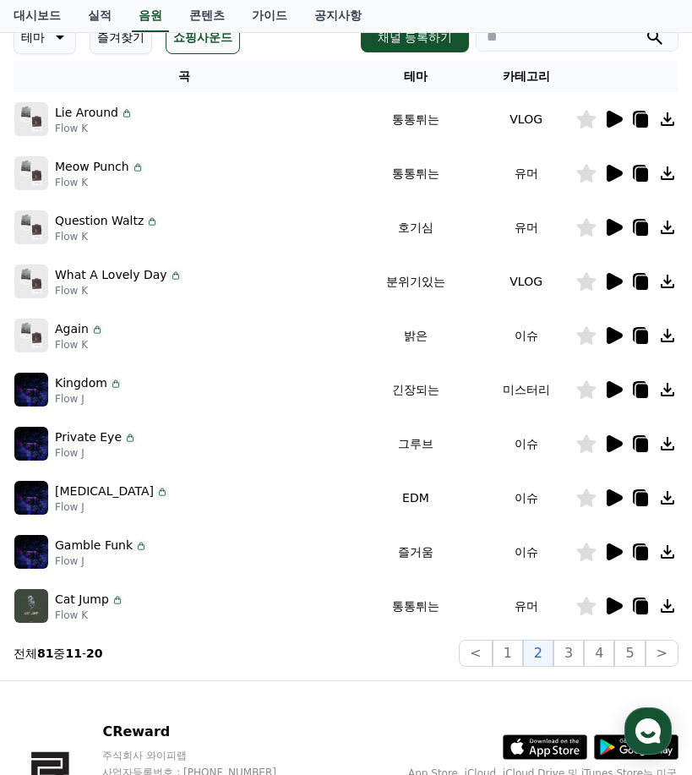
click at [609, 169] on icon at bounding box center [615, 173] width 16 height 17
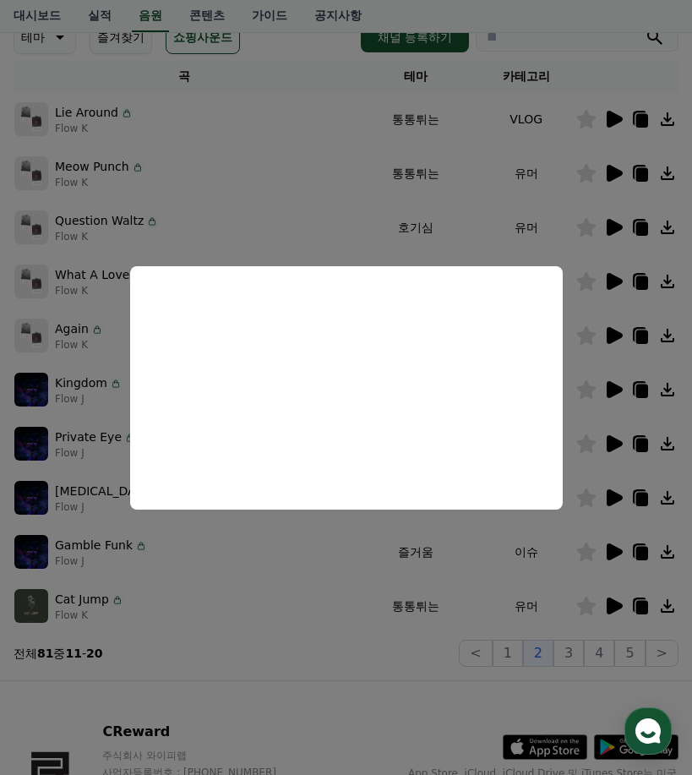
click at [586, 87] on button "close modal" at bounding box center [346, 387] width 692 height 775
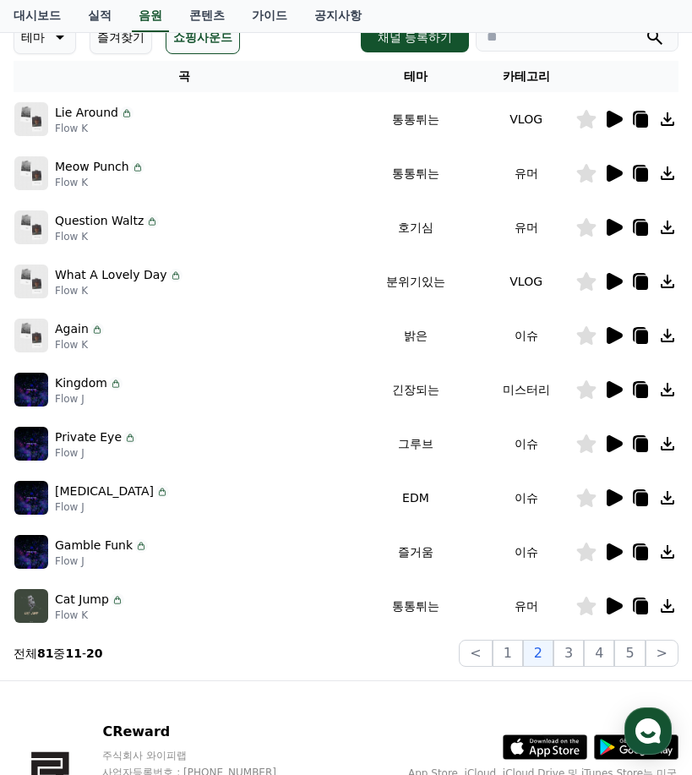
click at [609, 221] on icon at bounding box center [615, 227] width 16 height 17
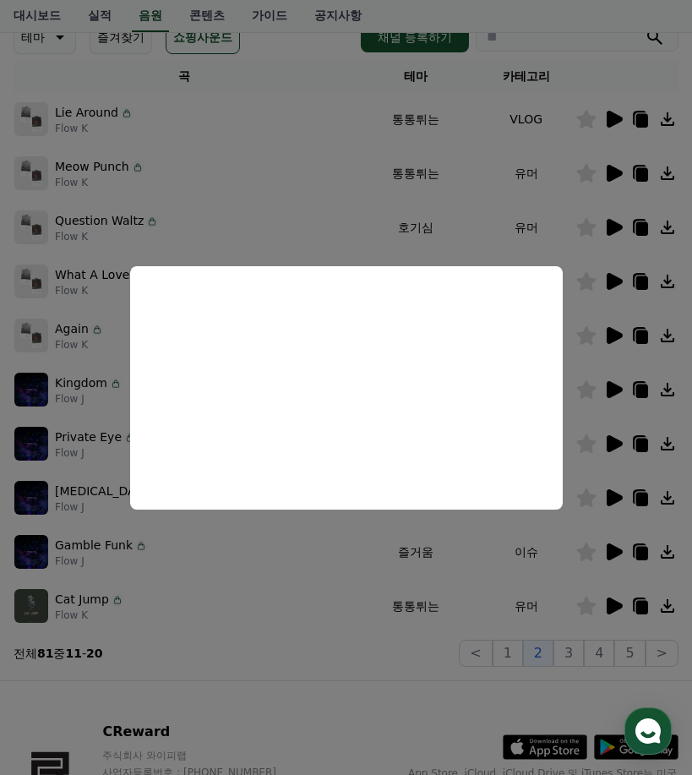
click at [614, 250] on button "close modal" at bounding box center [346, 387] width 692 height 775
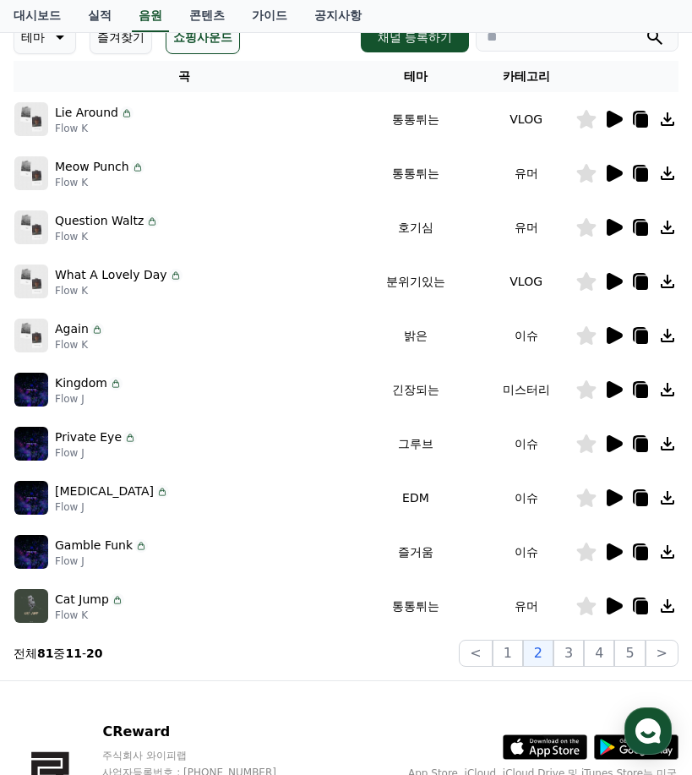
click at [614, 279] on icon at bounding box center [615, 281] width 16 height 17
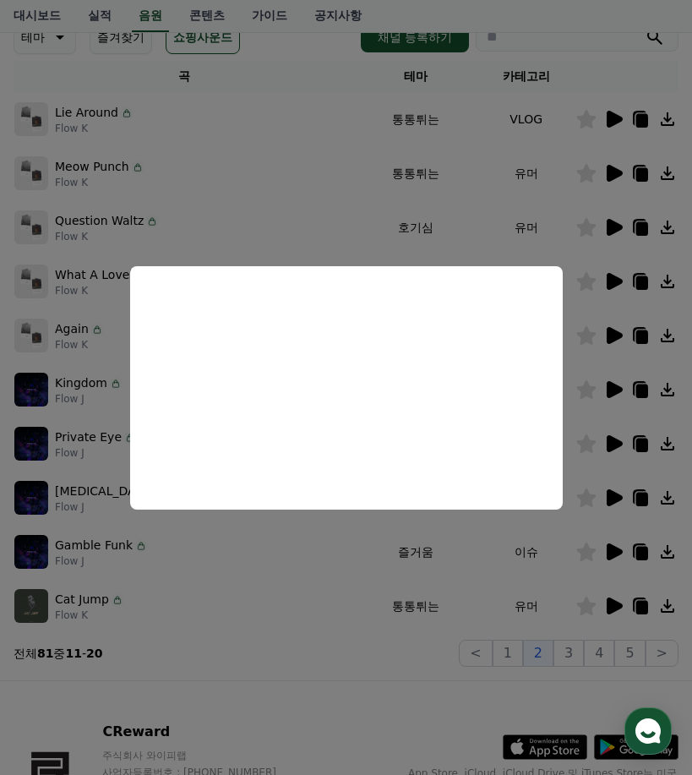
click at [580, 80] on button "close modal" at bounding box center [346, 387] width 692 height 775
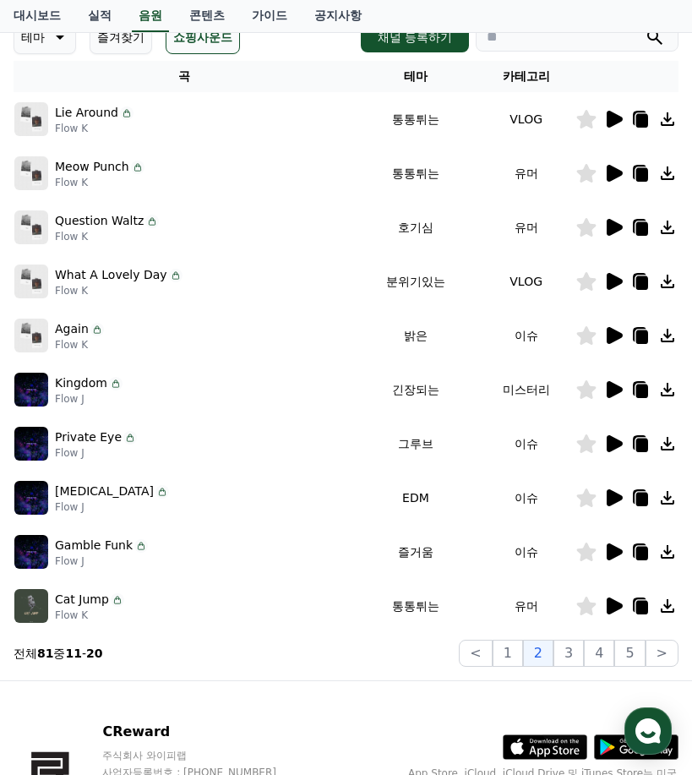
click at [606, 327] on icon at bounding box center [613, 335] width 20 height 20
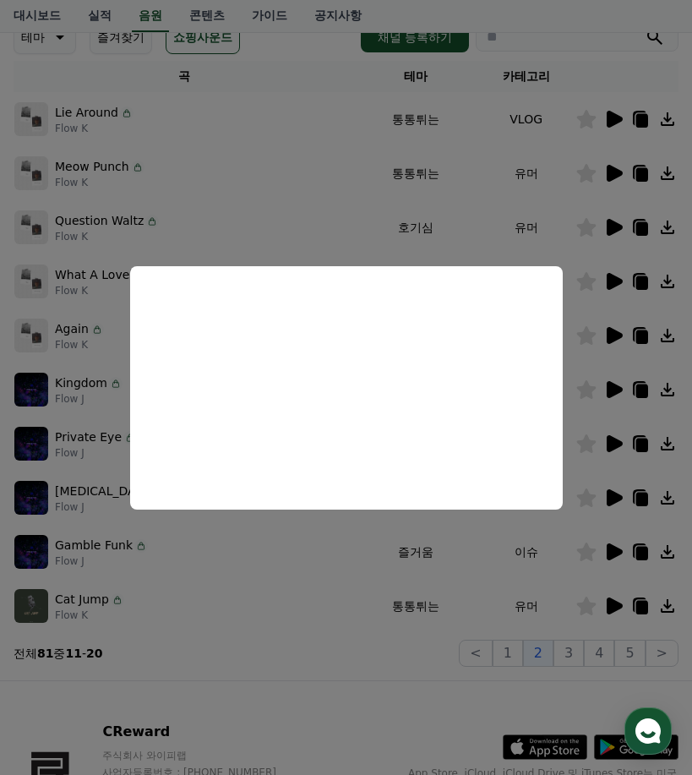
click at [595, 65] on button "close modal" at bounding box center [346, 387] width 692 height 775
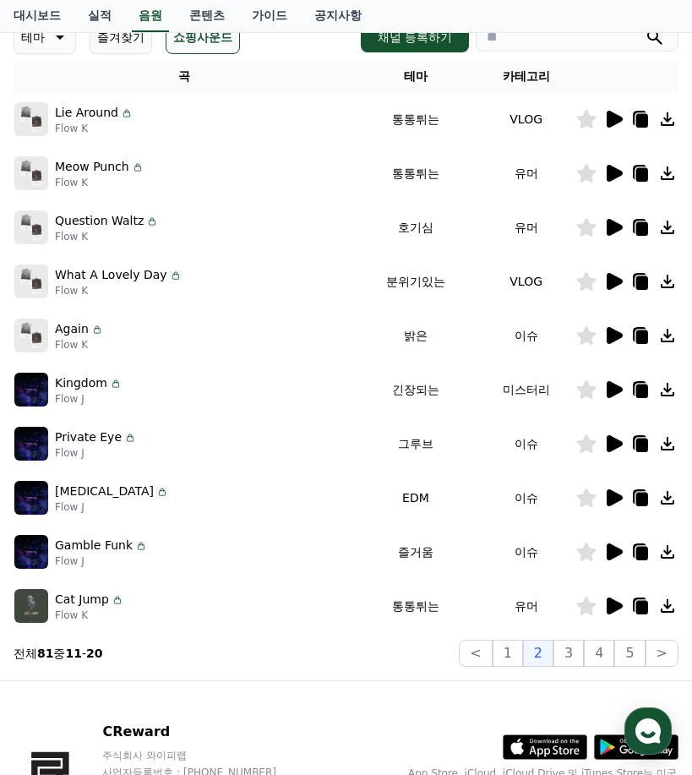
click at [591, 337] on icon at bounding box center [586, 335] width 19 height 19
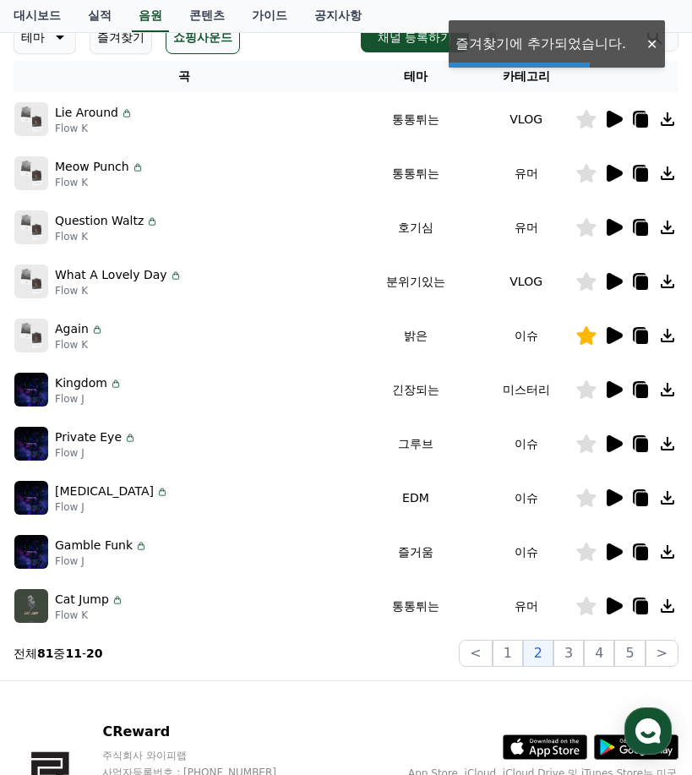
click at [611, 337] on icon at bounding box center [615, 335] width 16 height 17
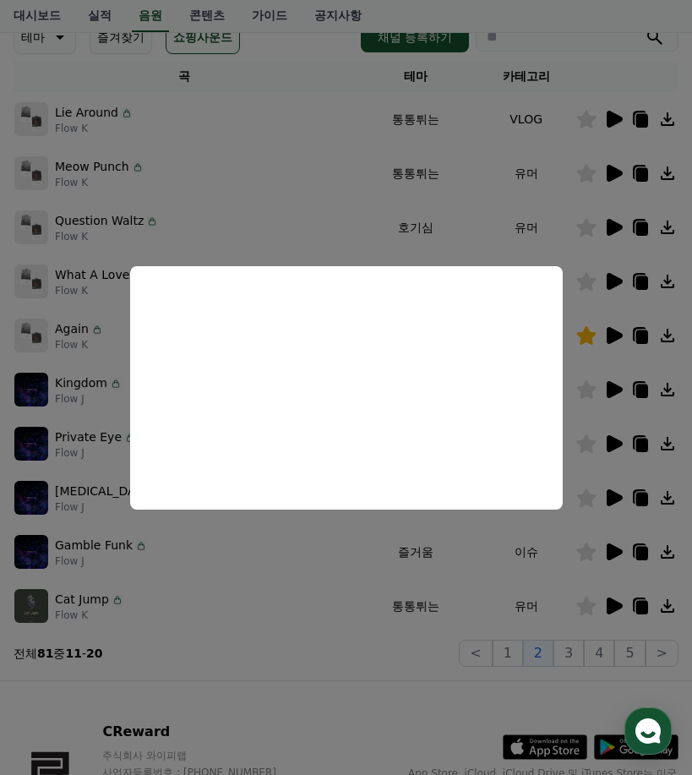
click at [646, 84] on button "close modal" at bounding box center [346, 387] width 692 height 775
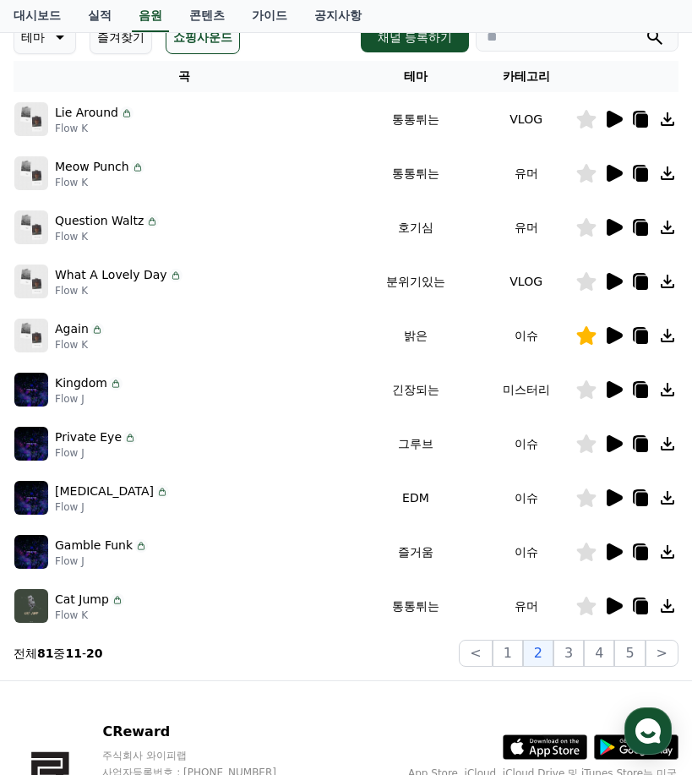
click at [606, 384] on icon at bounding box center [613, 389] width 20 height 20
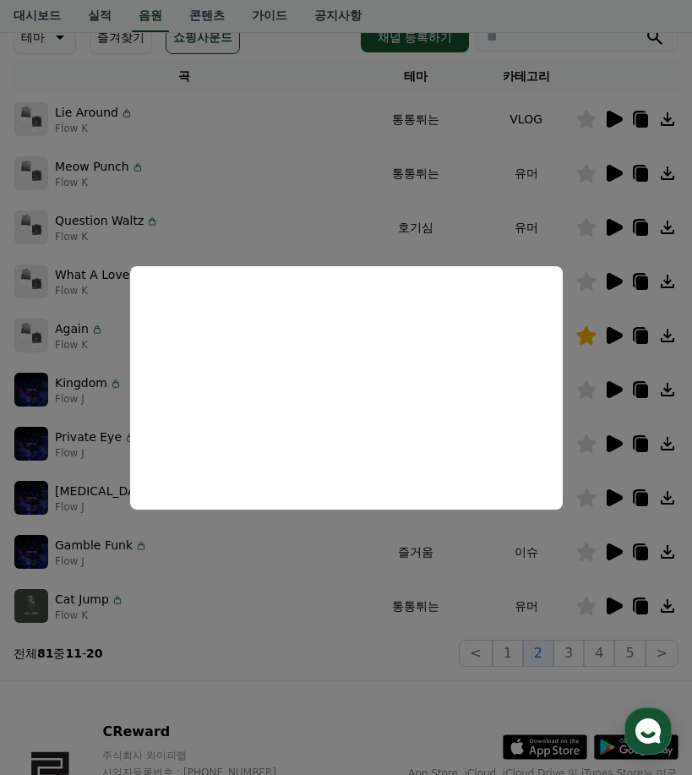
click at [564, 70] on button "close modal" at bounding box center [346, 387] width 692 height 775
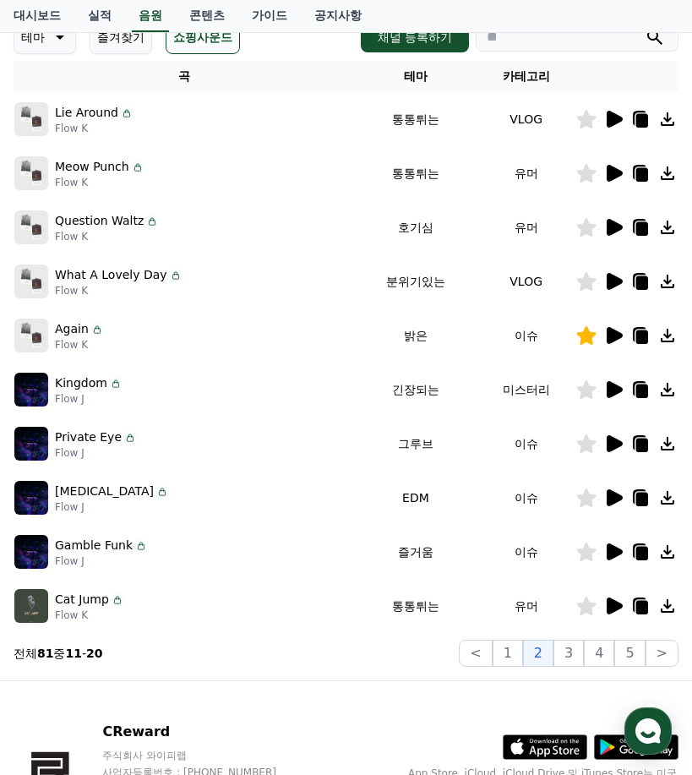
click at [565, 70] on th "카테고리" at bounding box center [526, 76] width 99 height 31
click at [609, 438] on icon at bounding box center [615, 443] width 16 height 17
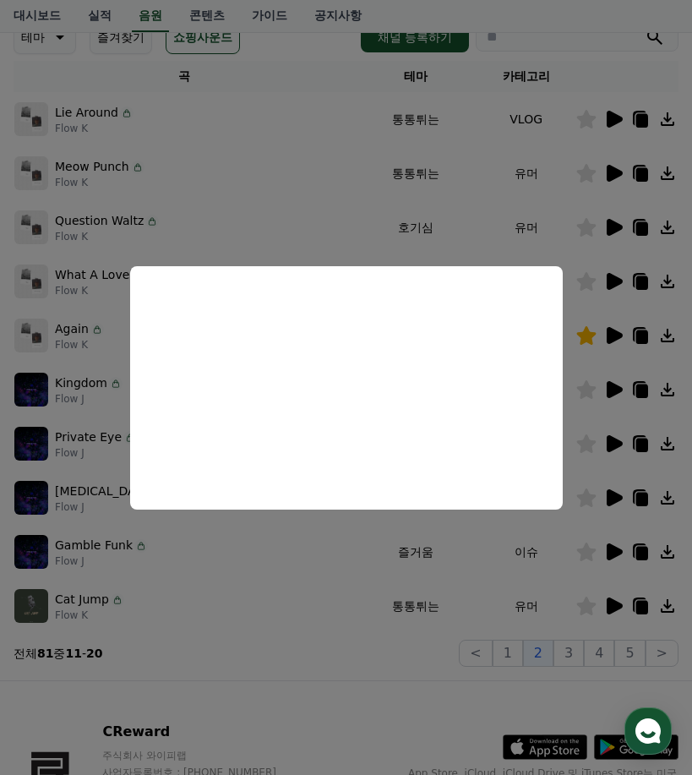
click at [599, 65] on button "close modal" at bounding box center [346, 387] width 692 height 775
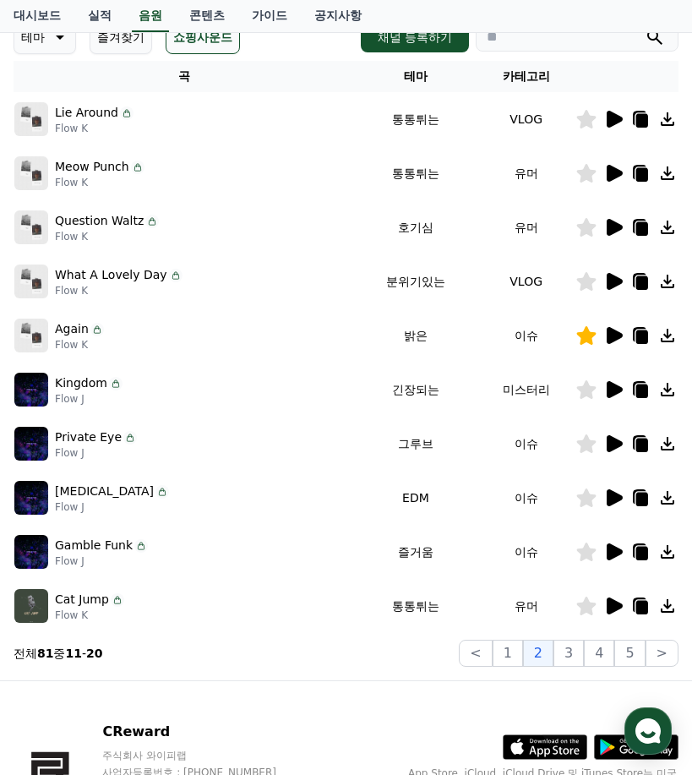
click at [615, 496] on icon at bounding box center [615, 497] width 16 height 17
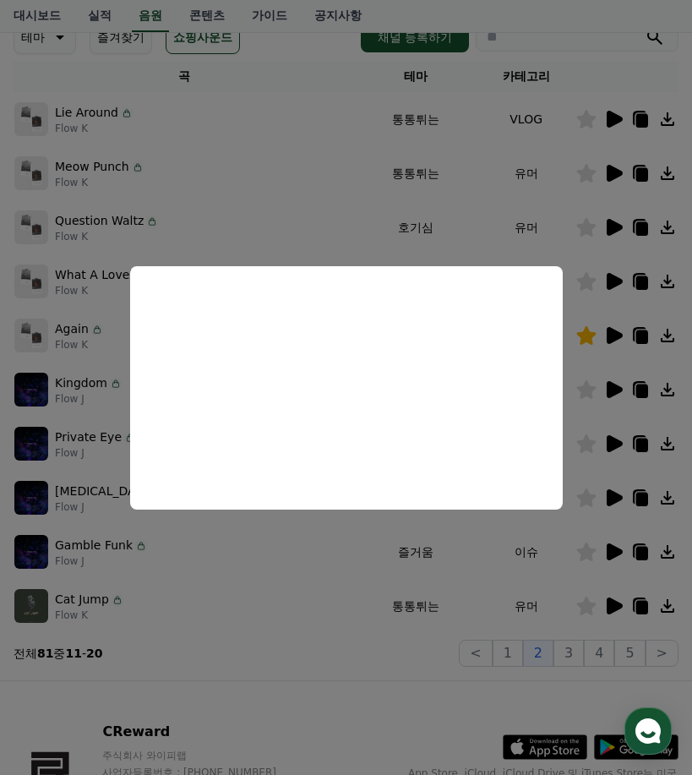
click at [630, 41] on button "close modal" at bounding box center [346, 387] width 692 height 775
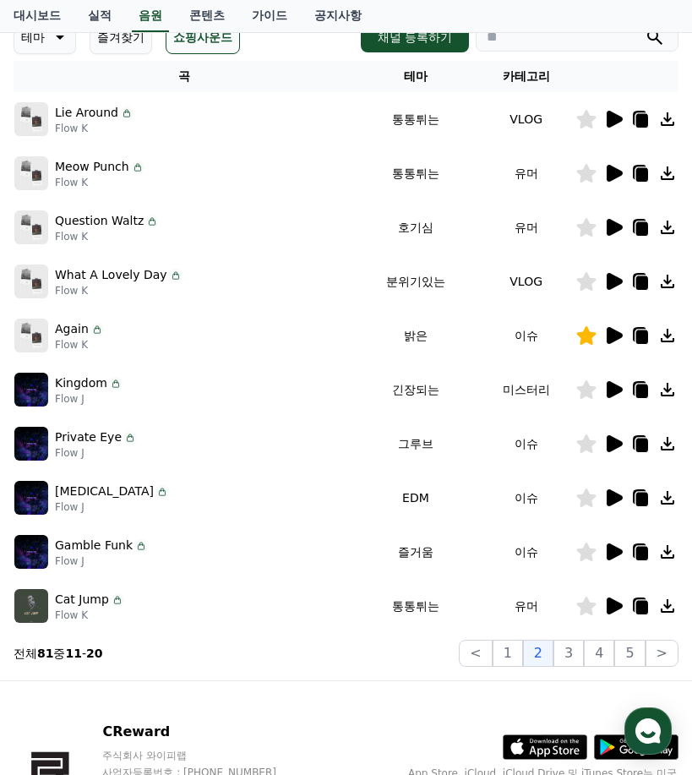
click at [619, 548] on icon at bounding box center [613, 552] width 20 height 20
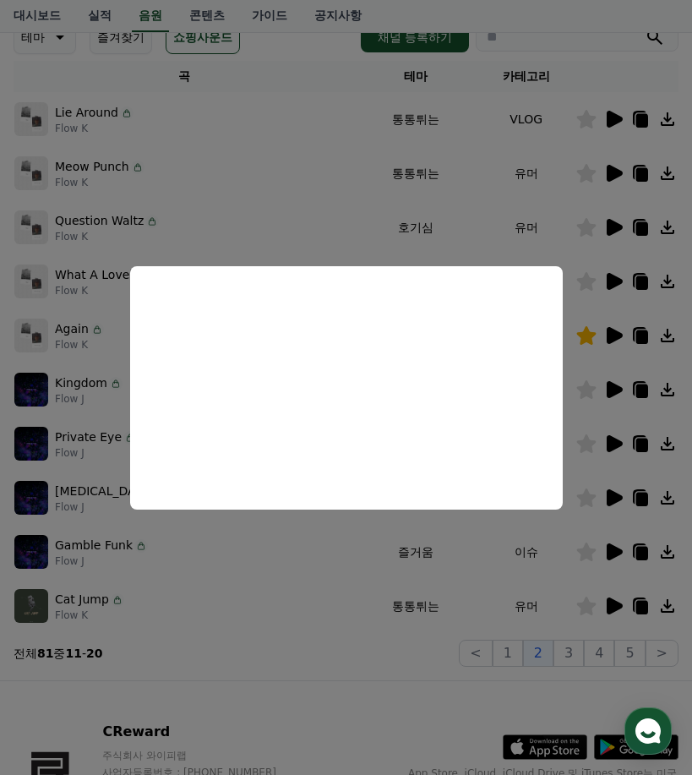
click at [610, 609] on button "close modal" at bounding box center [346, 387] width 692 height 775
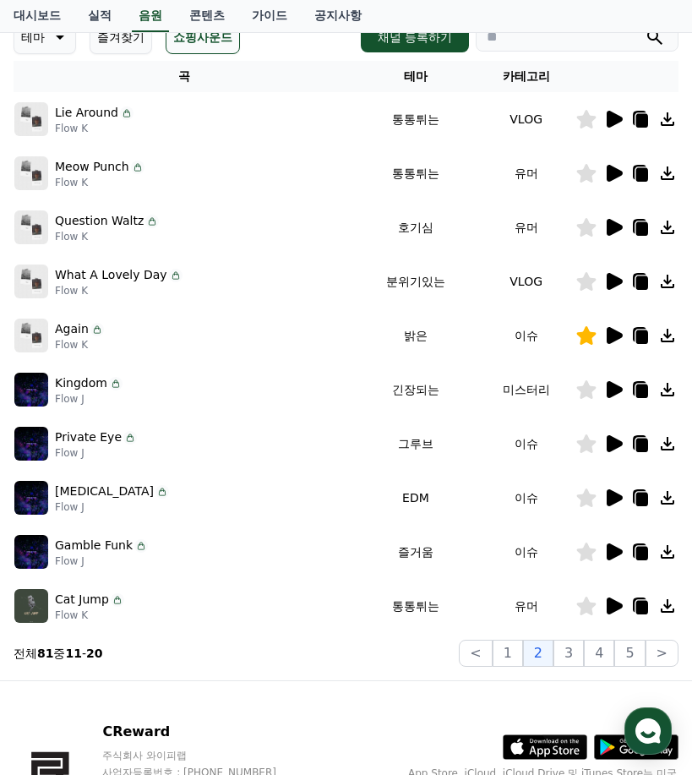
click at [610, 609] on icon at bounding box center [615, 606] width 16 height 17
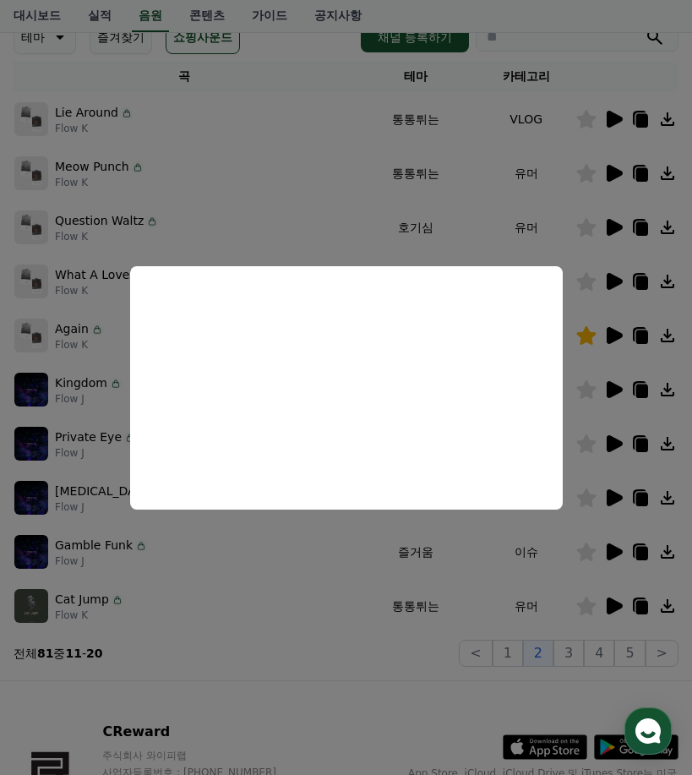
click at [310, 655] on button "close modal" at bounding box center [346, 387] width 692 height 775
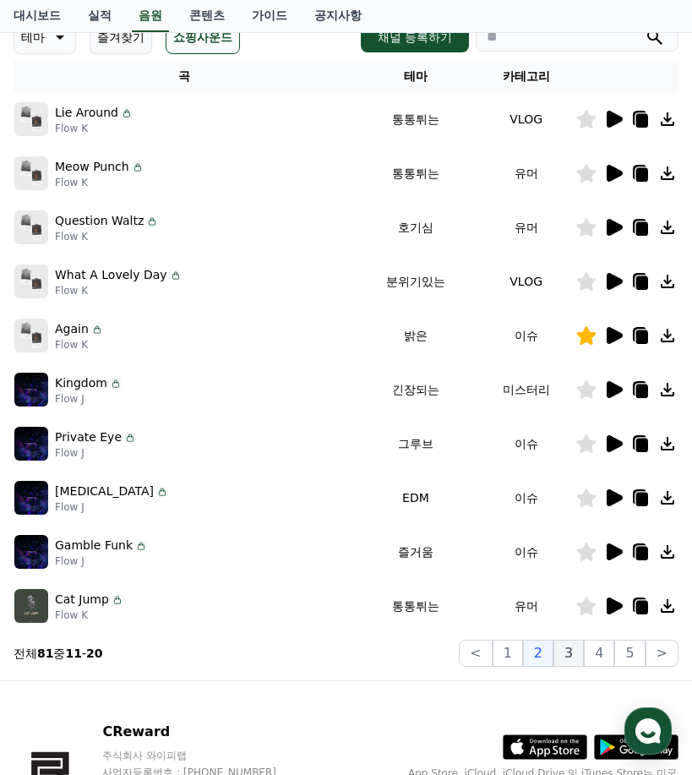
click at [570, 646] on button "3" at bounding box center [569, 653] width 30 height 27
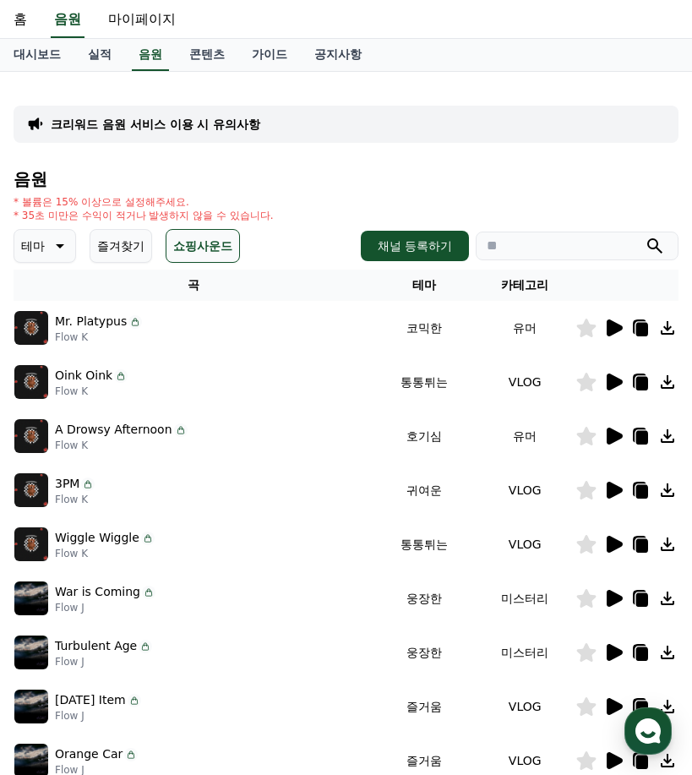
scroll to position [85, 0]
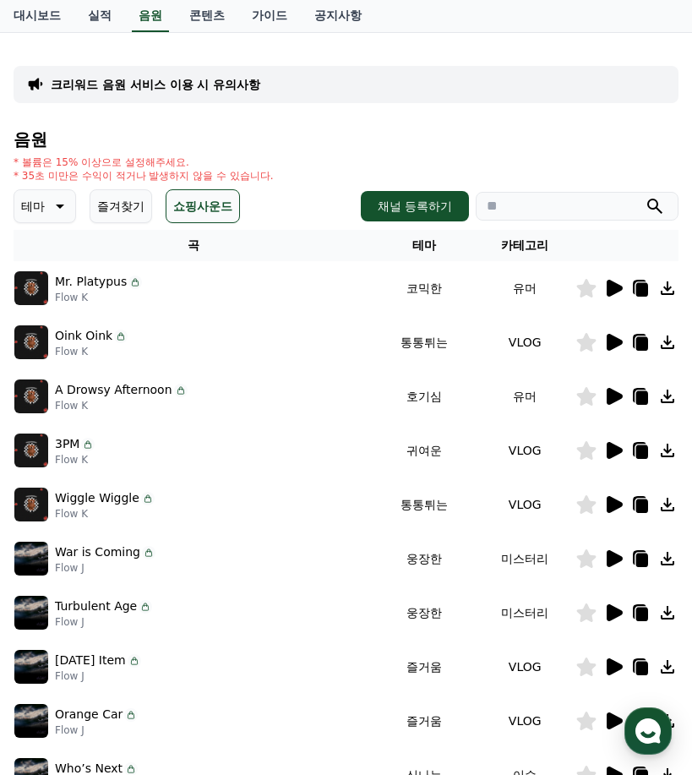
click at [607, 282] on icon at bounding box center [615, 288] width 16 height 17
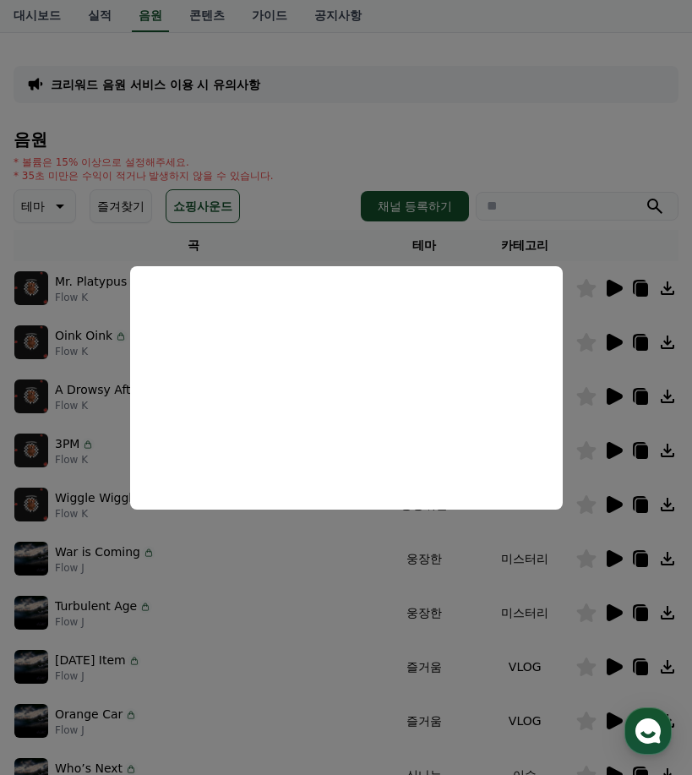
click at [570, 150] on button "close modal" at bounding box center [346, 387] width 692 height 775
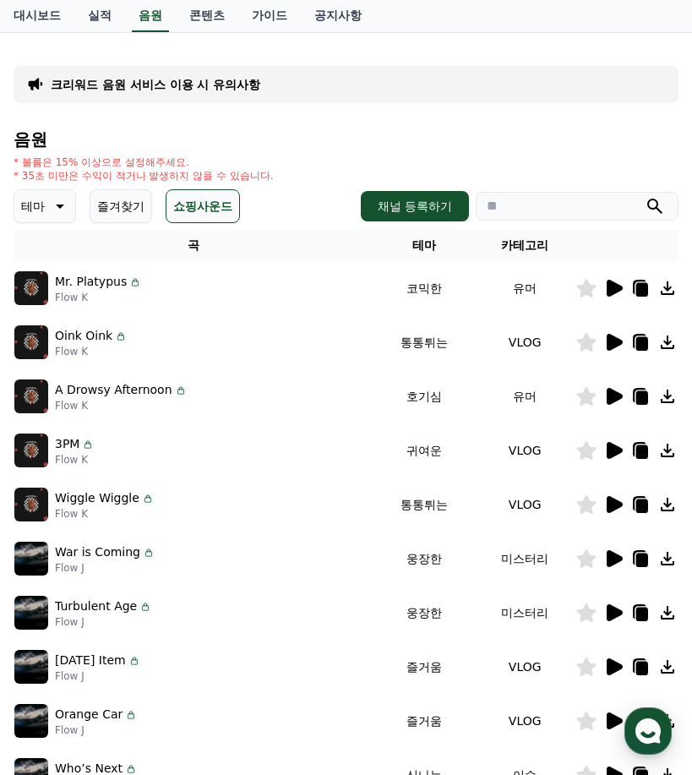
click at [608, 347] on icon at bounding box center [615, 342] width 16 height 17
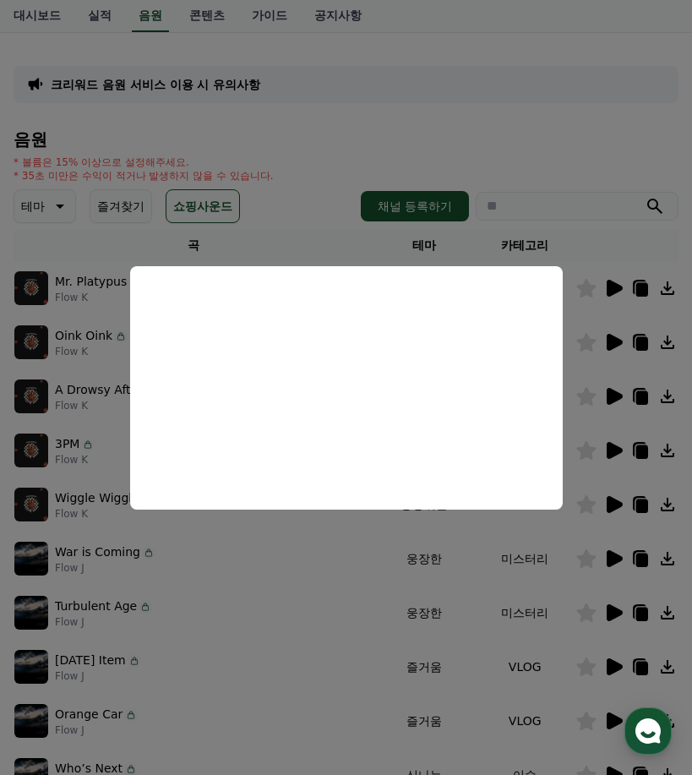
click at [581, 156] on button "close modal" at bounding box center [346, 387] width 692 height 775
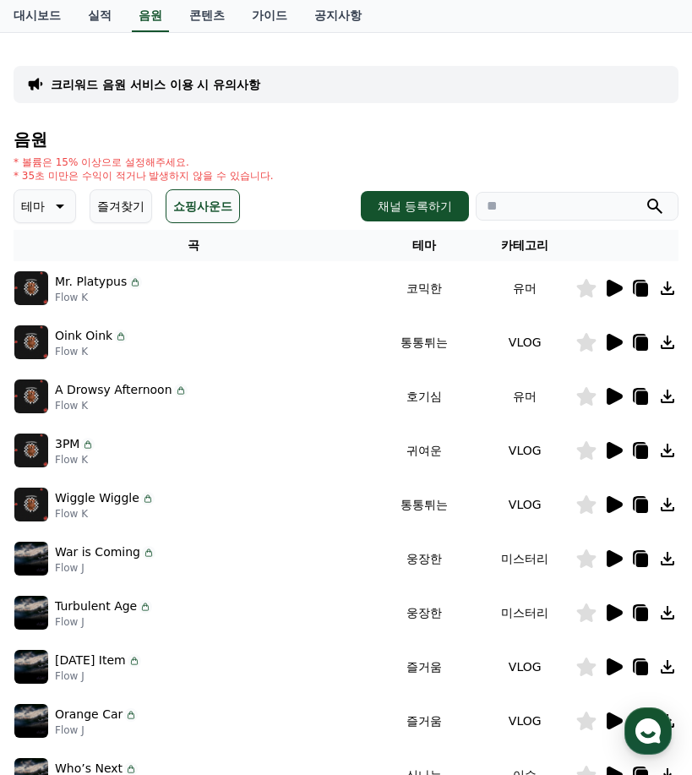
click at [614, 396] on icon at bounding box center [615, 396] width 16 height 17
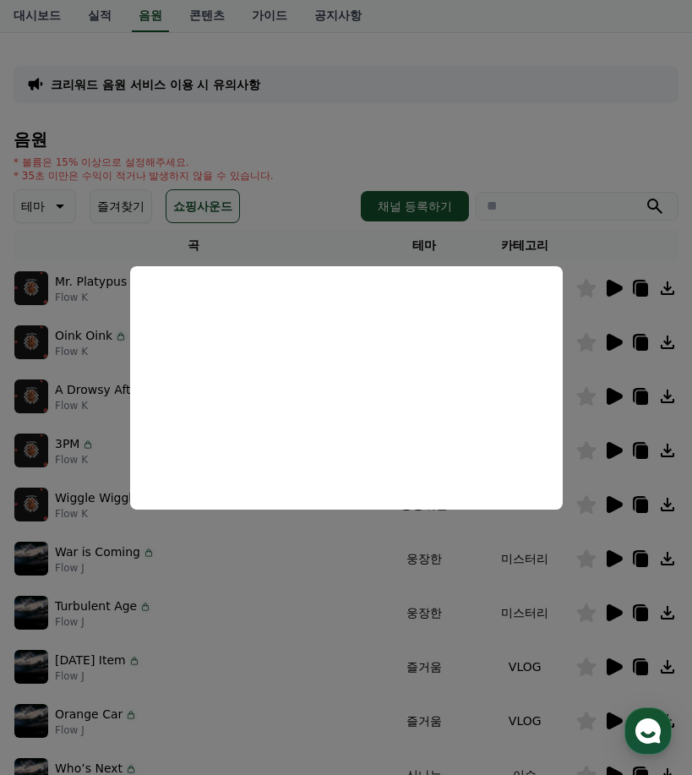
click at [567, 142] on button "close modal" at bounding box center [346, 387] width 692 height 775
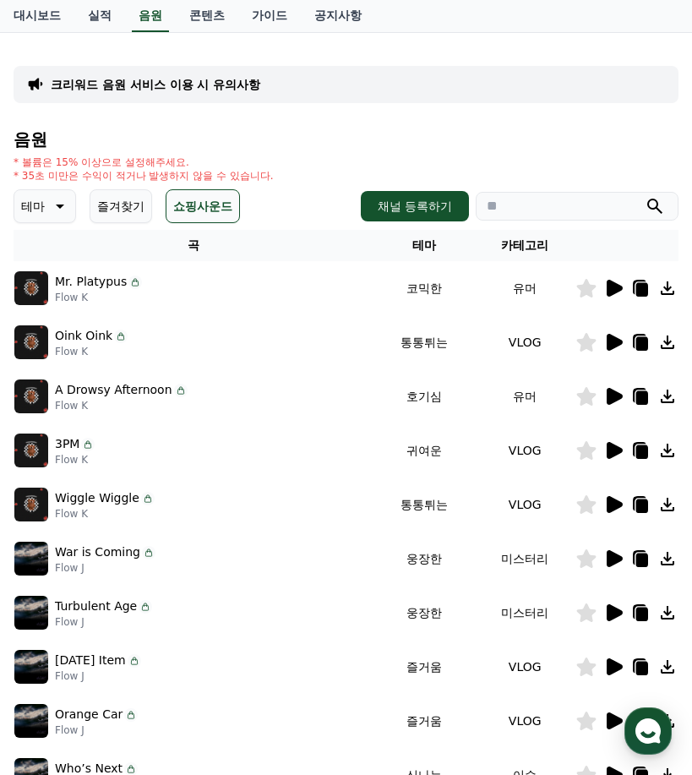
click at [610, 445] on icon at bounding box center [615, 450] width 16 height 17
